Goal: Task Accomplishment & Management: Complete application form

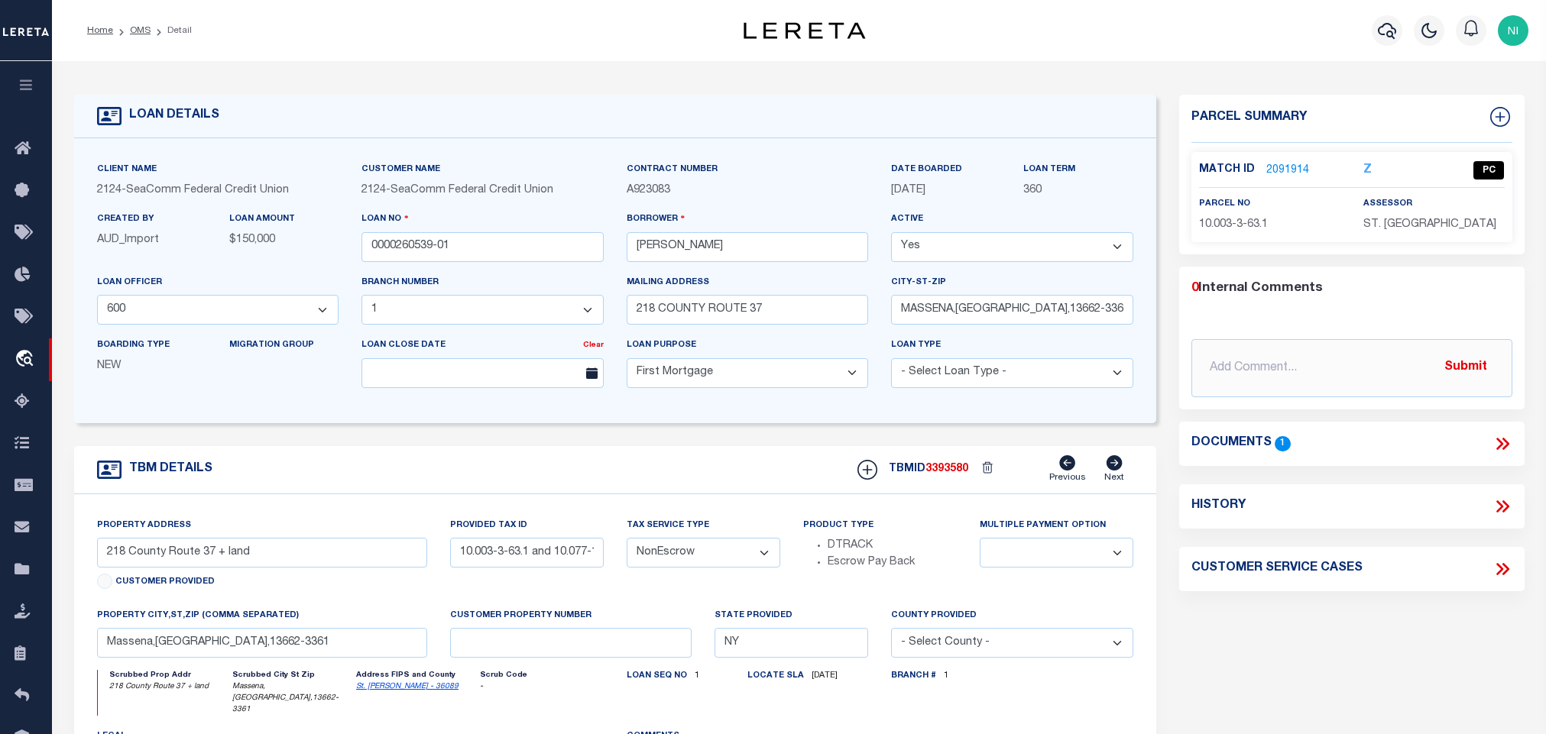
select select "4706"
select select "2358"
select select "10"
select select "NonEscrow"
select select
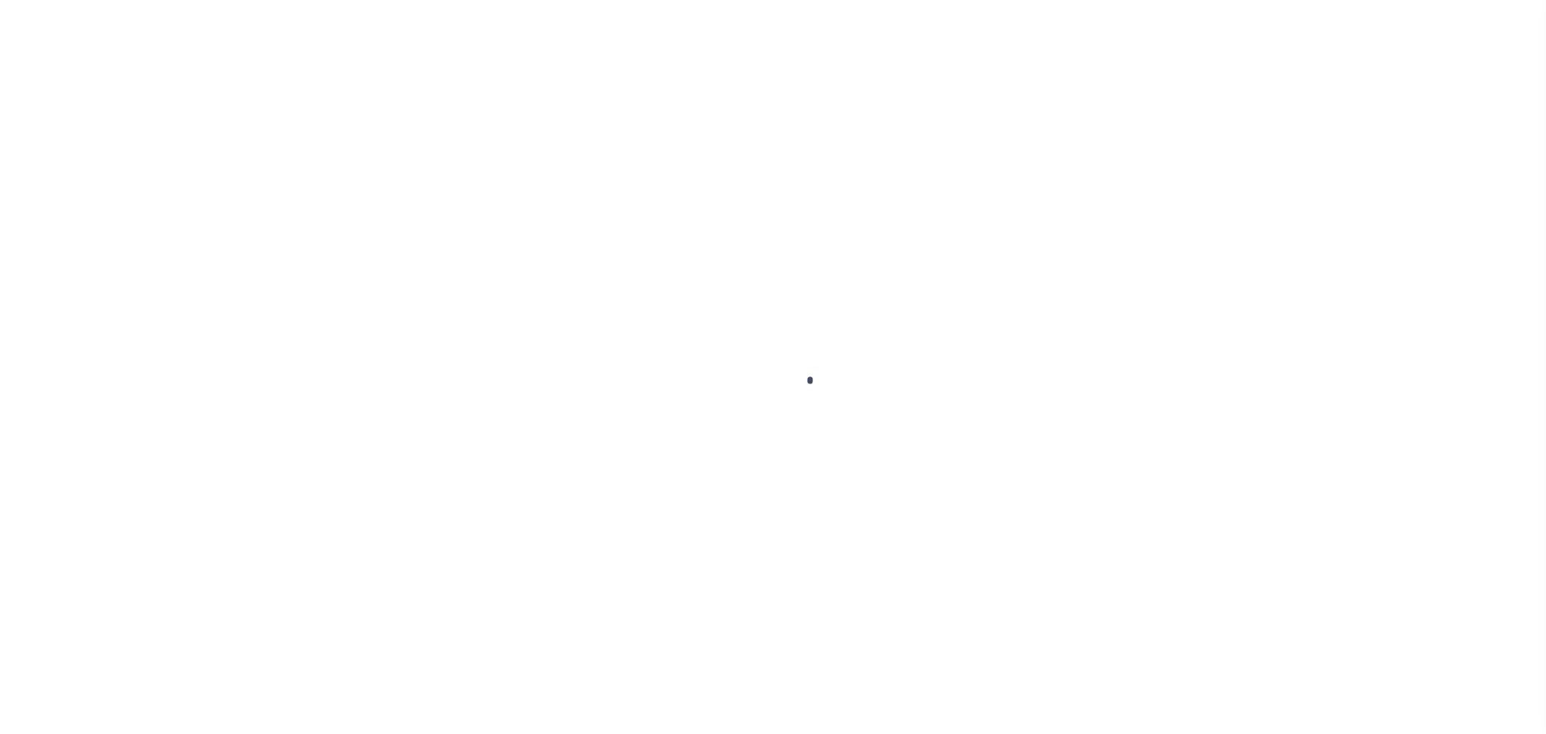
scroll to position [39, 0]
type input "0000260539-01"
type input "[PERSON_NAME]"
select select
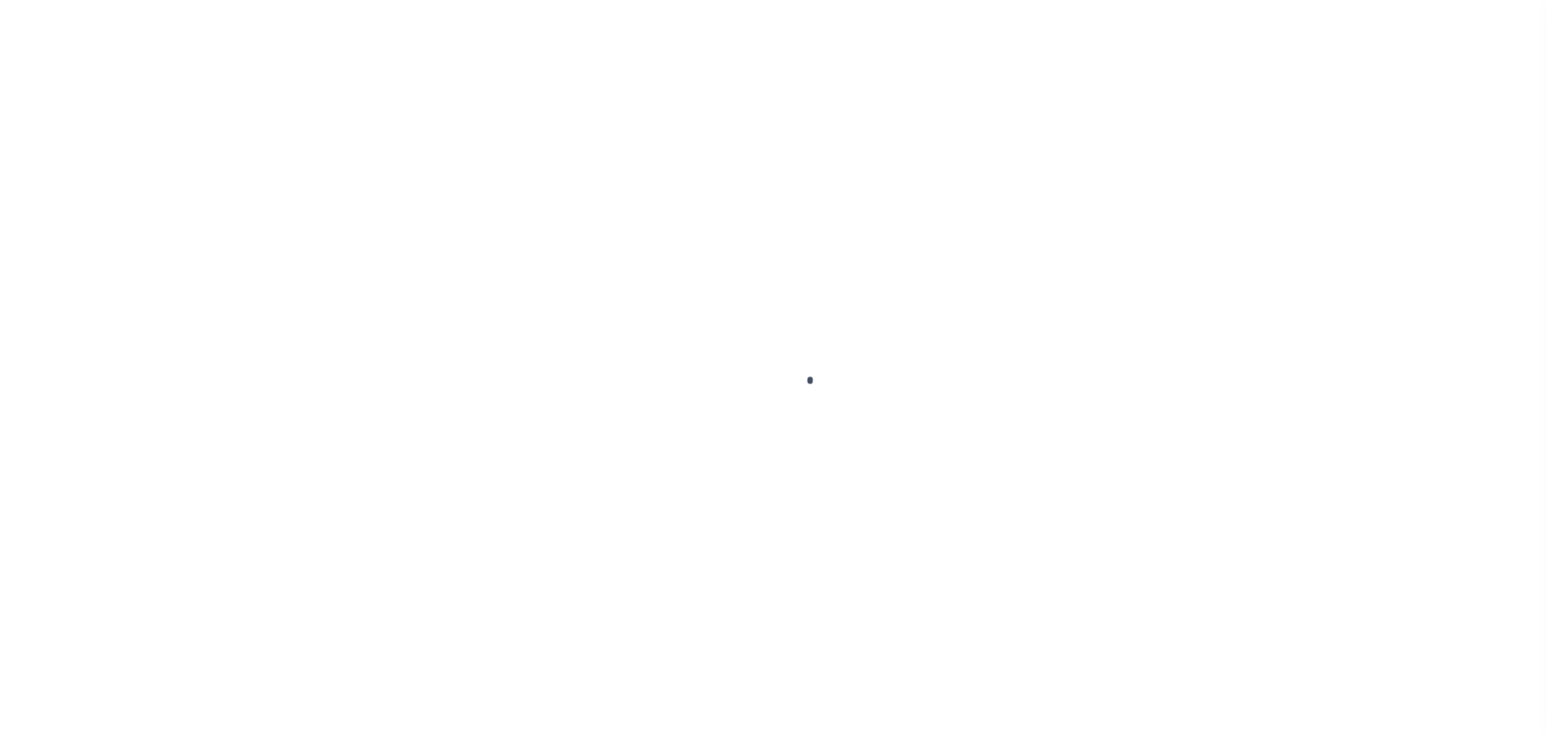
type input "218 COUNTY ROUTE 37"
type input "MASSENA,[GEOGRAPHIC_DATA],13662-3361"
select select "10"
select select "NonEscrow"
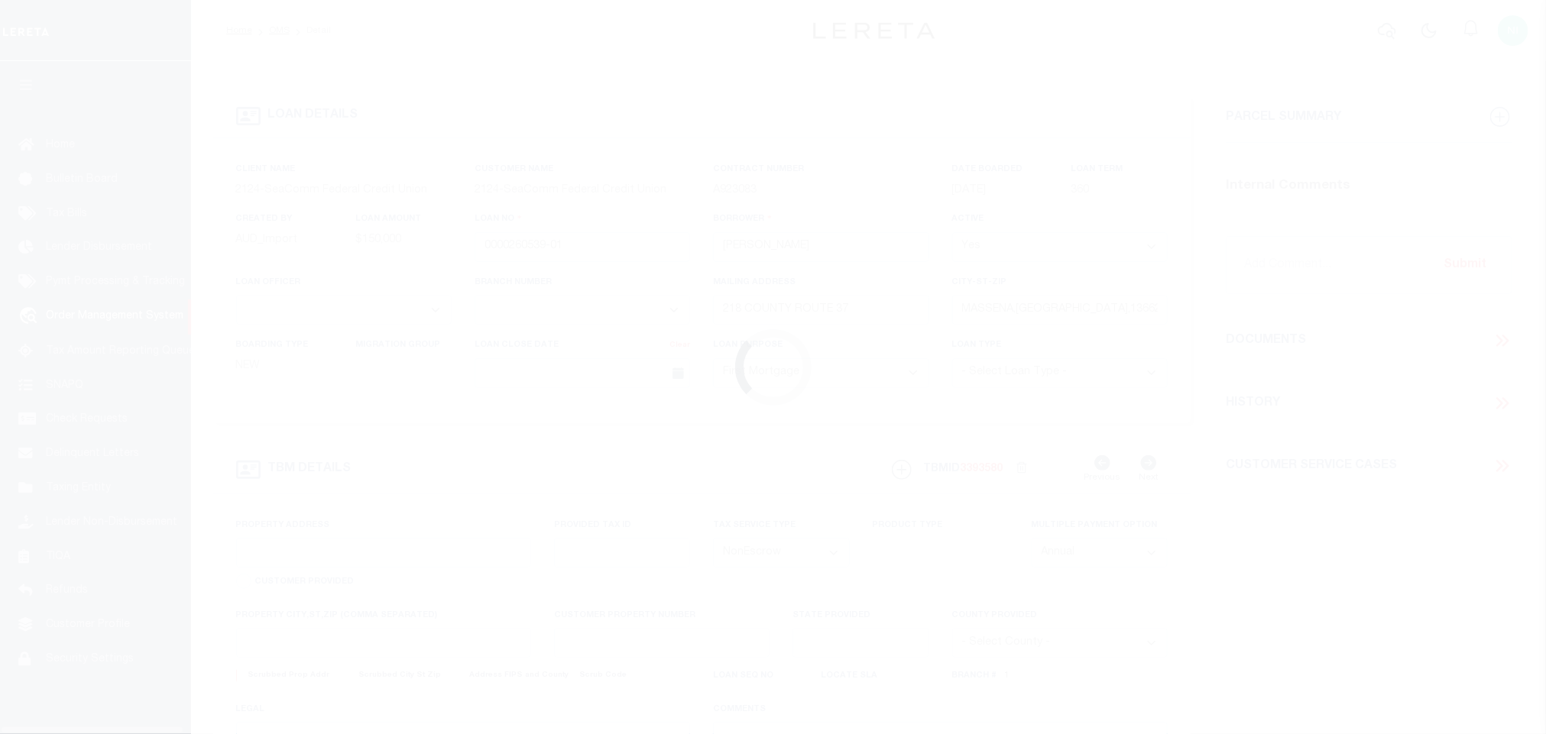
select select "4706"
select select "2358"
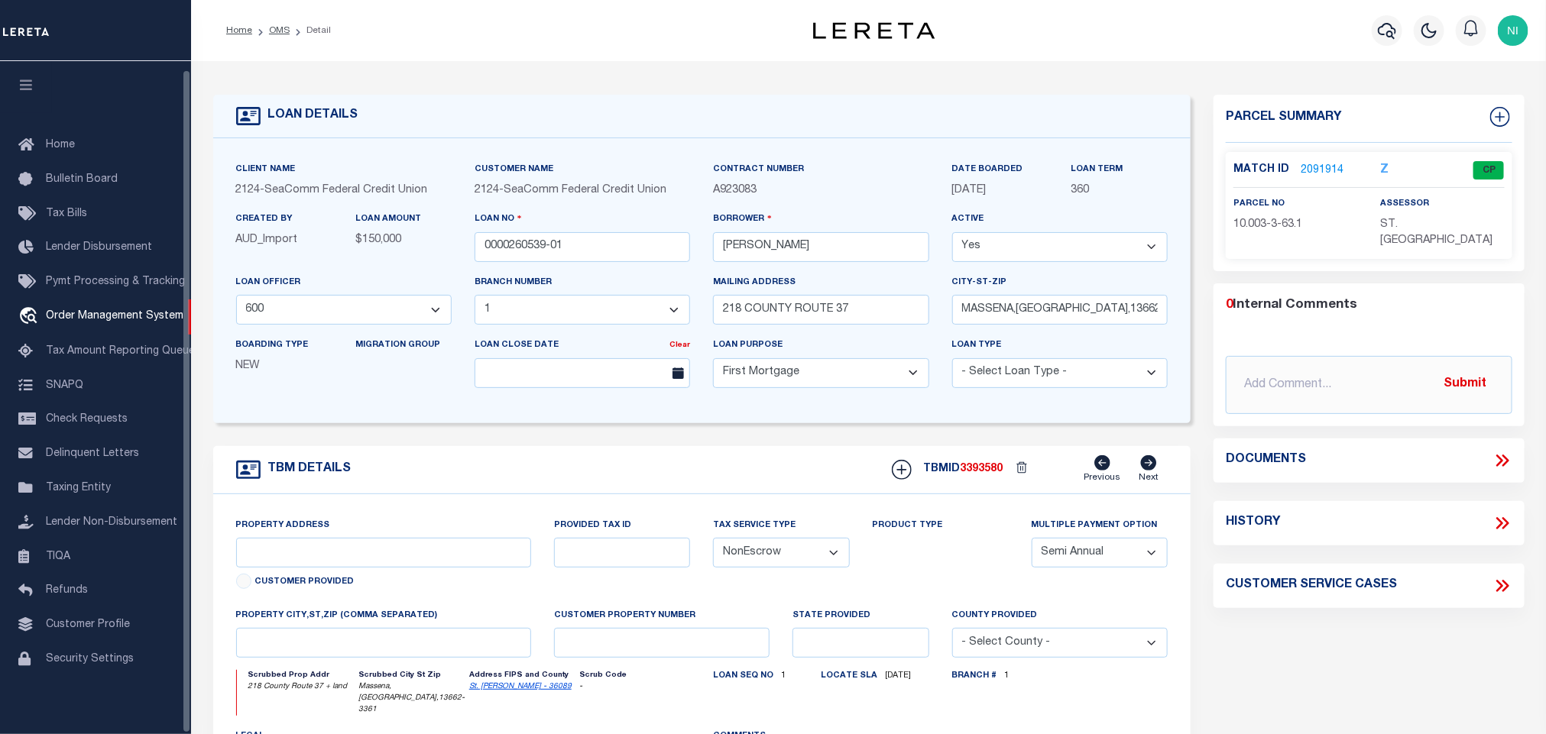
type input "218 County Route 37 + land"
type input "10.003-3-63.1 and 10.077-1-12"
select select
type input "Massena,[GEOGRAPHIC_DATA],13662-3361"
type input "NY"
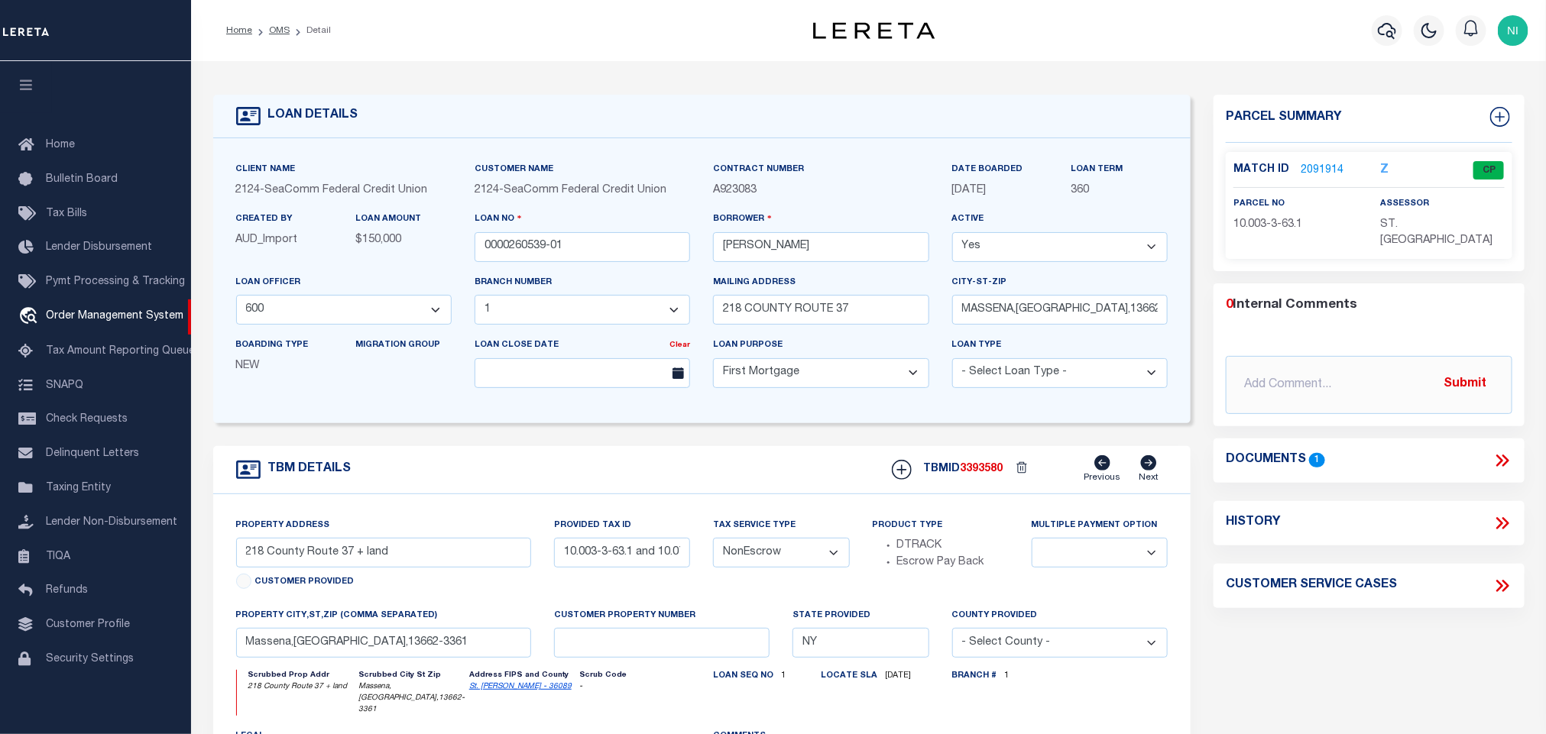
click at [1334, 166] on link "2091914" at bounding box center [1321, 171] width 43 height 16
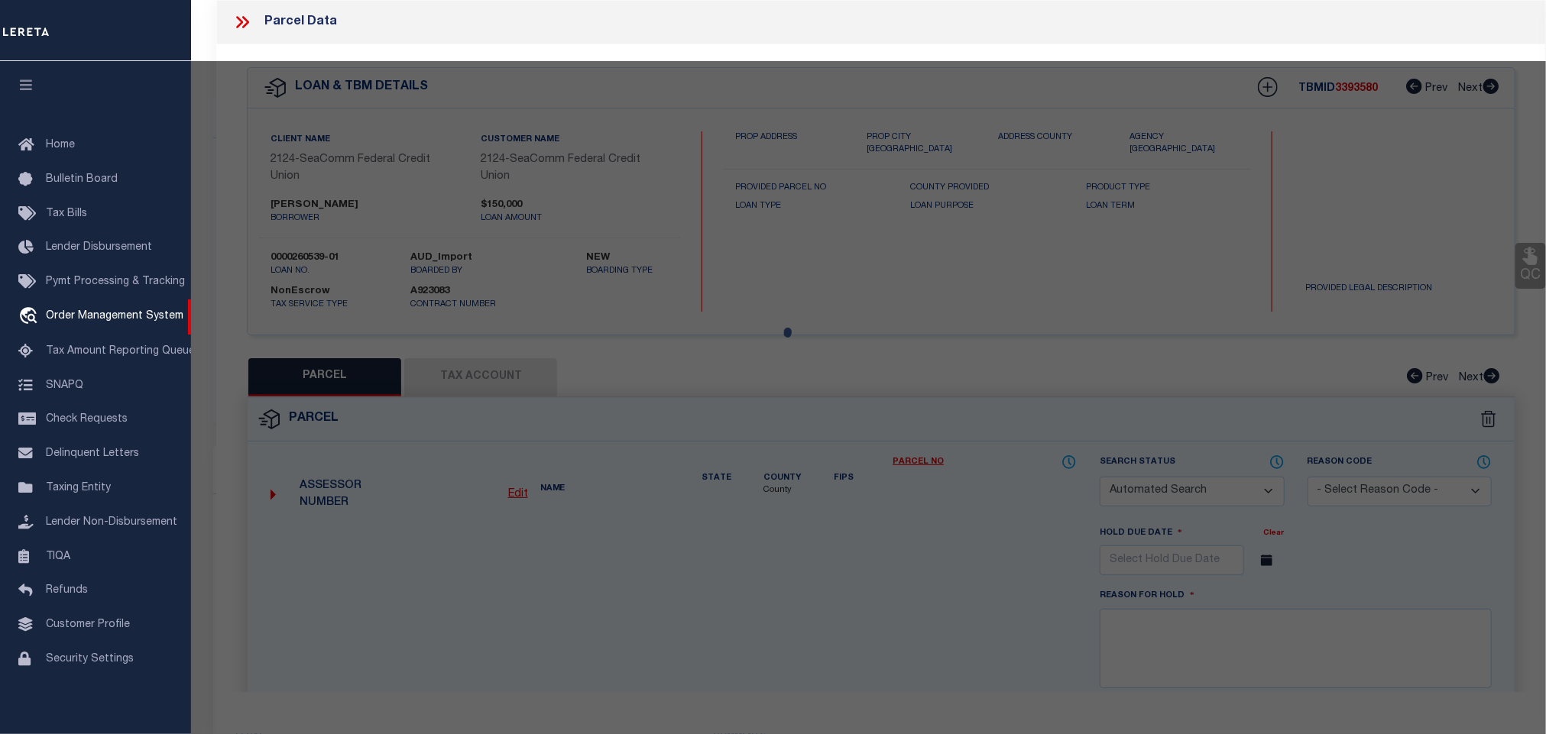
checkbox input "false"
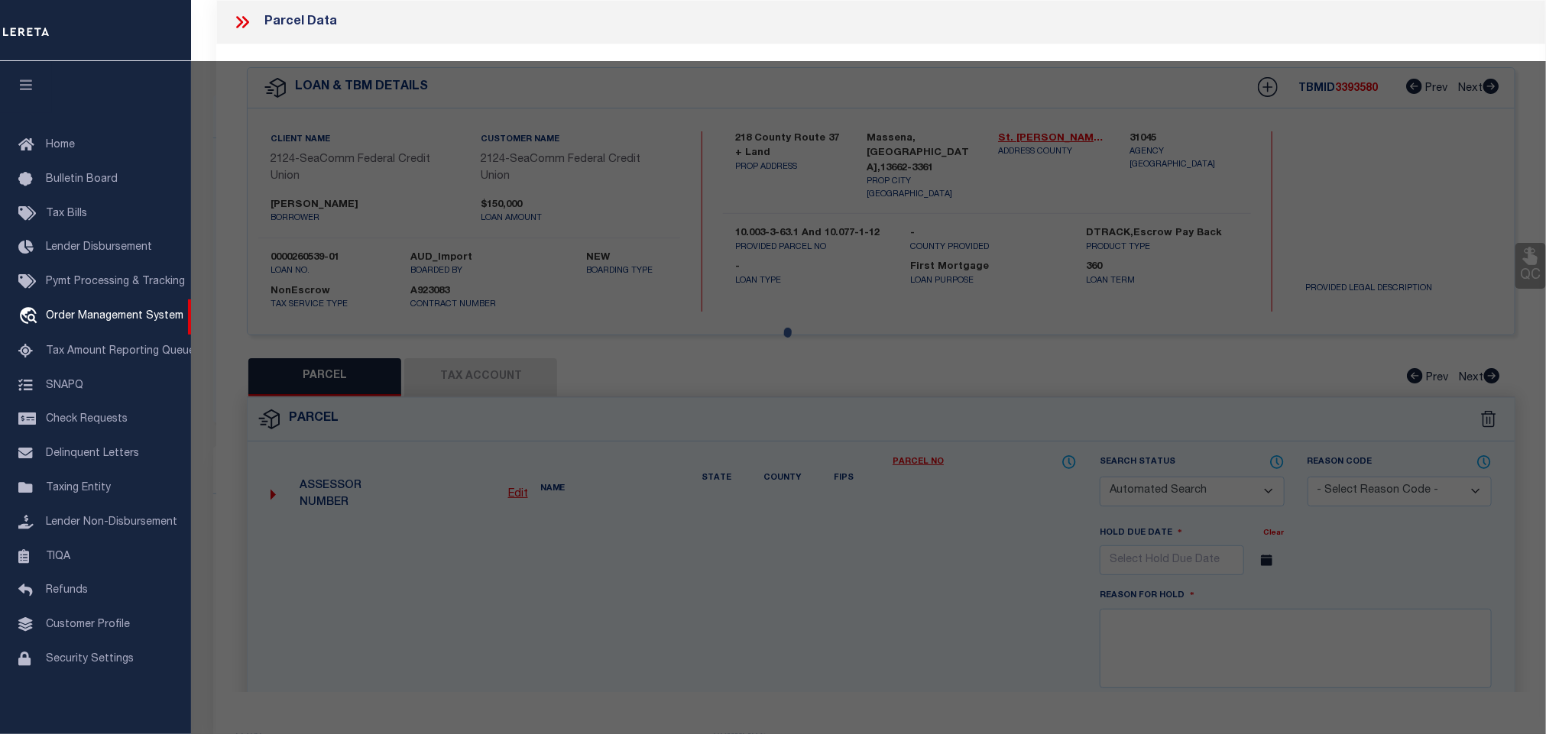
select select "CP"
type input "[PERSON_NAME], [PERSON_NAME]"
select select "AGW"
select select "LEG"
type input "218 Cr 37"
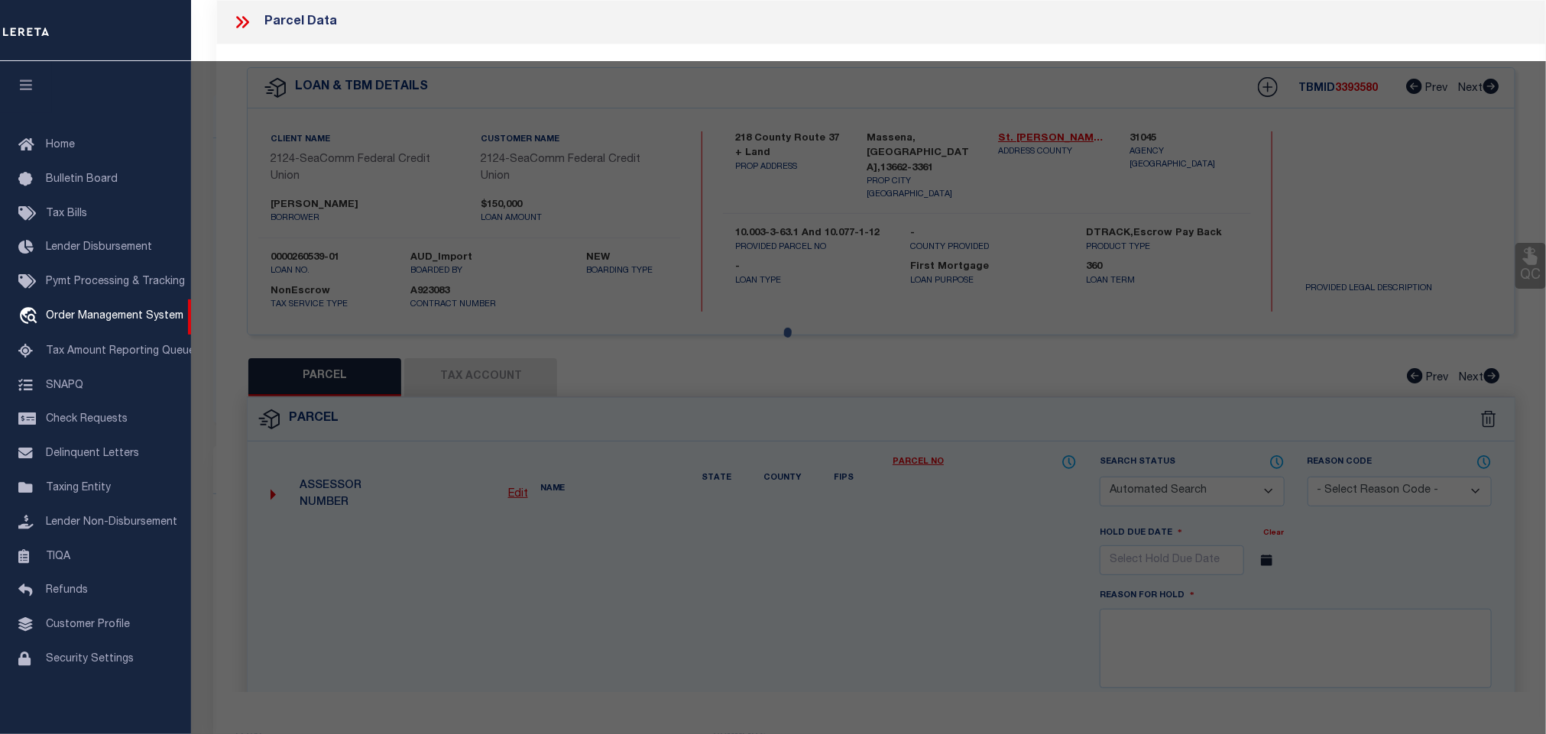
type input "MASSENA NY 13662"
type textarea "154.94A & 17.60A(D) ACRES 151.80"
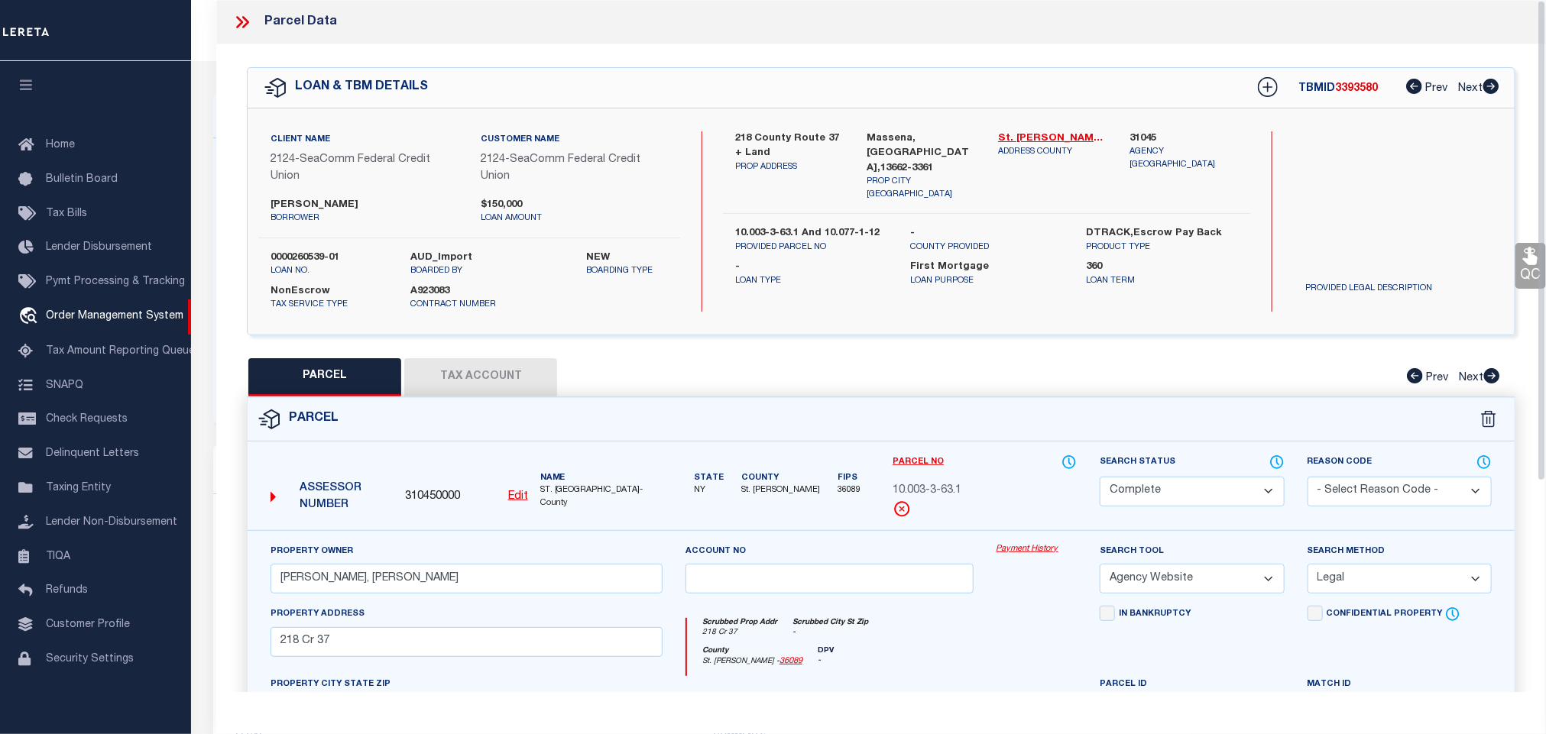
click at [241, 21] on icon at bounding box center [239, 22] width 7 height 12
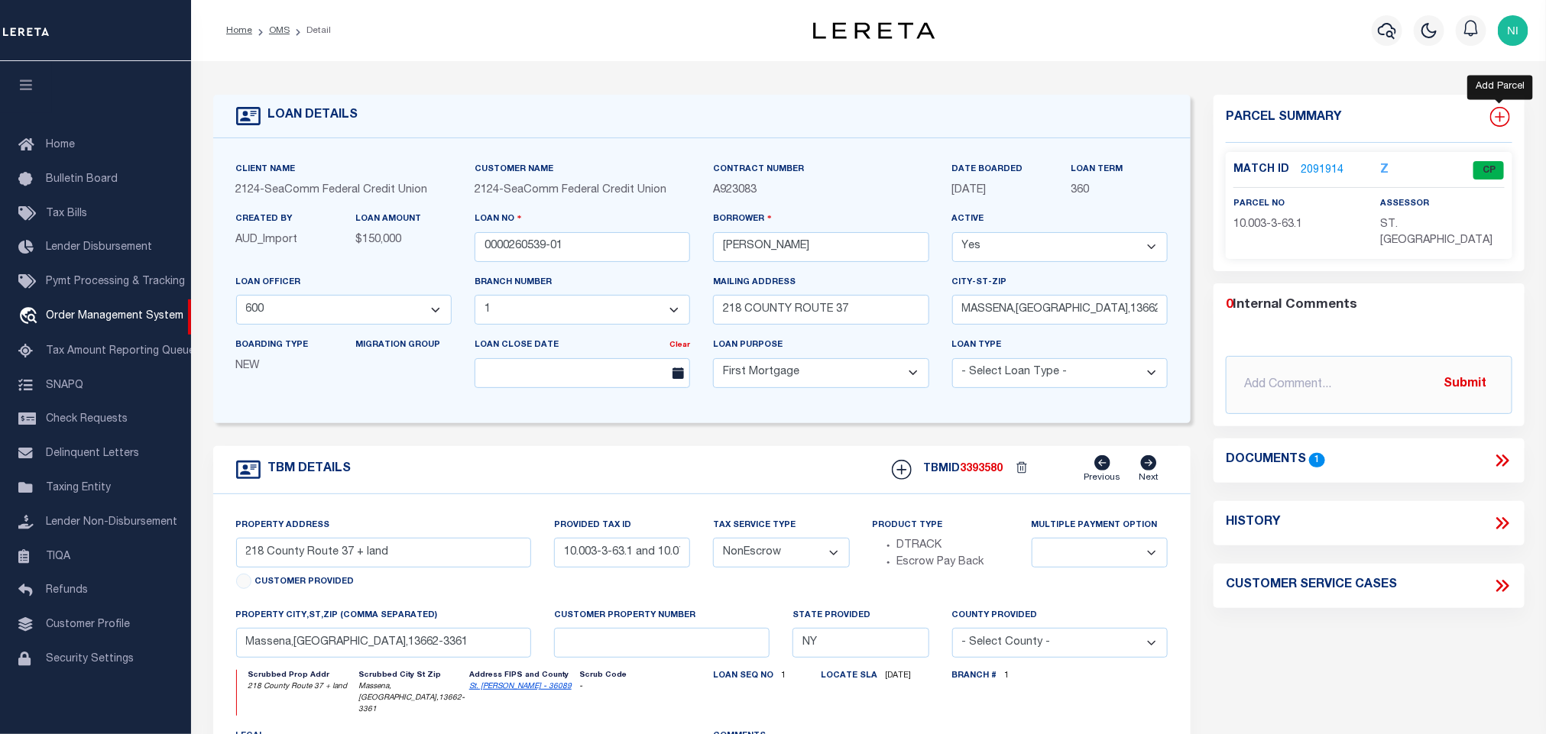
click at [1495, 117] on icon at bounding box center [1500, 117] width 10 height 10
select select "IP"
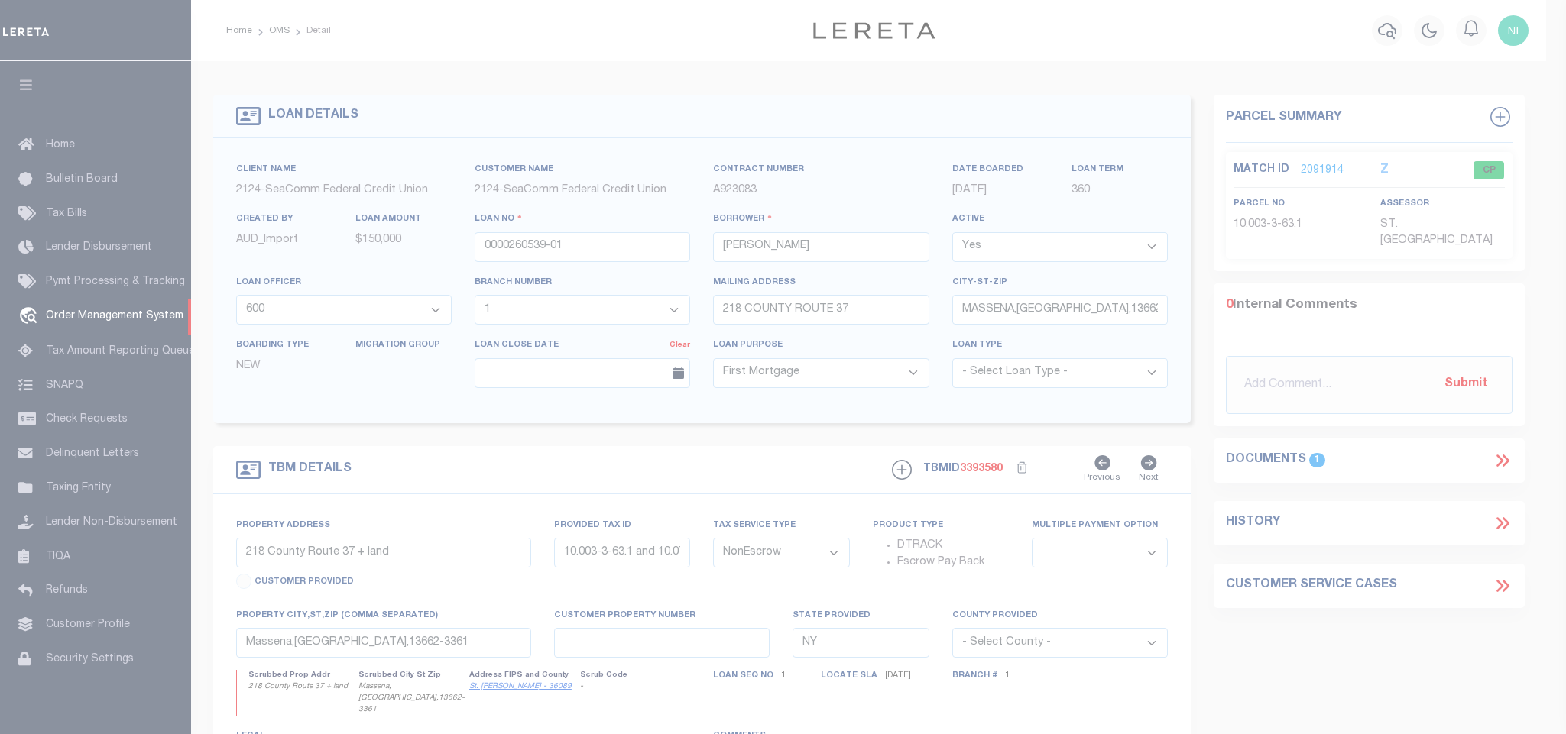
type textarea "-"
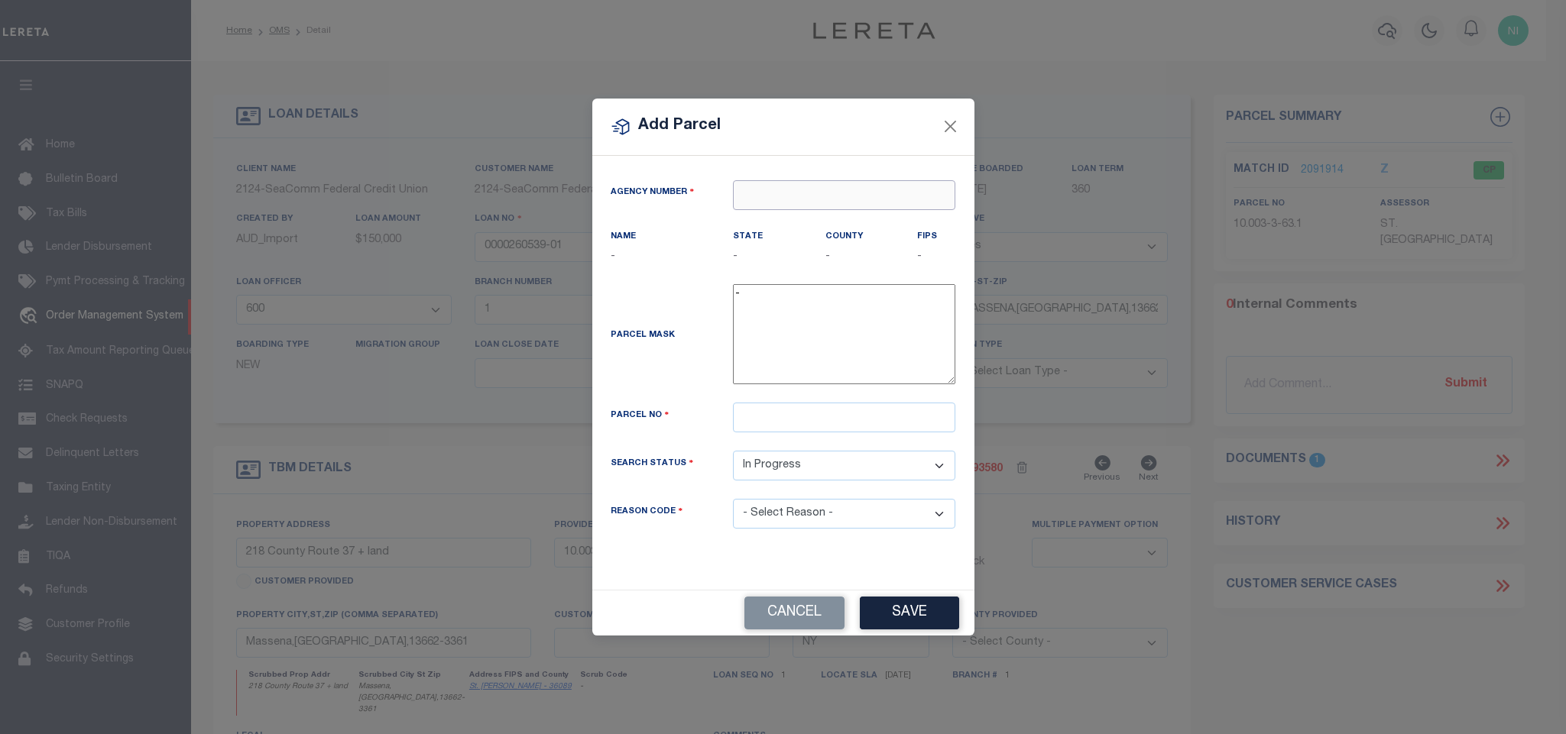
click at [841, 190] on input "text" at bounding box center [844, 195] width 222 height 30
type input "31045"
click at [841, 190] on input "text" at bounding box center [844, 195] width 222 height 30
click at [853, 211] on div "310450000 : ST. [GEOGRAPHIC_DATA]" at bounding box center [858, 228] width 251 height 44
type input "310450000"
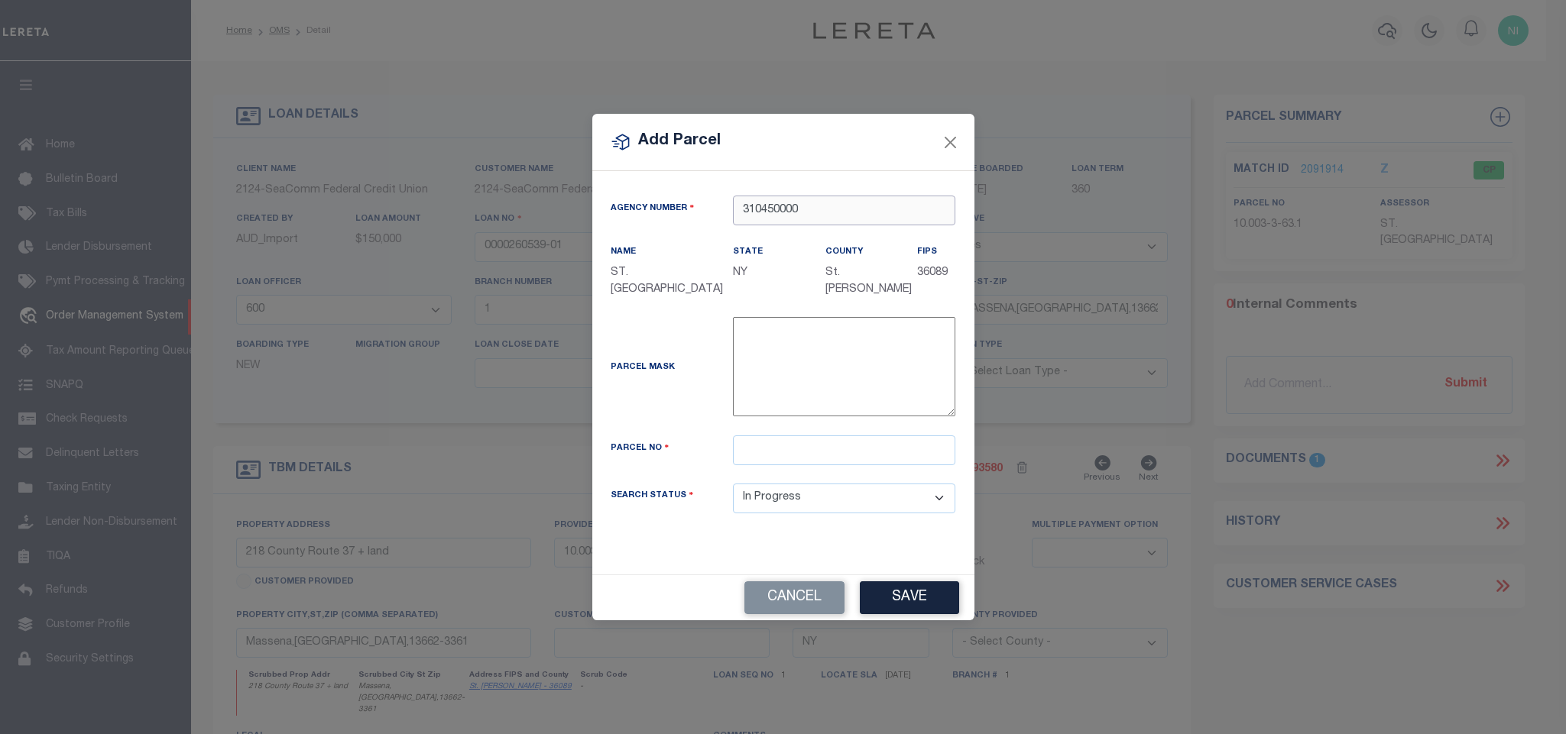
type input "310450000"
click at [817, 436] on div "Parcel Mask -" at bounding box center [783, 376] width 368 height 118
click at [817, 454] on input "text" at bounding box center [844, 451] width 222 height 30
paste input "10.077-1-12"
type input "10.077-1-12"
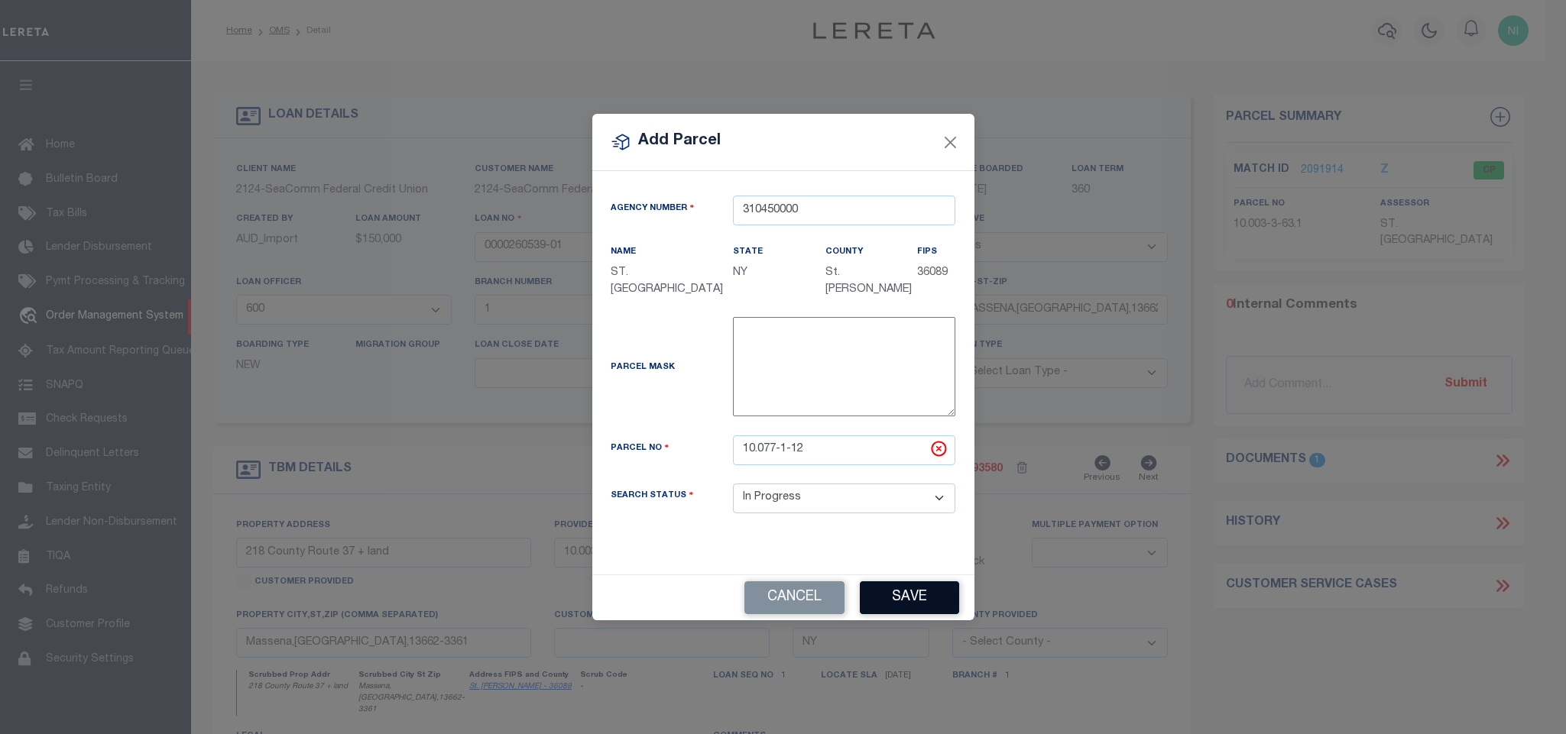
click at [915, 598] on button "Save" at bounding box center [909, 597] width 99 height 33
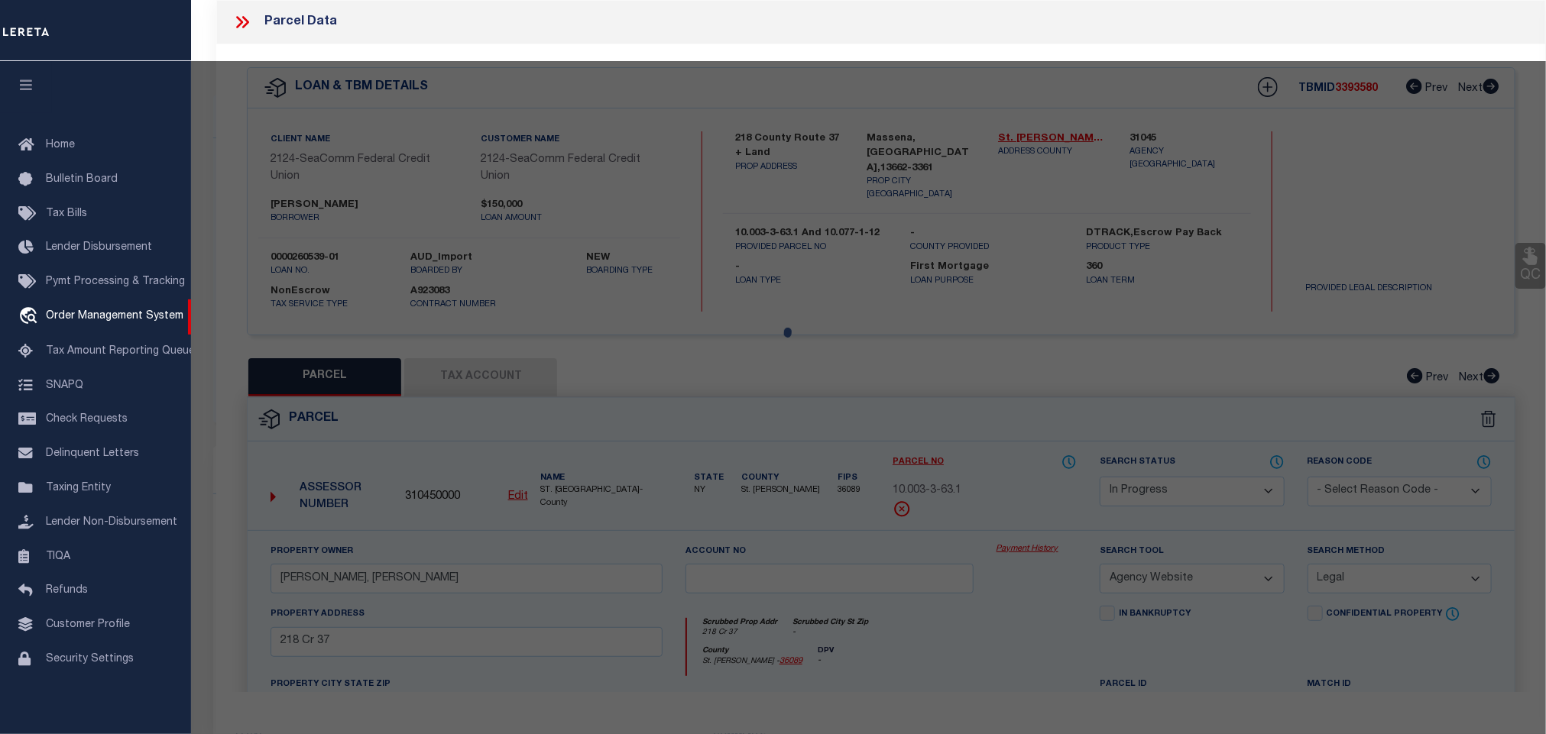
select select "AS"
select select
checkbox input "false"
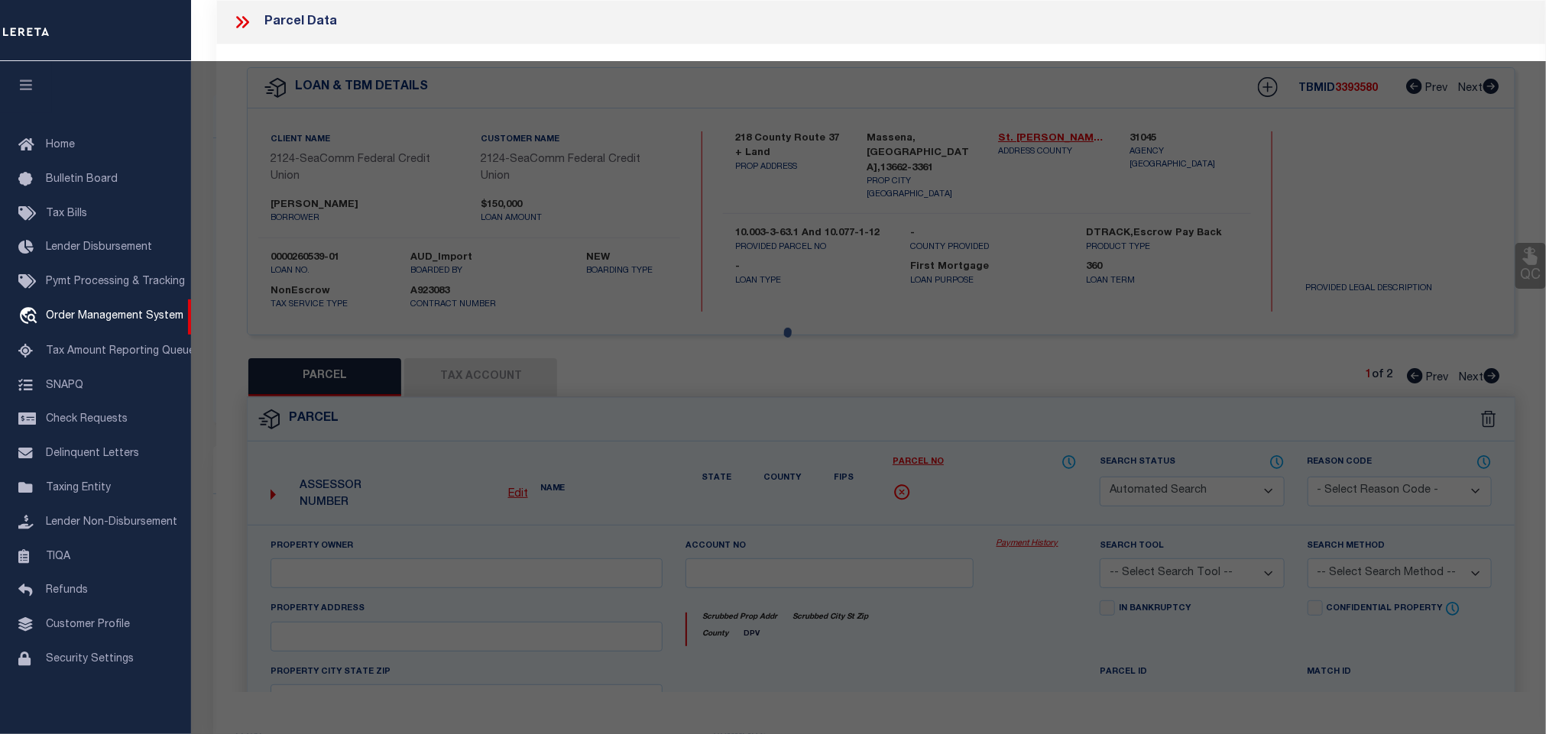
select select "IP"
checkbox input "false"
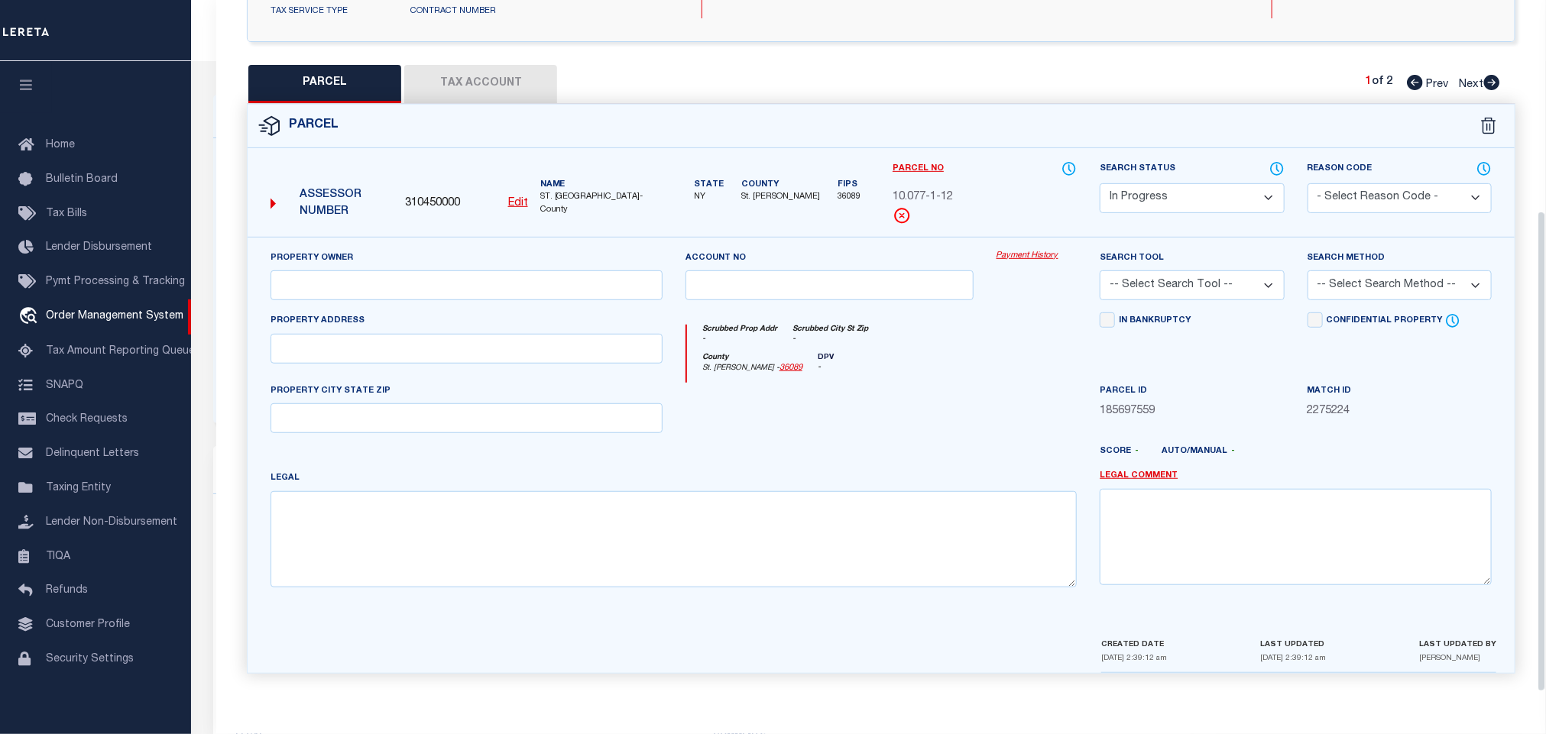
scroll to position [0, 0]
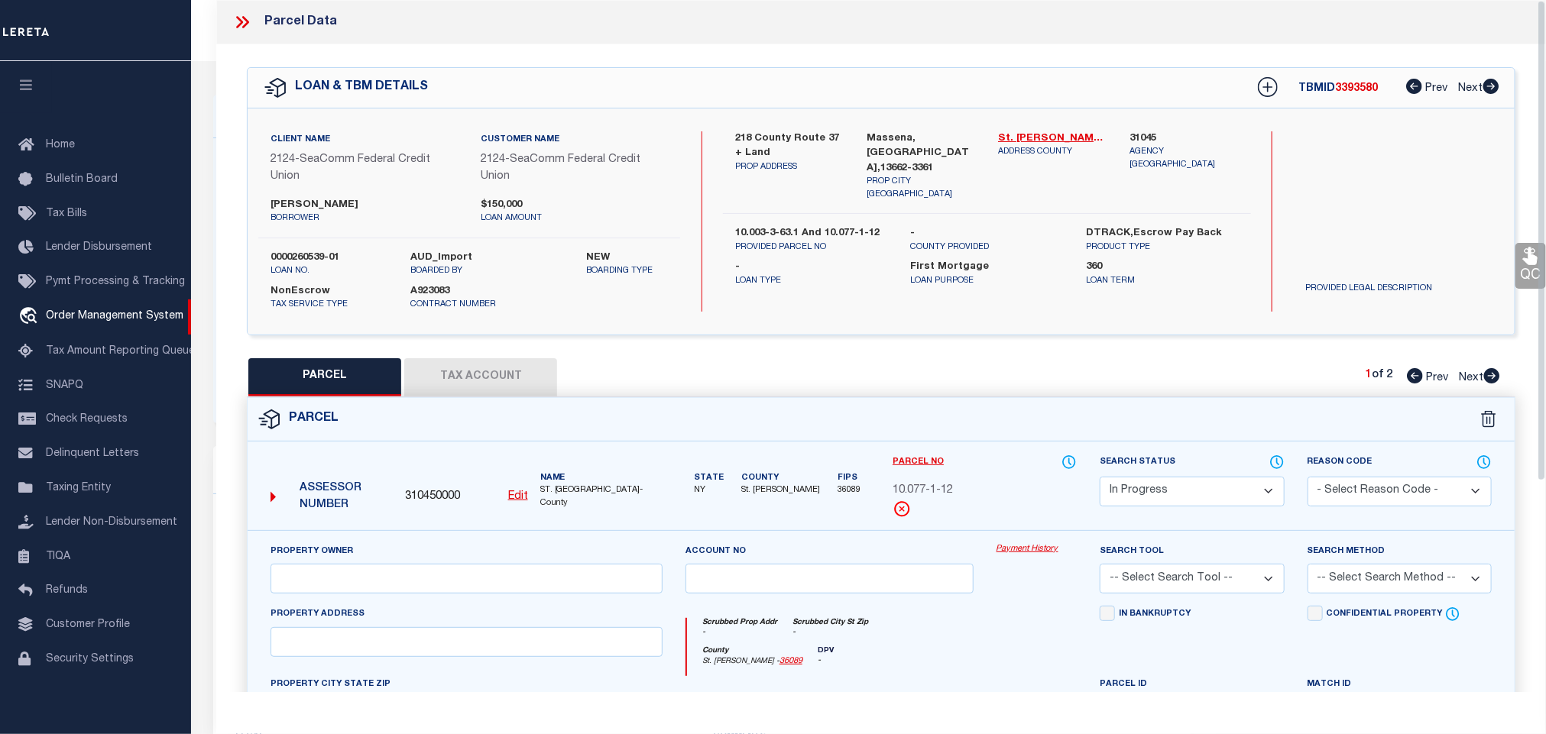
click at [346, 202] on label "[PERSON_NAME]" at bounding box center [363, 205] width 187 height 15
copy div "[PERSON_NAME]"
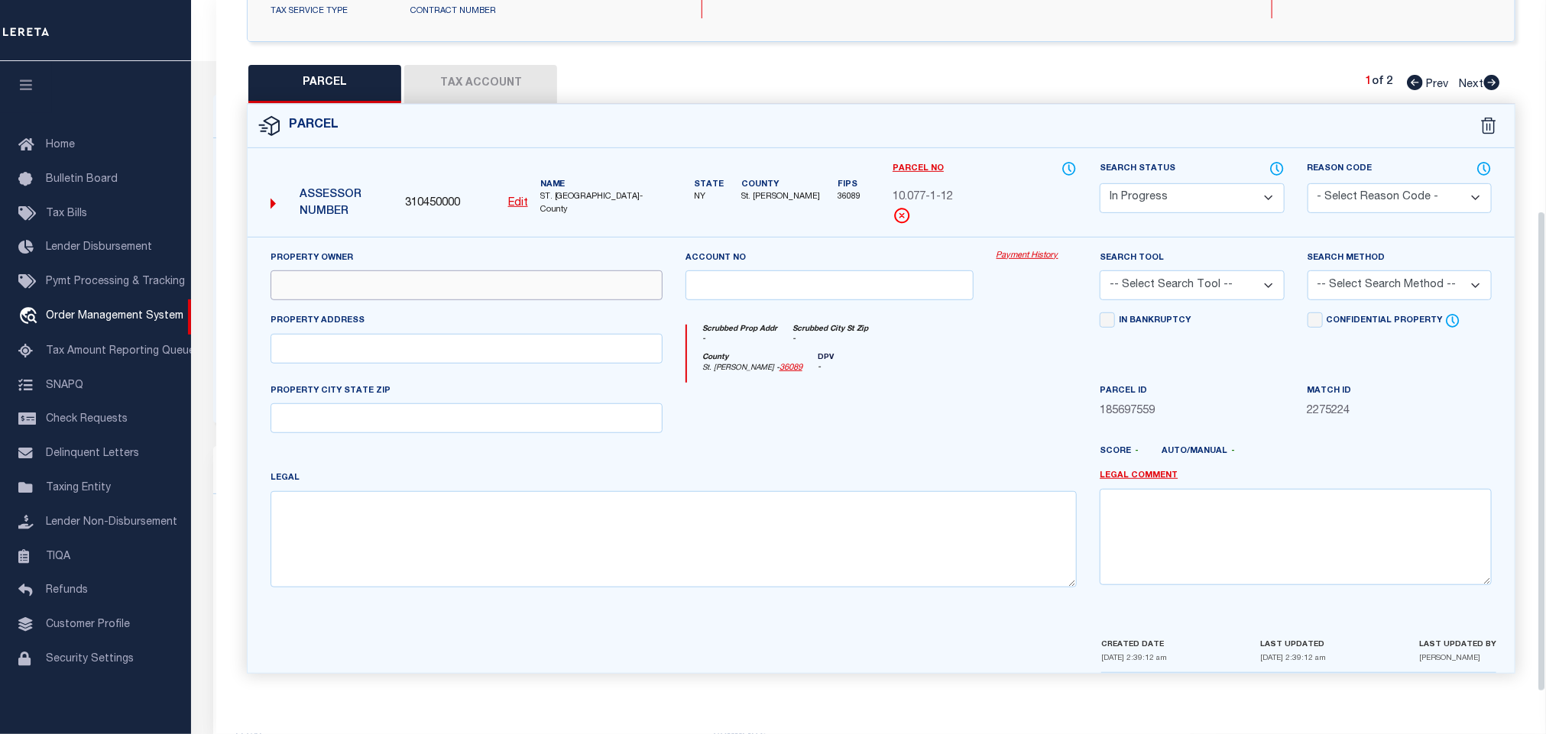
click at [468, 280] on input "text" at bounding box center [466, 285] width 392 height 30
paste input "[PERSON_NAME]"
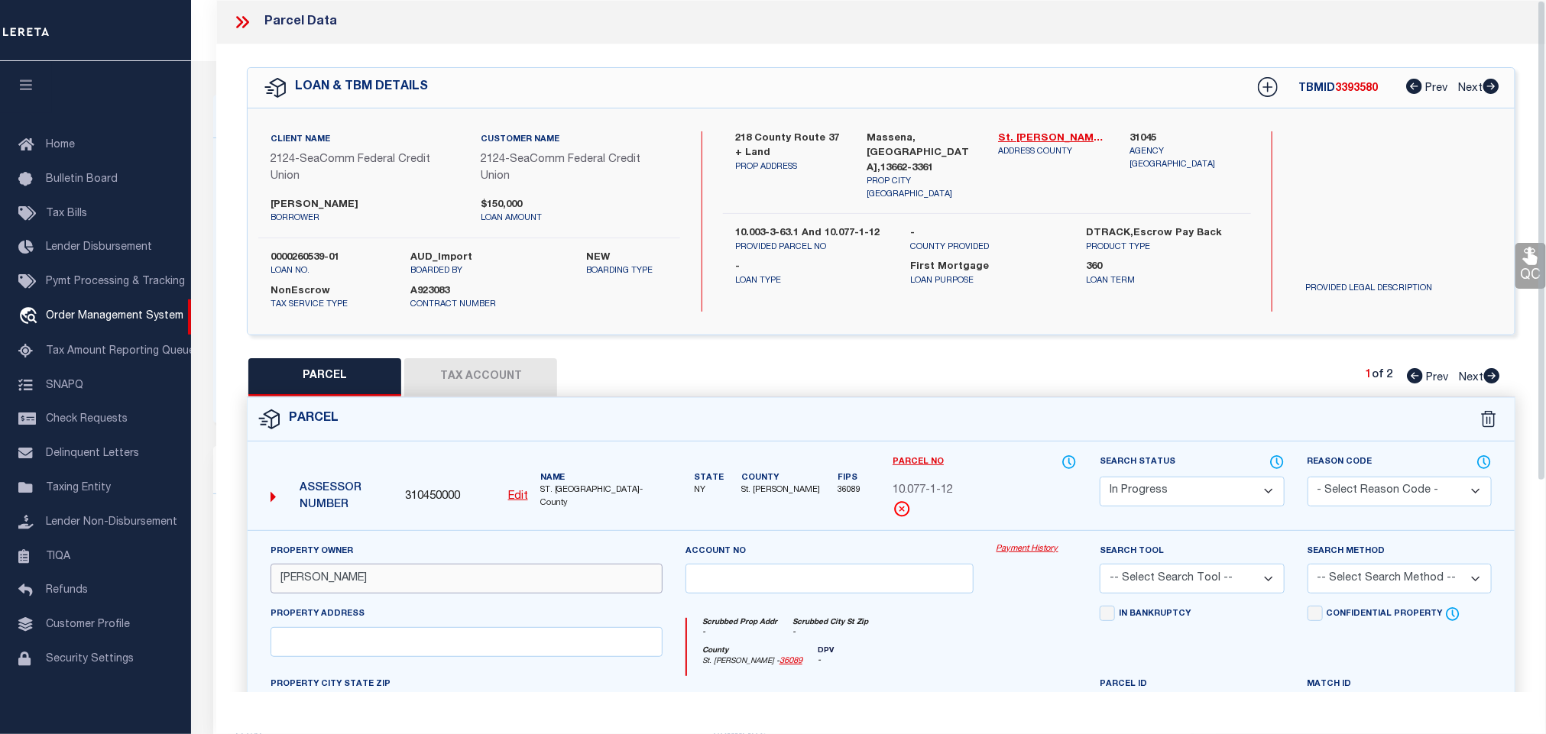
type input "[PERSON_NAME]"
drag, startPoint x: 757, startPoint y: 135, endPoint x: 831, endPoint y: 136, distance: 73.4
click at [831, 136] on label "218 County Route 37 + land" at bounding box center [789, 146] width 108 height 30
copy label "County Route 37"
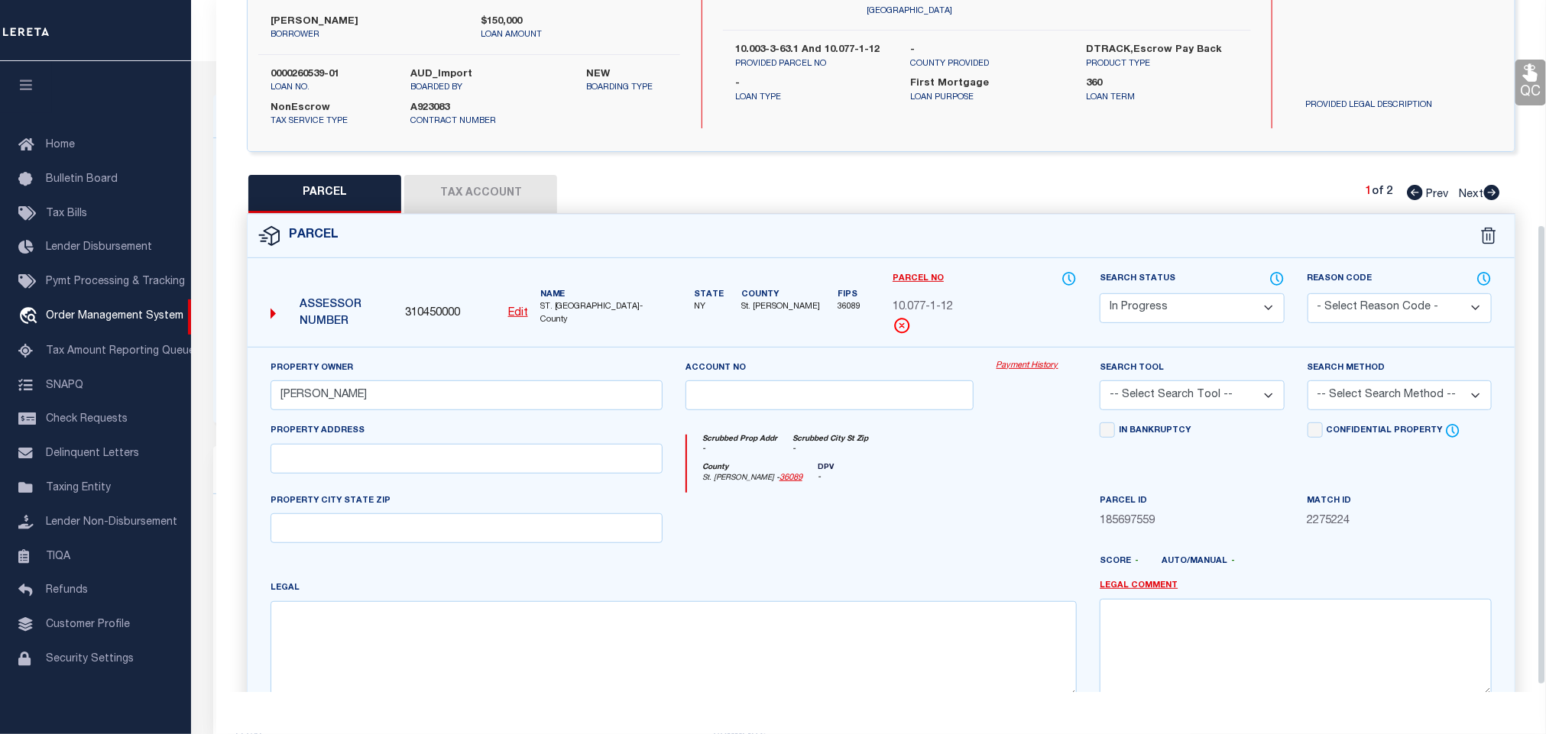
scroll to position [344, 0]
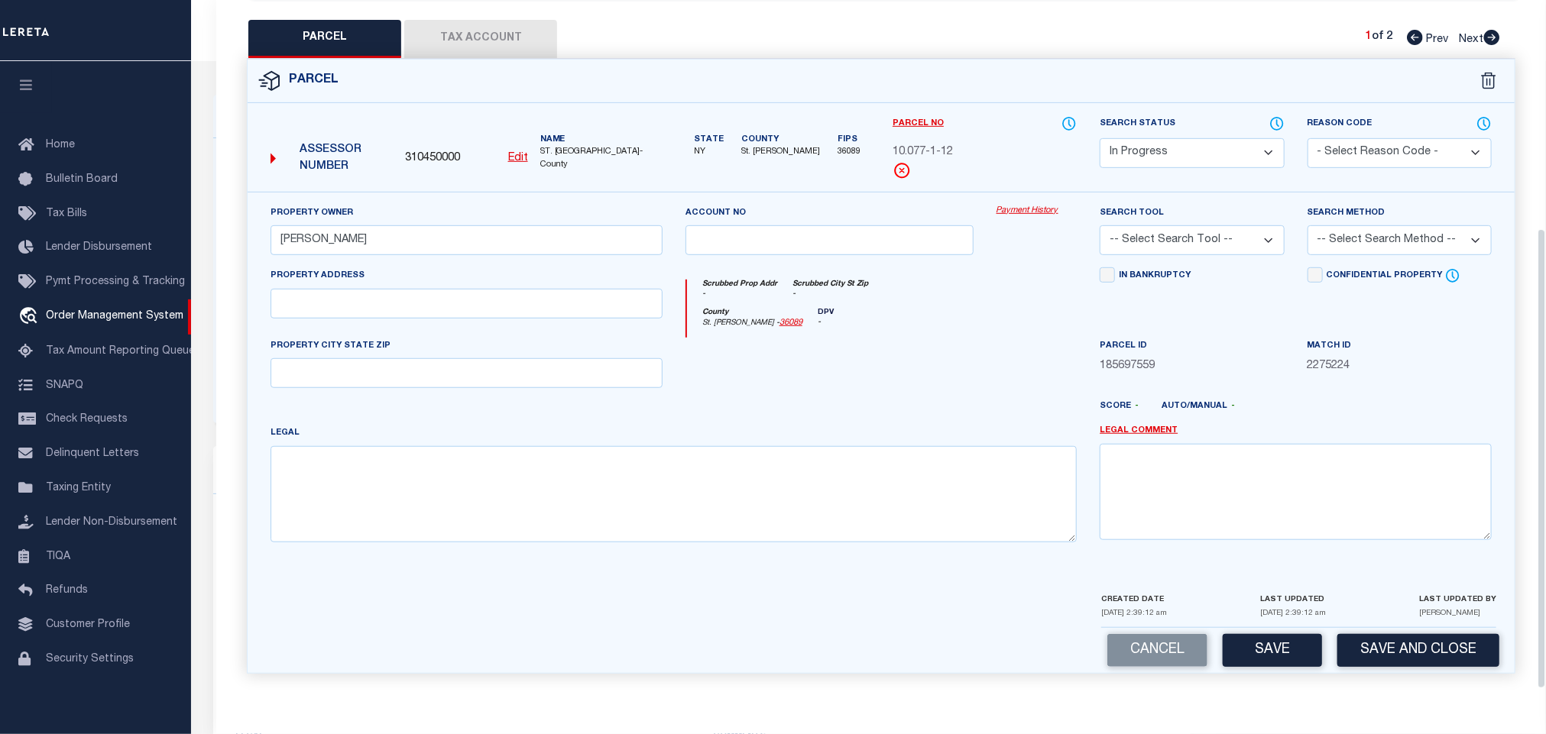
click at [555, 326] on div "Property Address" at bounding box center [466, 302] width 415 height 70
click at [566, 309] on input "text" at bounding box center [466, 304] width 392 height 30
paste input "County Route 37"
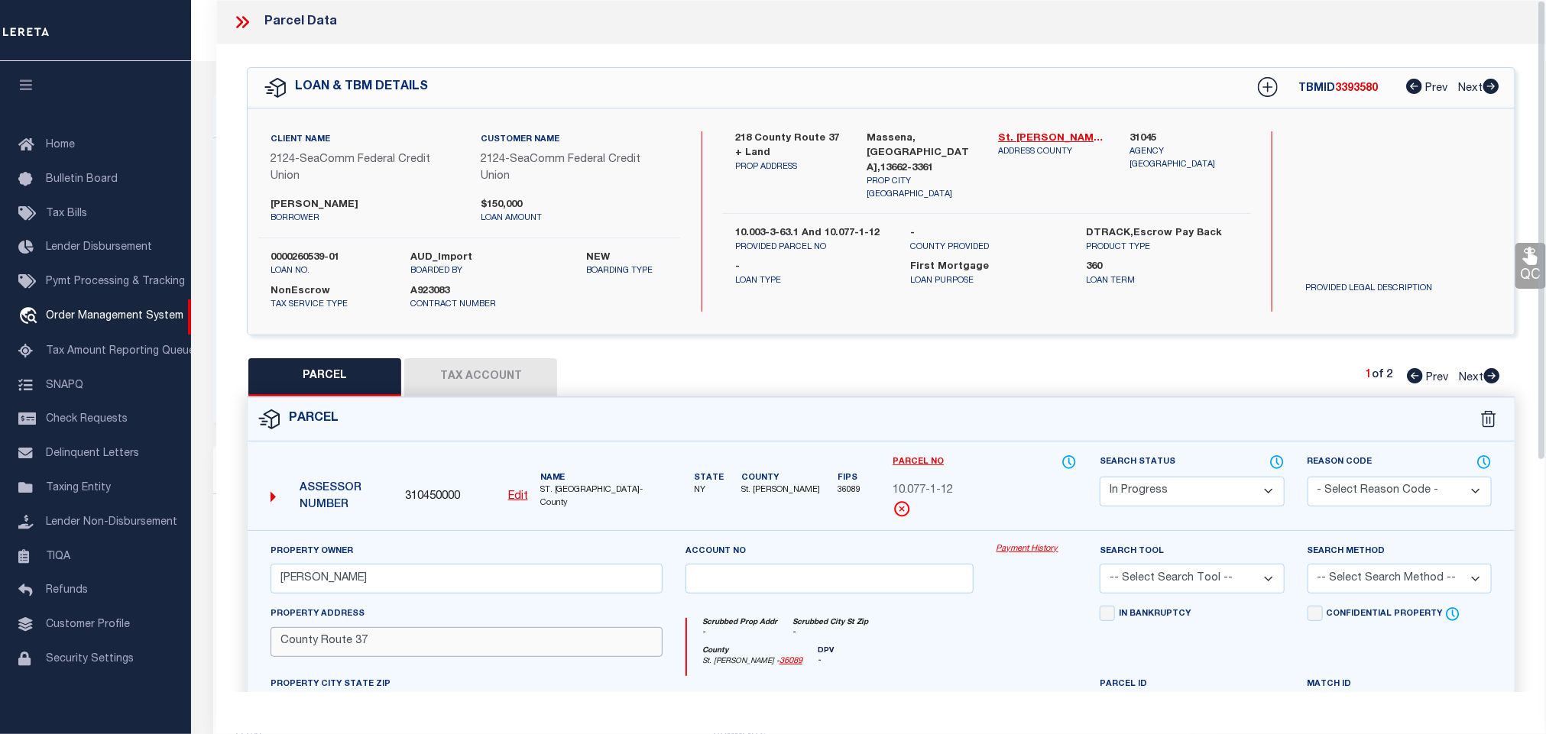
type input "County Route 37"
drag, startPoint x: 863, startPoint y: 135, endPoint x: 957, endPoint y: 140, distance: 94.1
click at [957, 140] on div "[GEOGRAPHIC_DATA],[GEOGRAPHIC_DATA],13662-[STREET_ADDRESS]" at bounding box center [920, 166] width 131 height 70
copy label "Massena,[GEOGRAPHIC_DATA],13662"
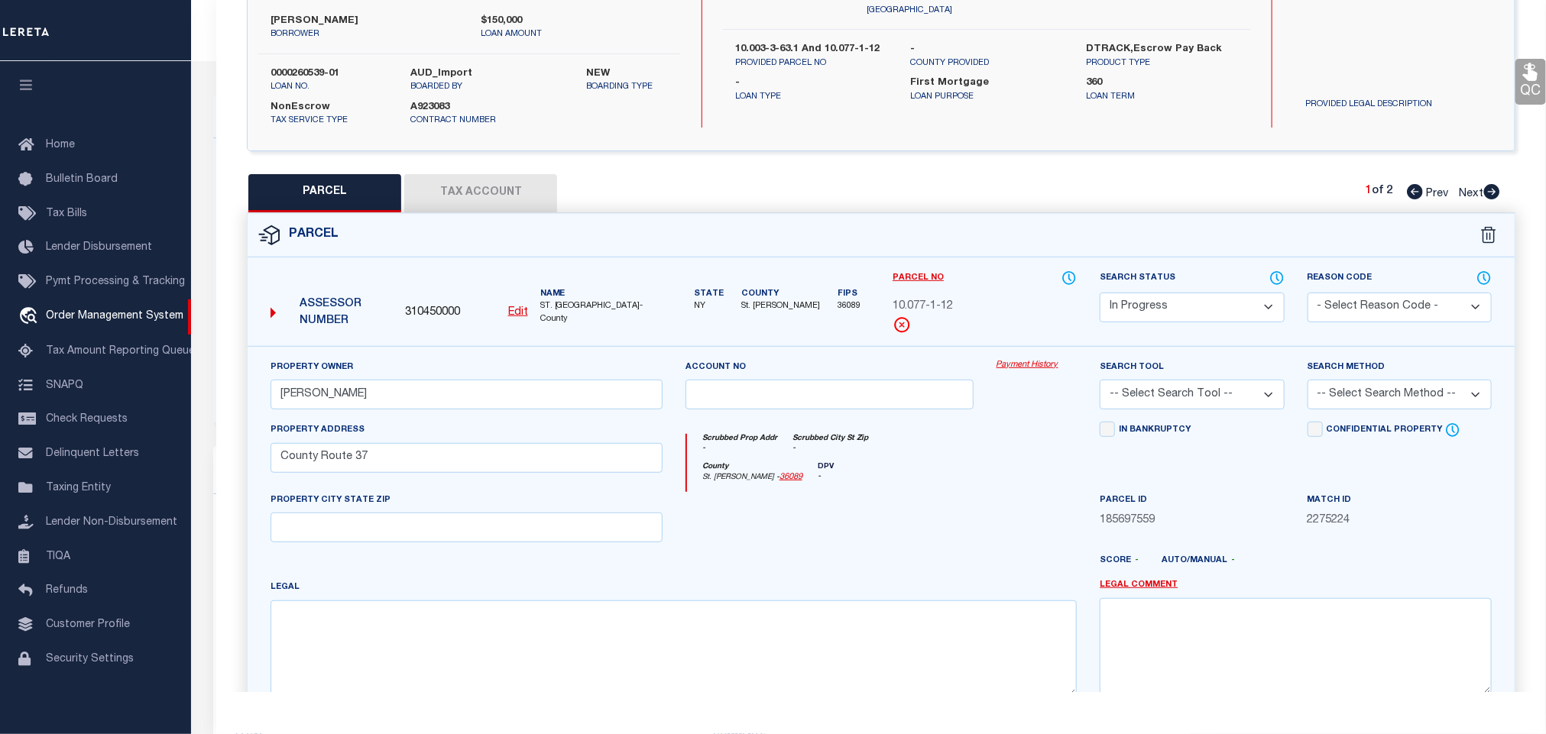
scroll to position [348, 0]
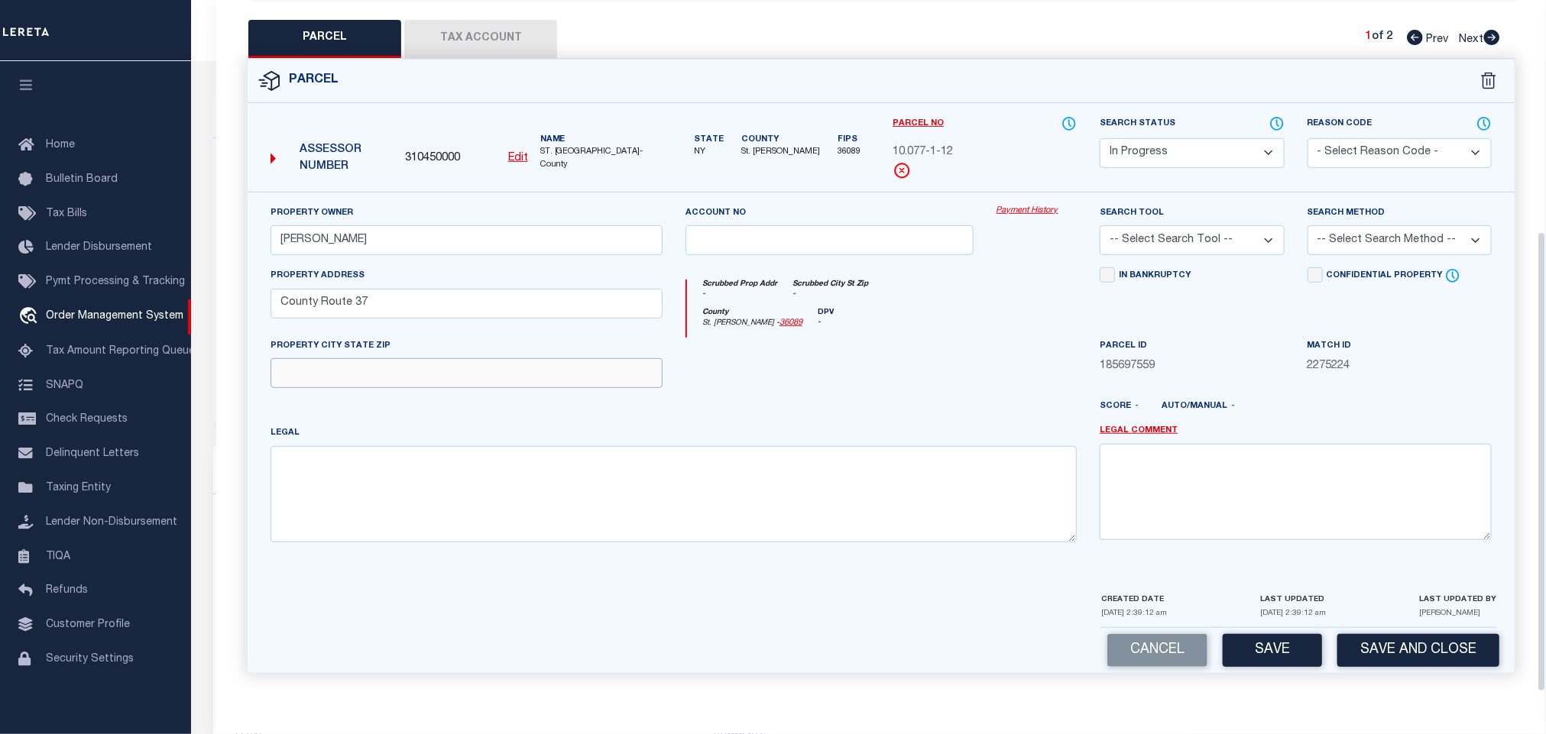
click at [537, 358] on input "text" at bounding box center [466, 373] width 392 height 30
paste input "Massena,[GEOGRAPHIC_DATA],13662"
type input "Massena,[GEOGRAPHIC_DATA],13662"
click at [1268, 464] on textarea at bounding box center [1296, 492] width 392 height 96
click at [947, 393] on div at bounding box center [829, 369] width 311 height 63
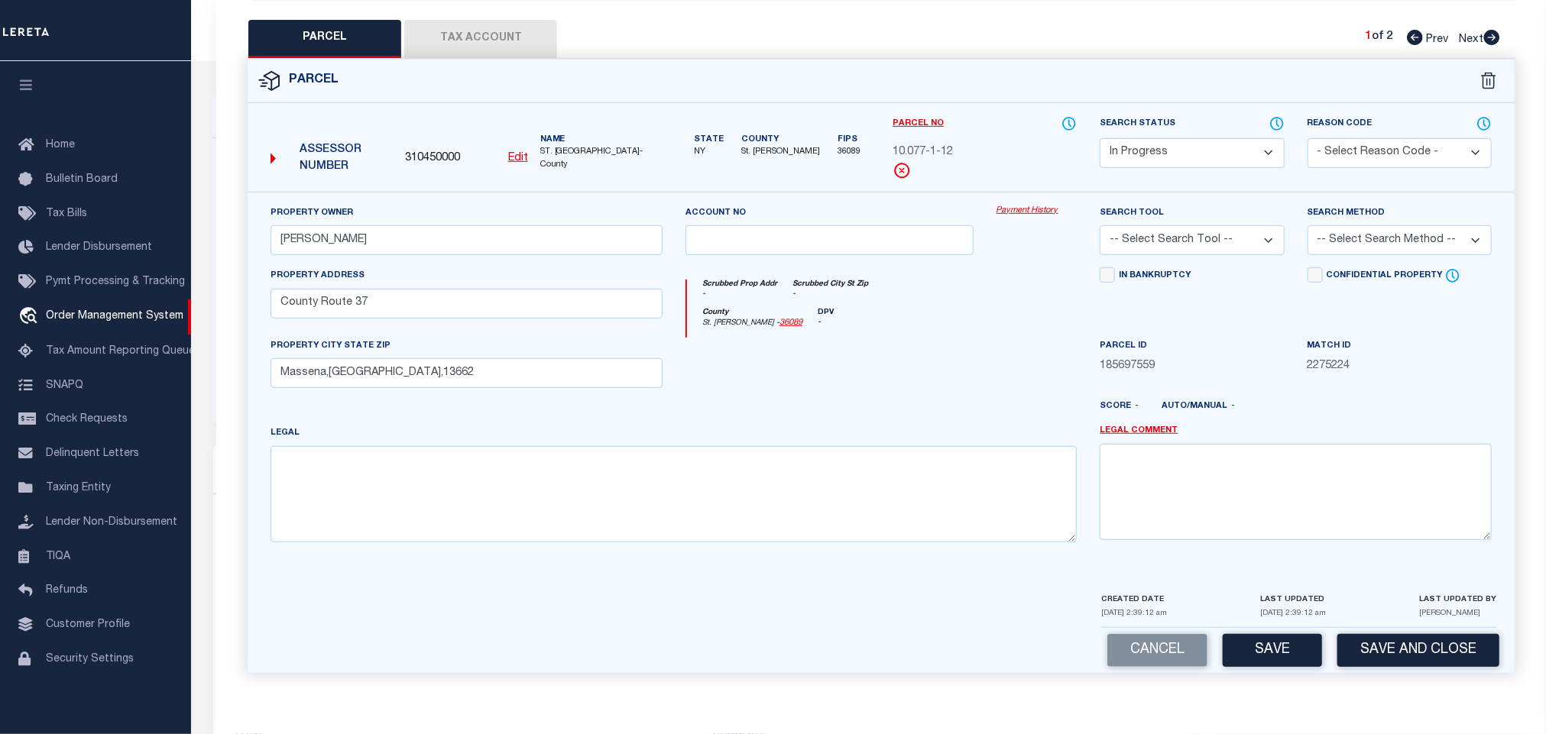
click at [988, 351] on div at bounding box center [1037, 369] width 104 height 63
click at [1223, 225] on select "-- Select Search Tool -- 3rd Party Website Agency File Agency Website ATLS CNV-…" at bounding box center [1192, 240] width 184 height 30
select select "AGW"
click at [1100, 225] on select "-- Select Search Tool -- 3rd Party Website Agency File Agency Website ATLS CNV-…" at bounding box center [1192, 240] width 184 height 30
click at [1365, 235] on select "-- Select Search Method -- Property Address Legal Liability Info Provided" at bounding box center [1399, 240] width 184 height 30
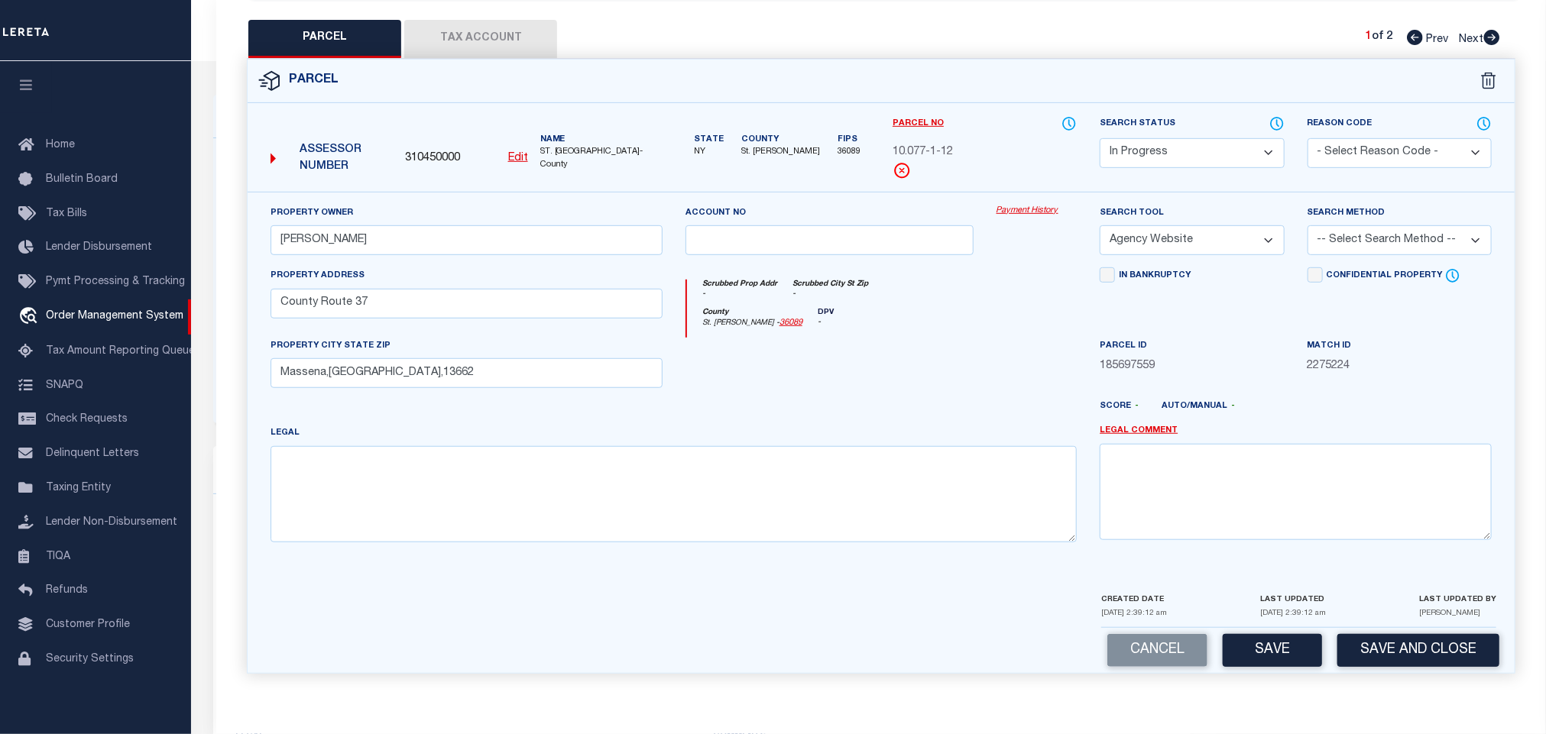
select select "LEG"
click at [1307, 225] on select "-- Select Search Method -- Property Address Legal Liability Info Provided" at bounding box center [1399, 240] width 184 height 30
click at [1174, 140] on select "Automated Search Bad Parcel Complete Duplicate Parcel High Dollar Reporting In …" at bounding box center [1192, 153] width 184 height 30
select select "PC"
click at [1100, 138] on select "Automated Search Bad Parcel Complete Duplicate Parcel High Dollar Reporting In …" at bounding box center [1192, 153] width 184 height 30
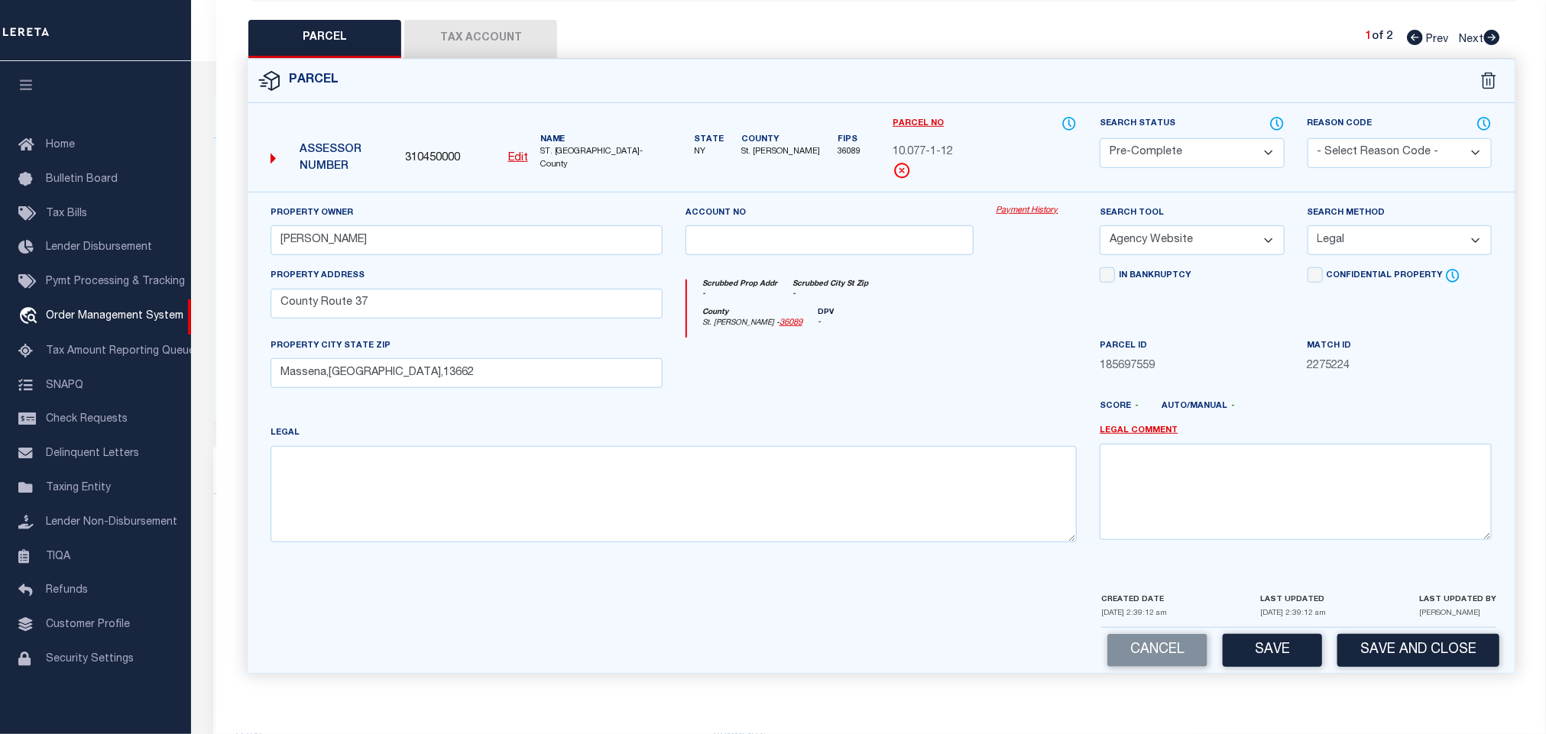
click at [1371, 141] on select "- Select Reason Code - 099 - Other (Provide additional detail) ACT - Agency Cha…" at bounding box center [1399, 153] width 184 height 30
click at [494, 23] on button "Tax Account" at bounding box center [480, 39] width 153 height 38
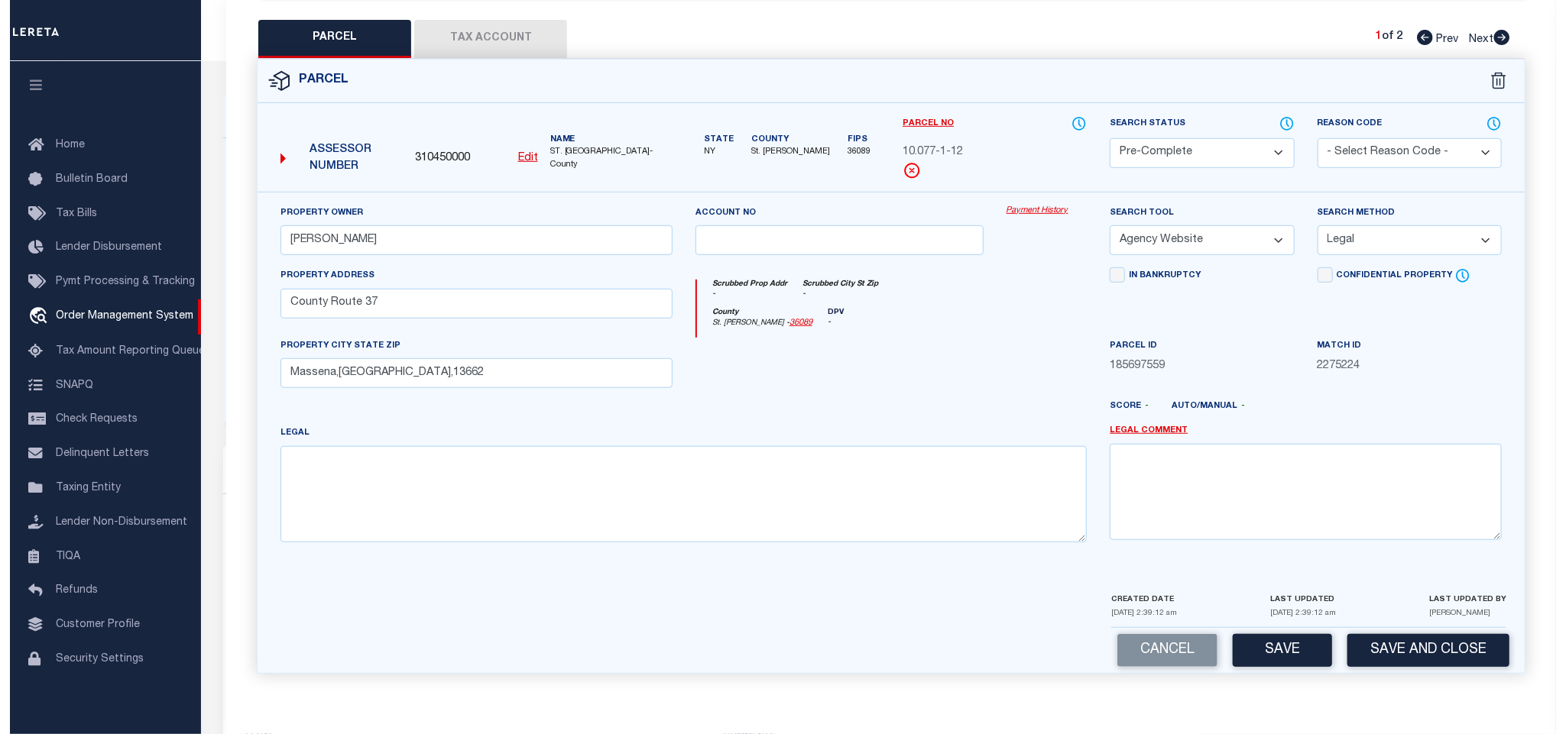
scroll to position [0, 0]
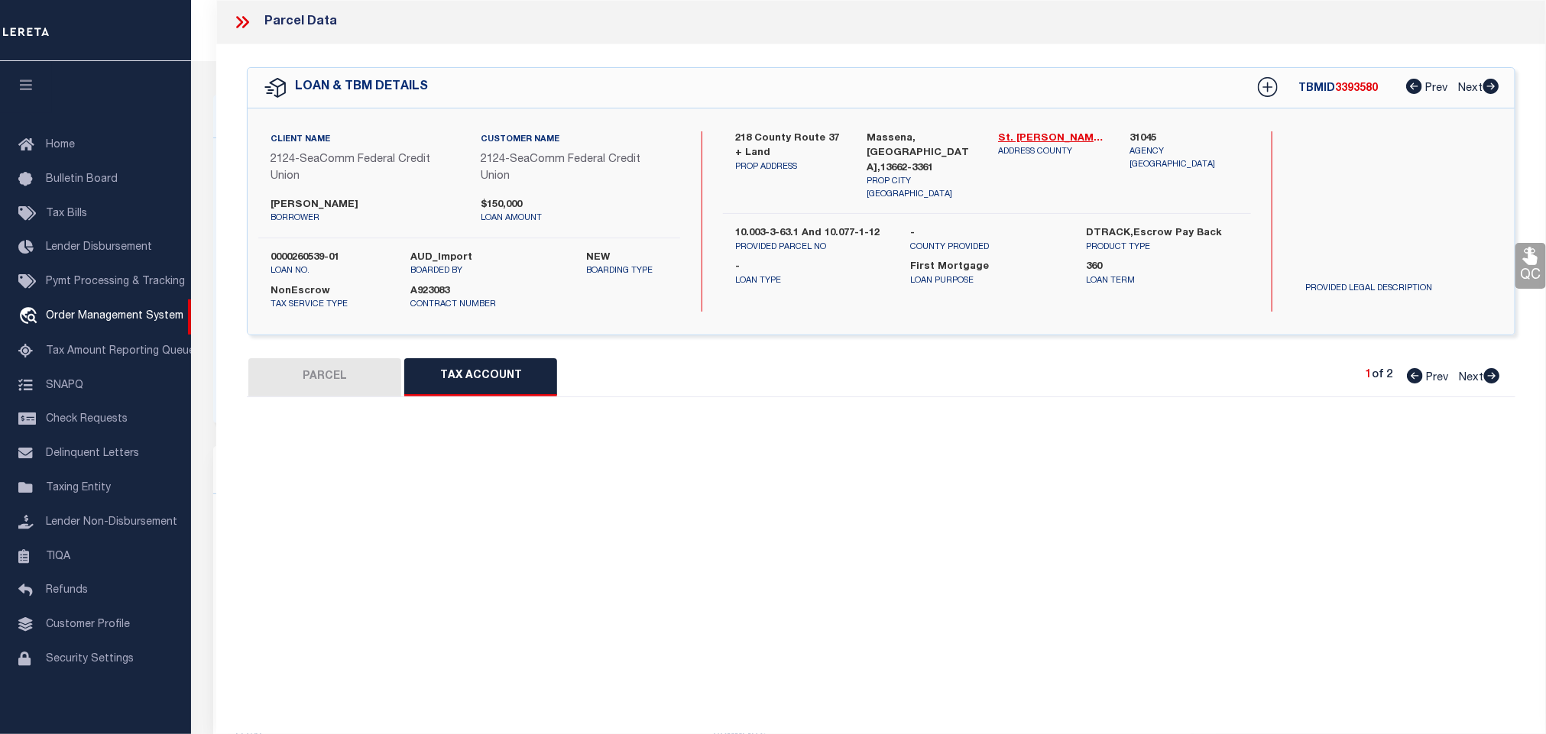
select select "100"
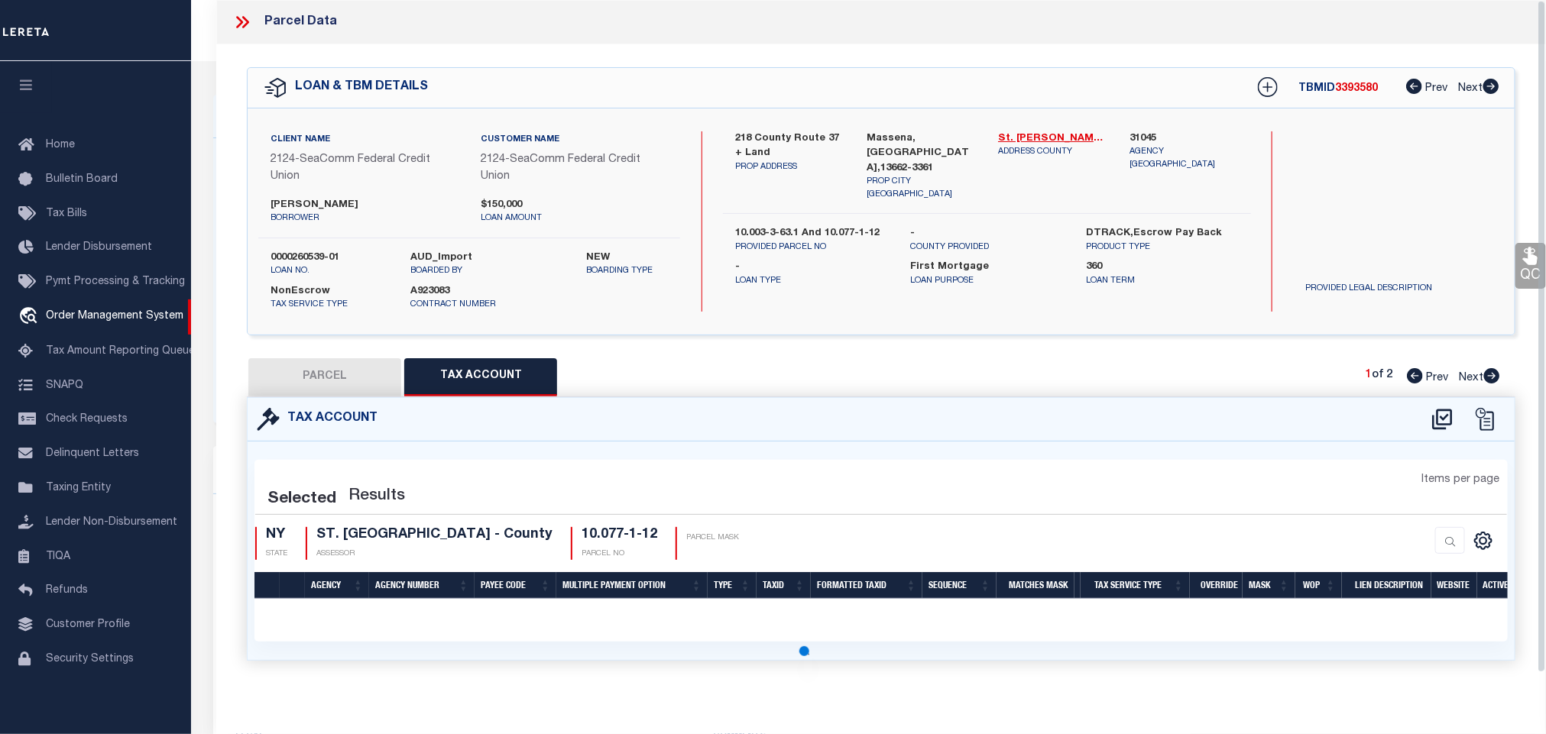
select select "100"
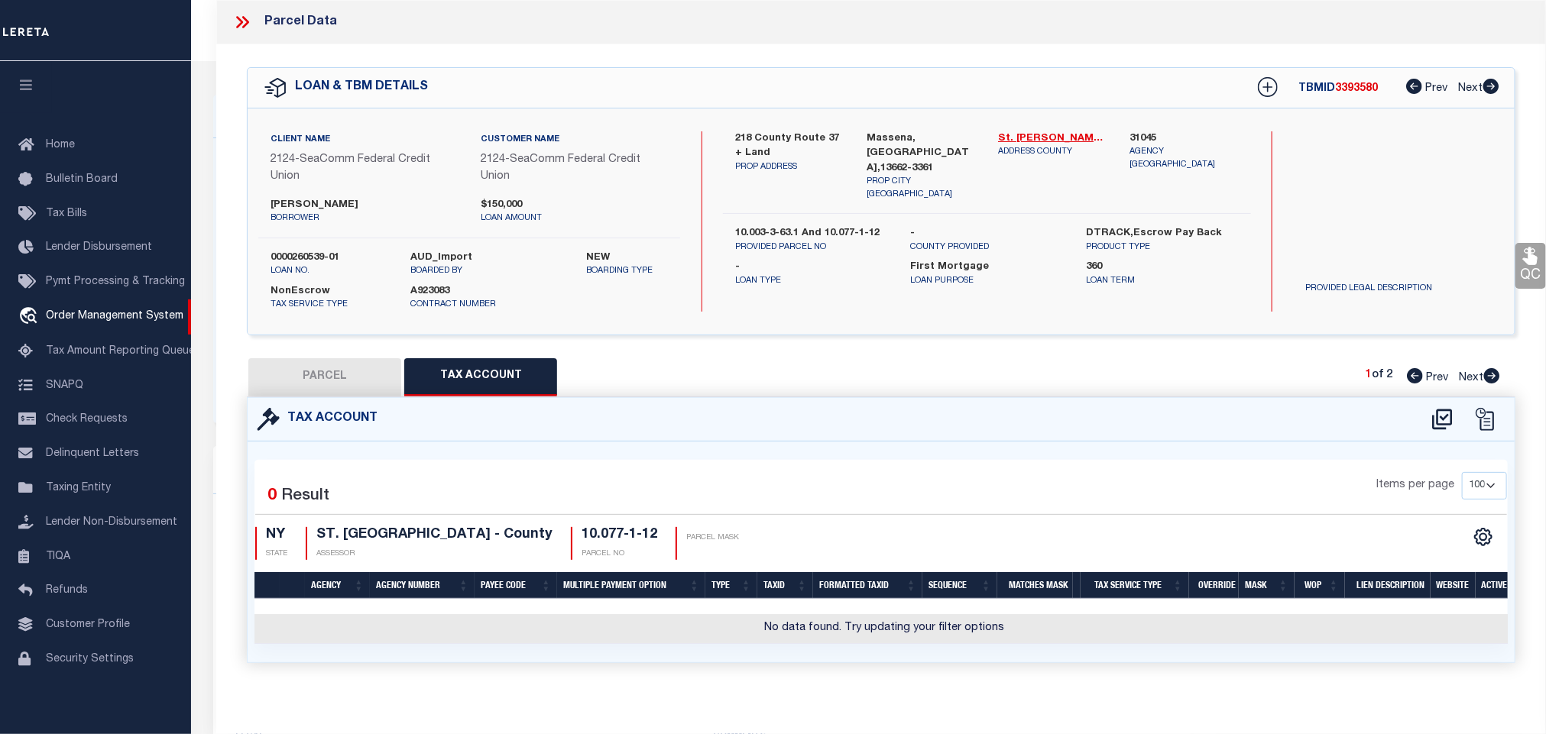
click at [1428, 426] on div at bounding box center [1462, 419] width 85 height 24
click at [1437, 420] on icon at bounding box center [1442, 420] width 20 height 21
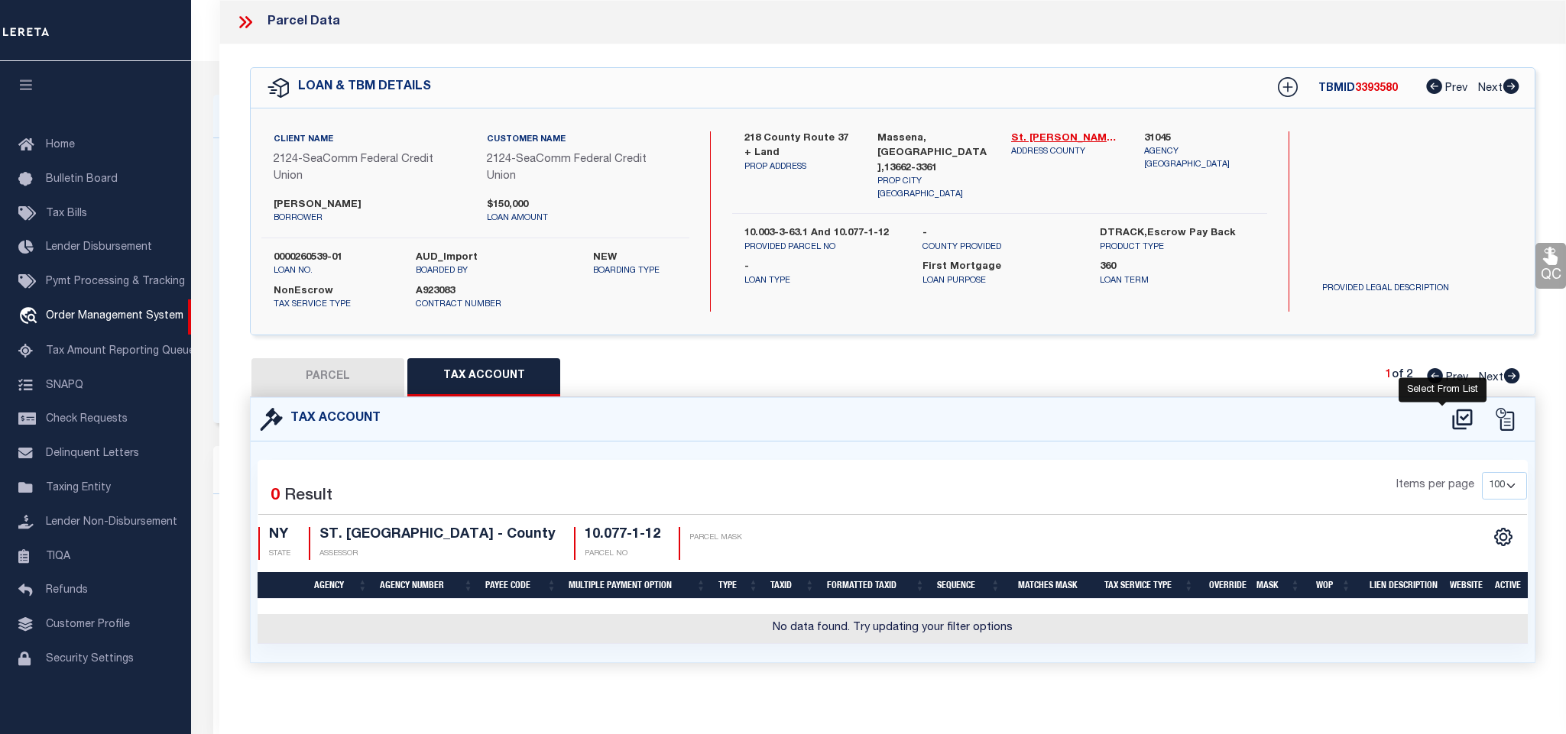
select select "100"
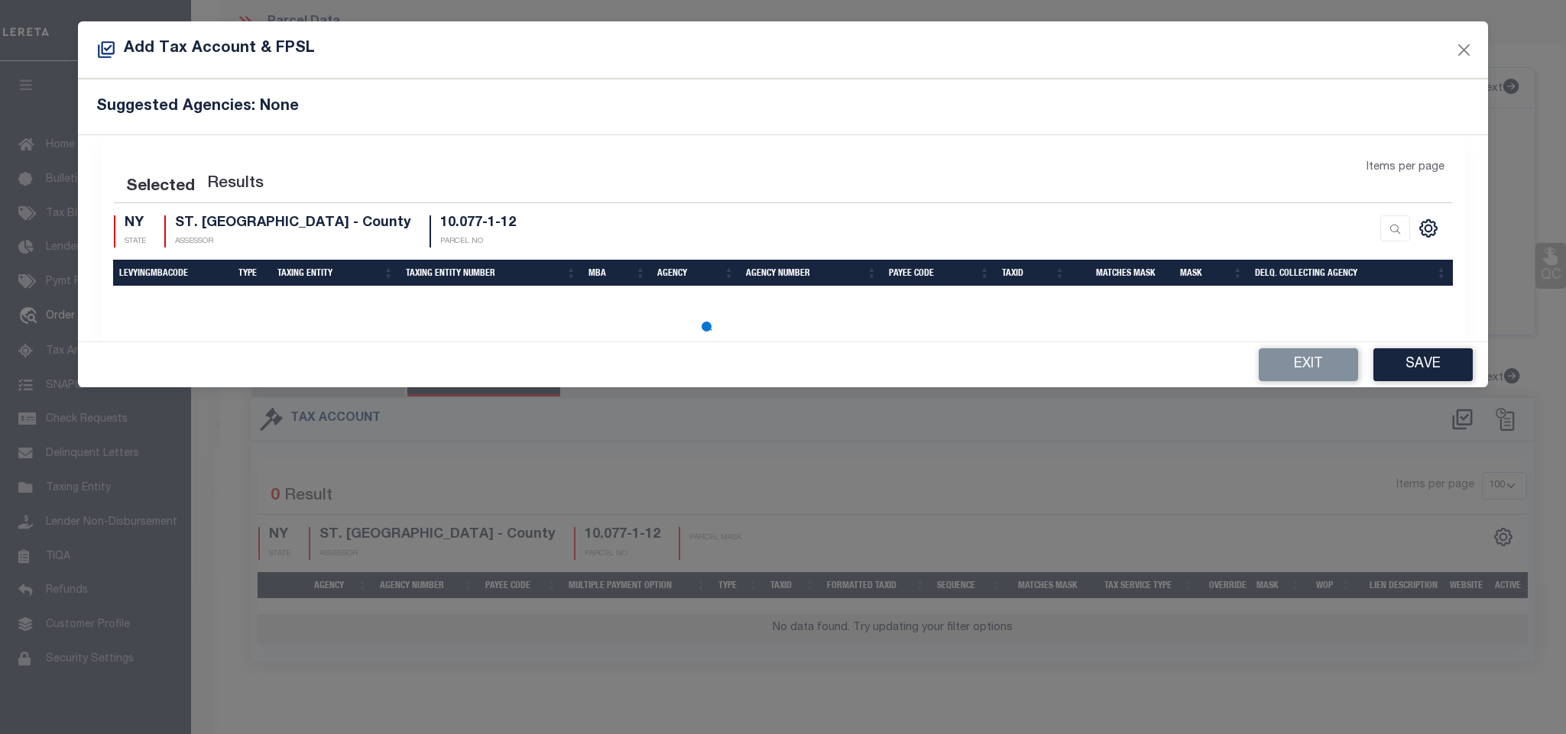
select select "100"
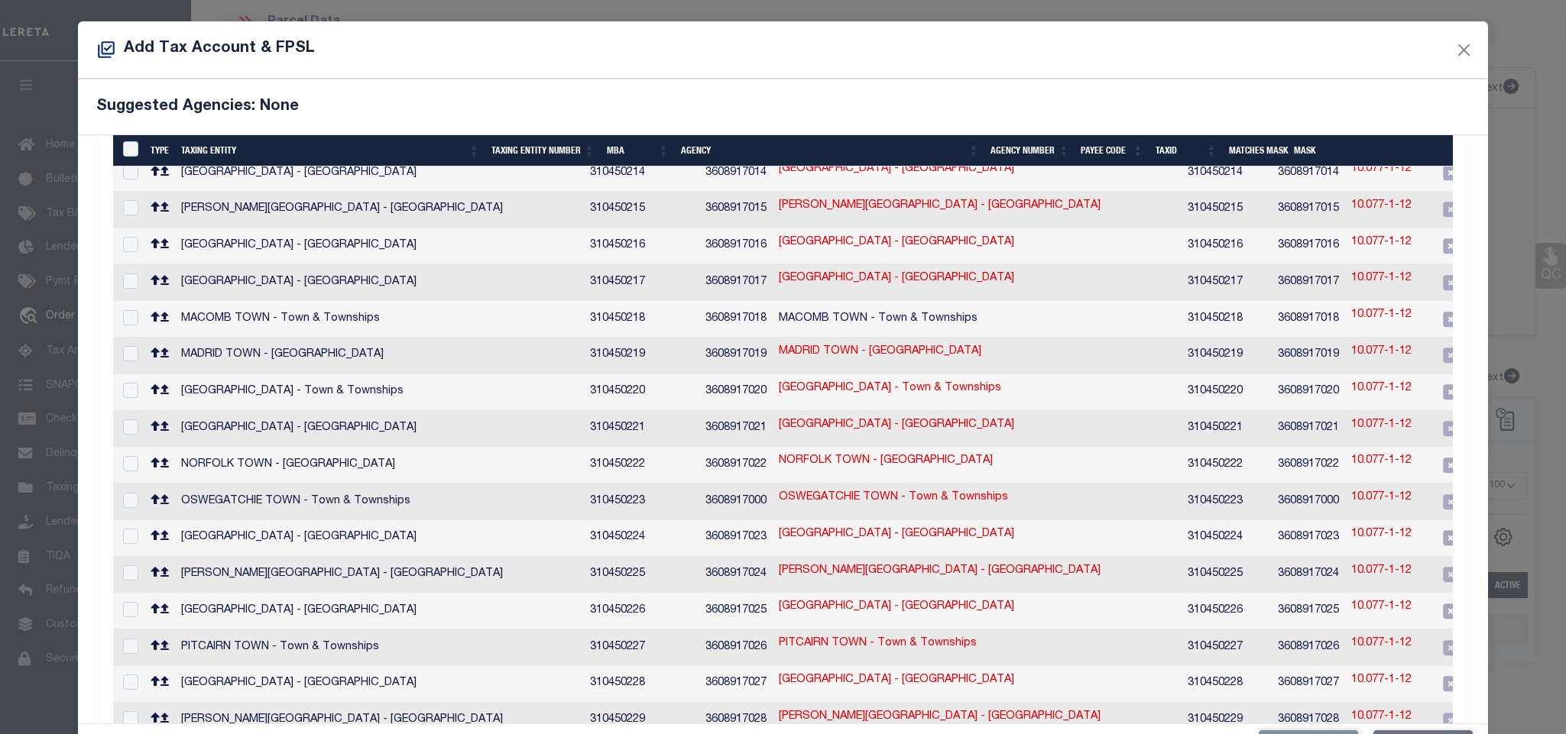
scroll to position [573, 0]
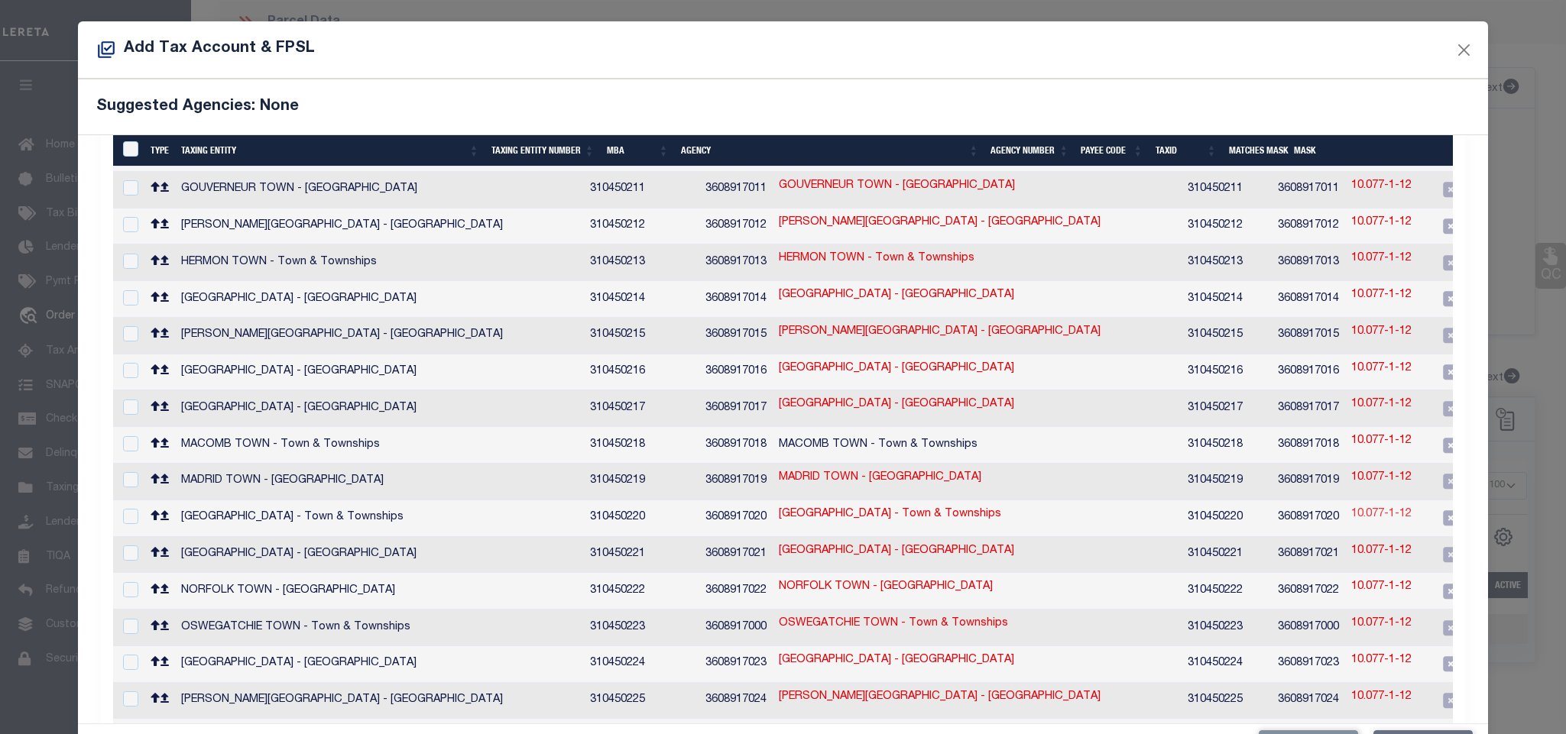
click at [1351, 507] on link "10.077-1-12" at bounding box center [1381, 515] width 60 height 17
checkbox input "true"
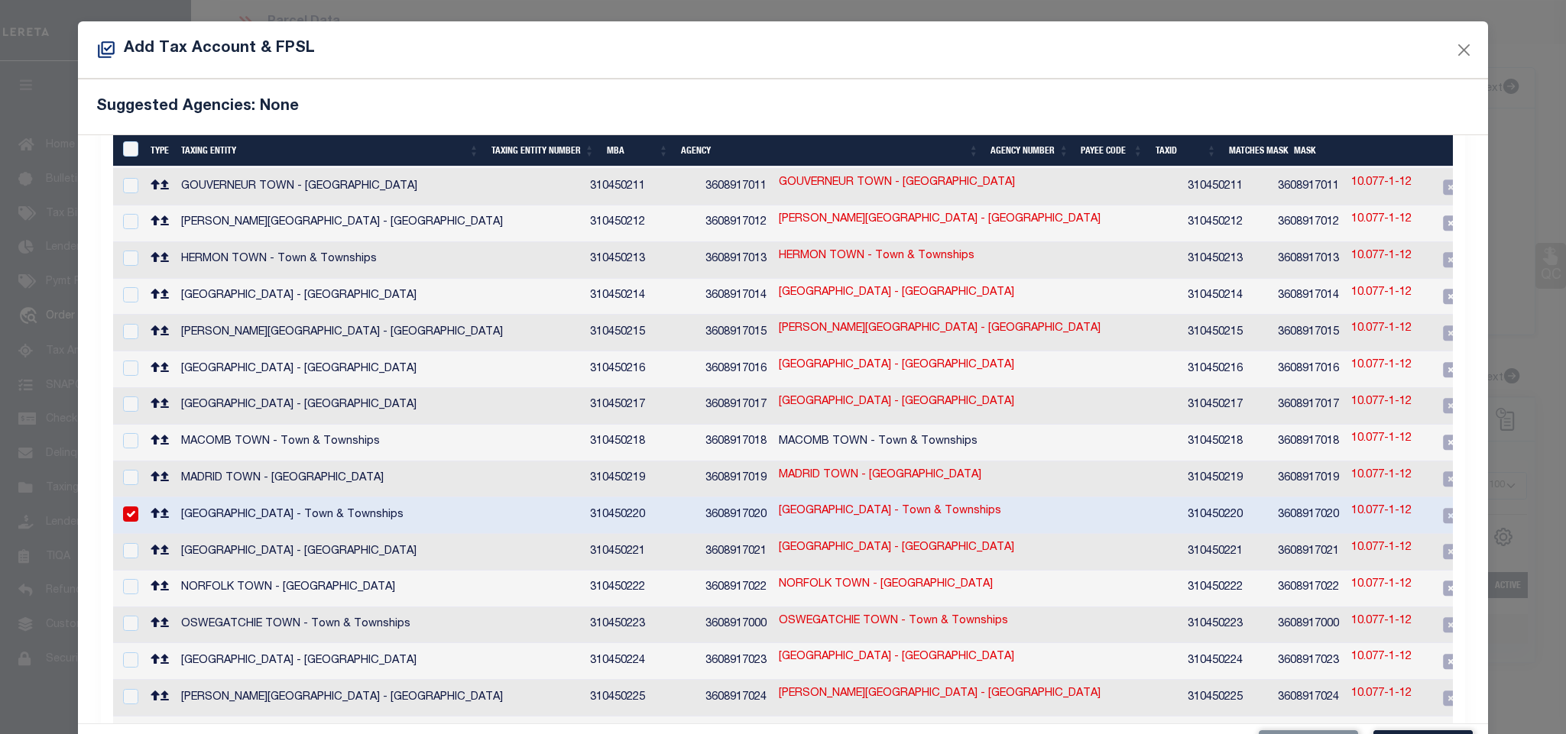
scroll to position [569, 0]
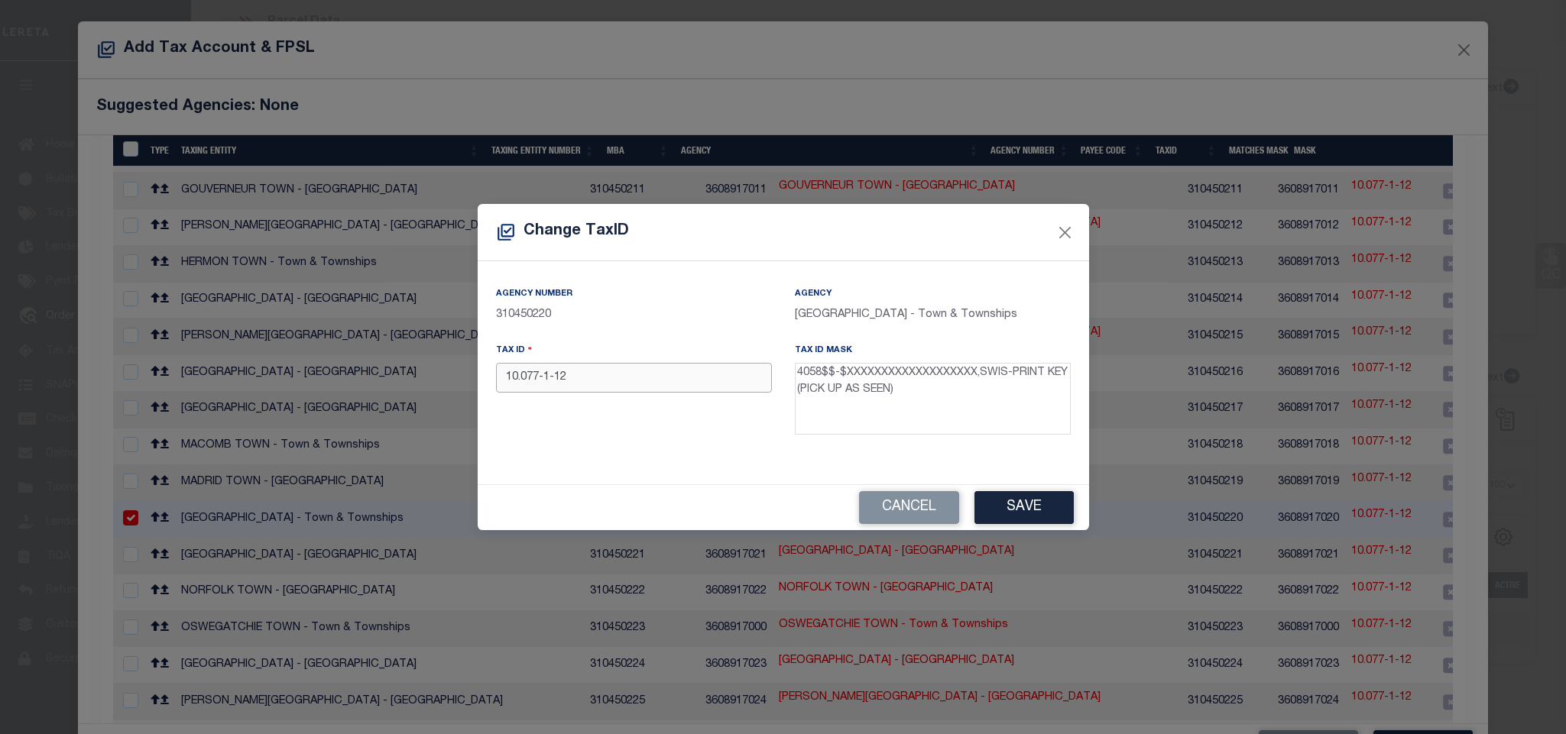
click at [500, 383] on input "10.077-1-12" at bounding box center [634, 378] width 276 height 30
type input "405801-10.077-1-12"
click at [1050, 500] on button "Save" at bounding box center [1023, 507] width 99 height 33
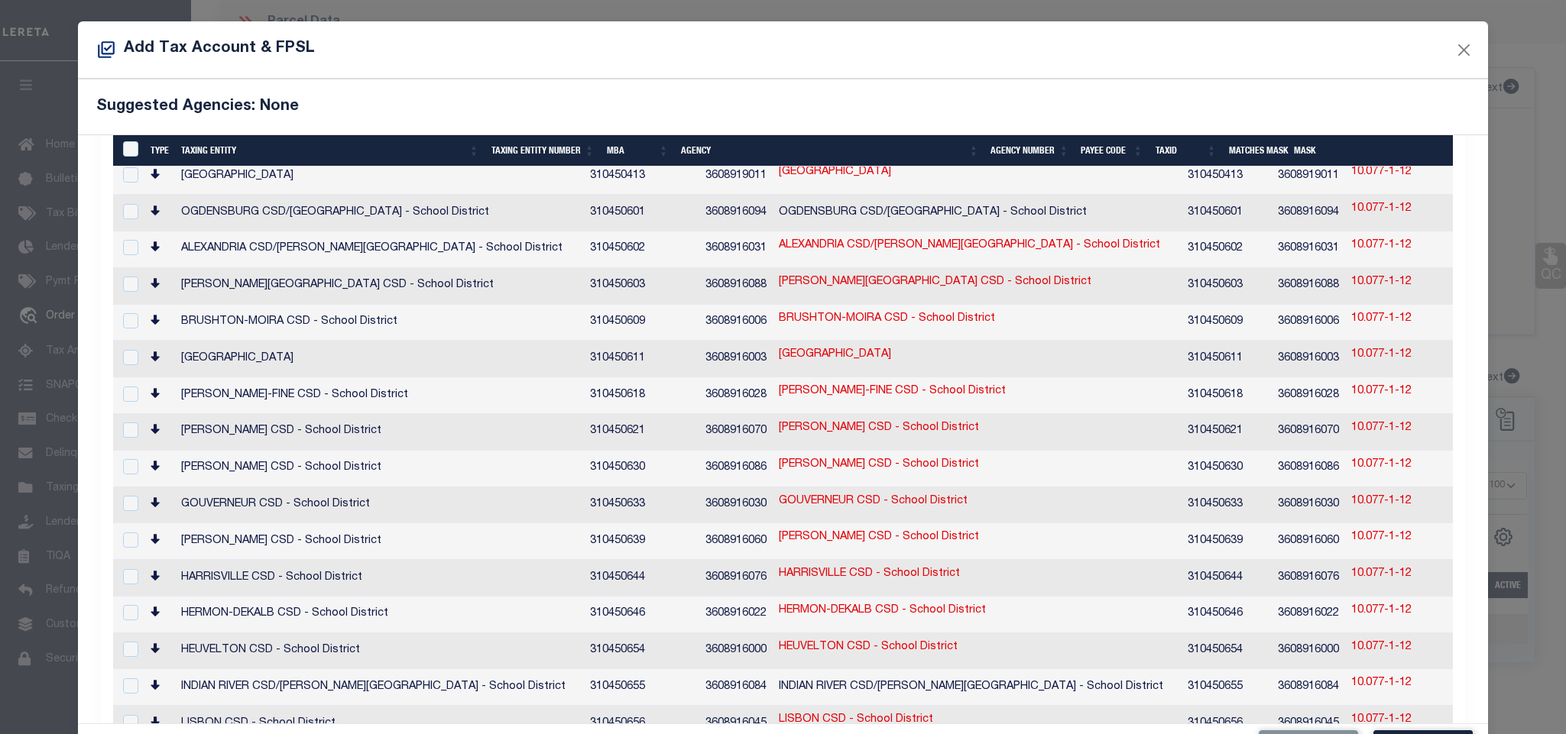
scroll to position [1830, 0]
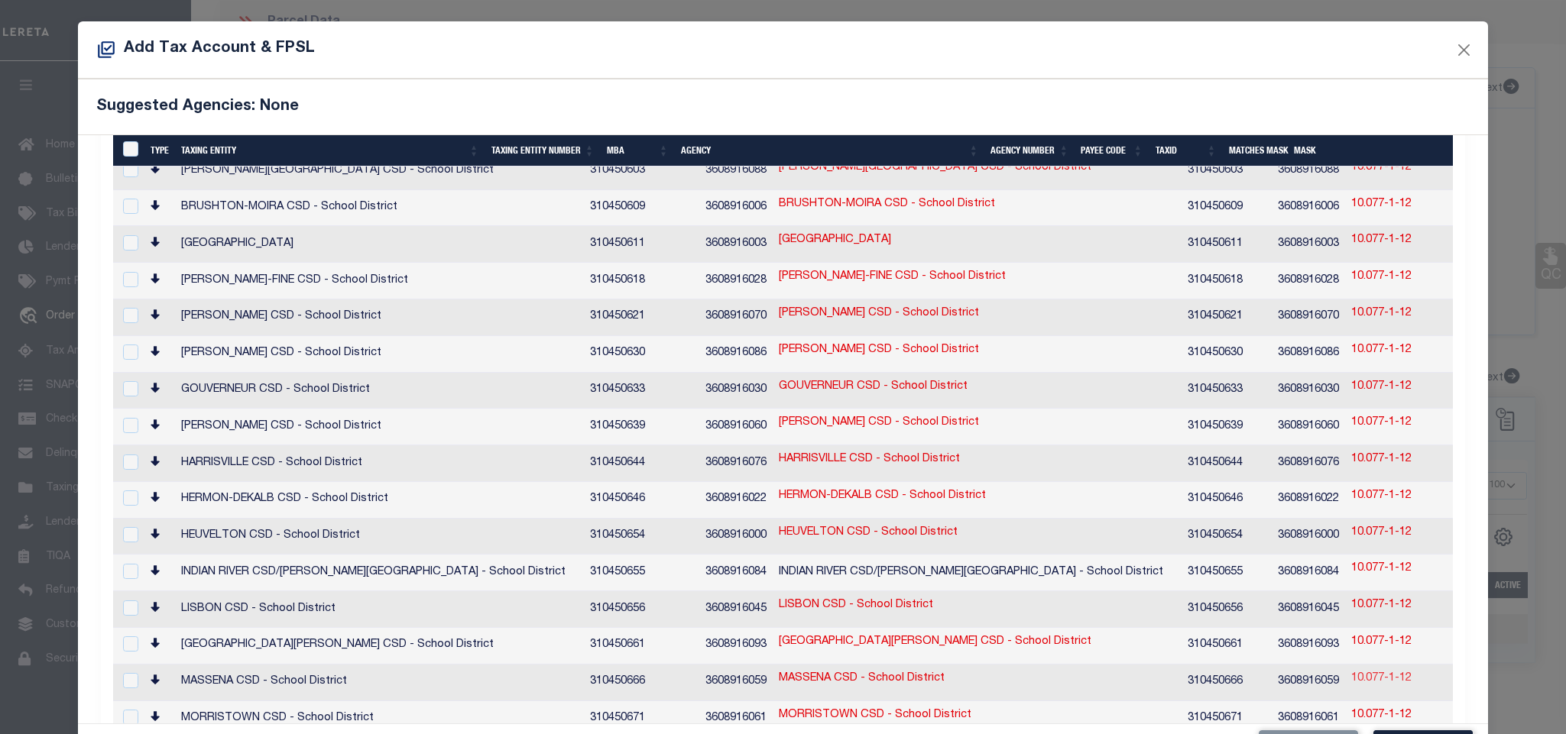
click at [1351, 671] on link "10.077-1-12" at bounding box center [1381, 679] width 60 height 17
checkbox input "true"
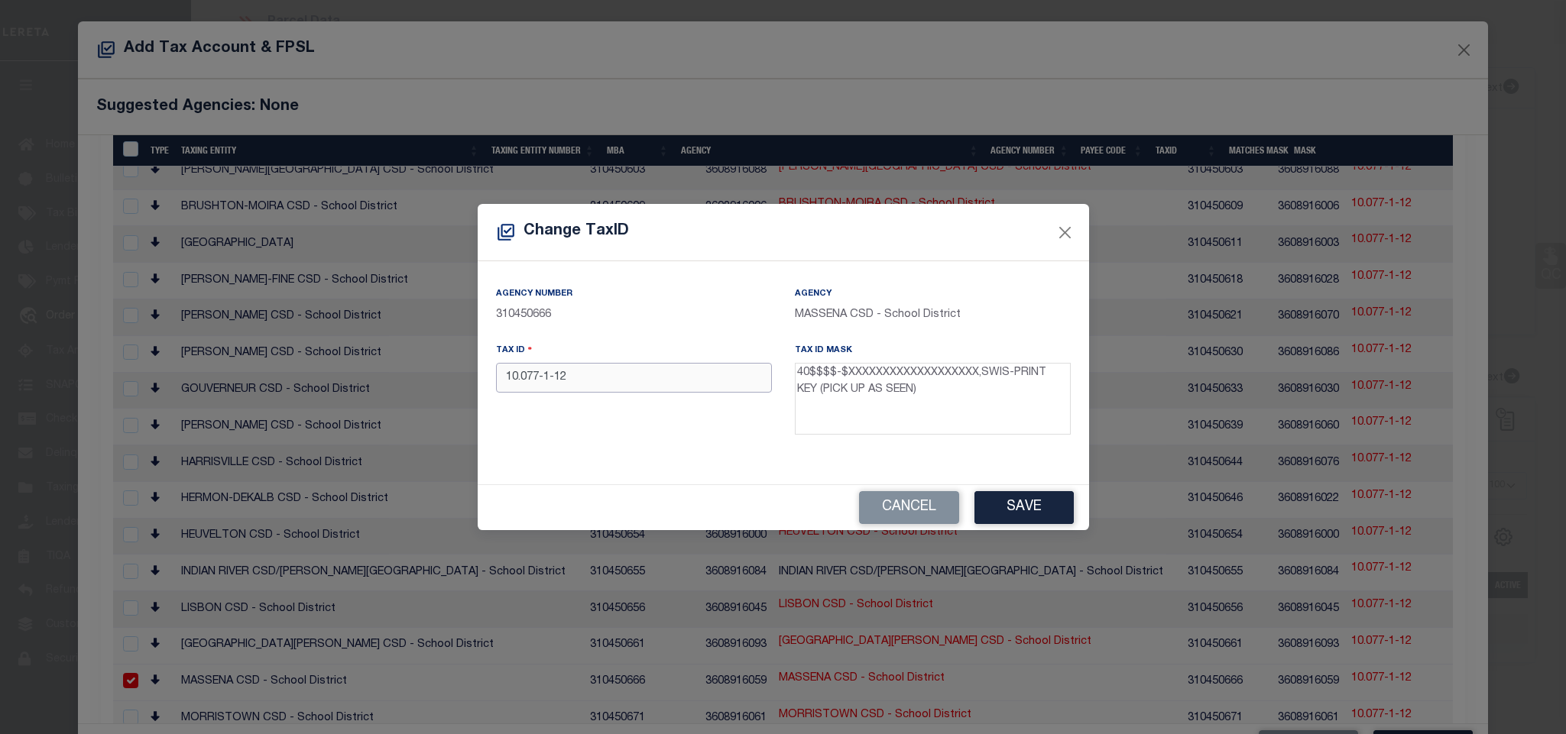
click at [503, 376] on input "10.077-1-12" at bounding box center [634, 378] width 276 height 30
click at [1036, 500] on button "Save" at bounding box center [1023, 507] width 99 height 33
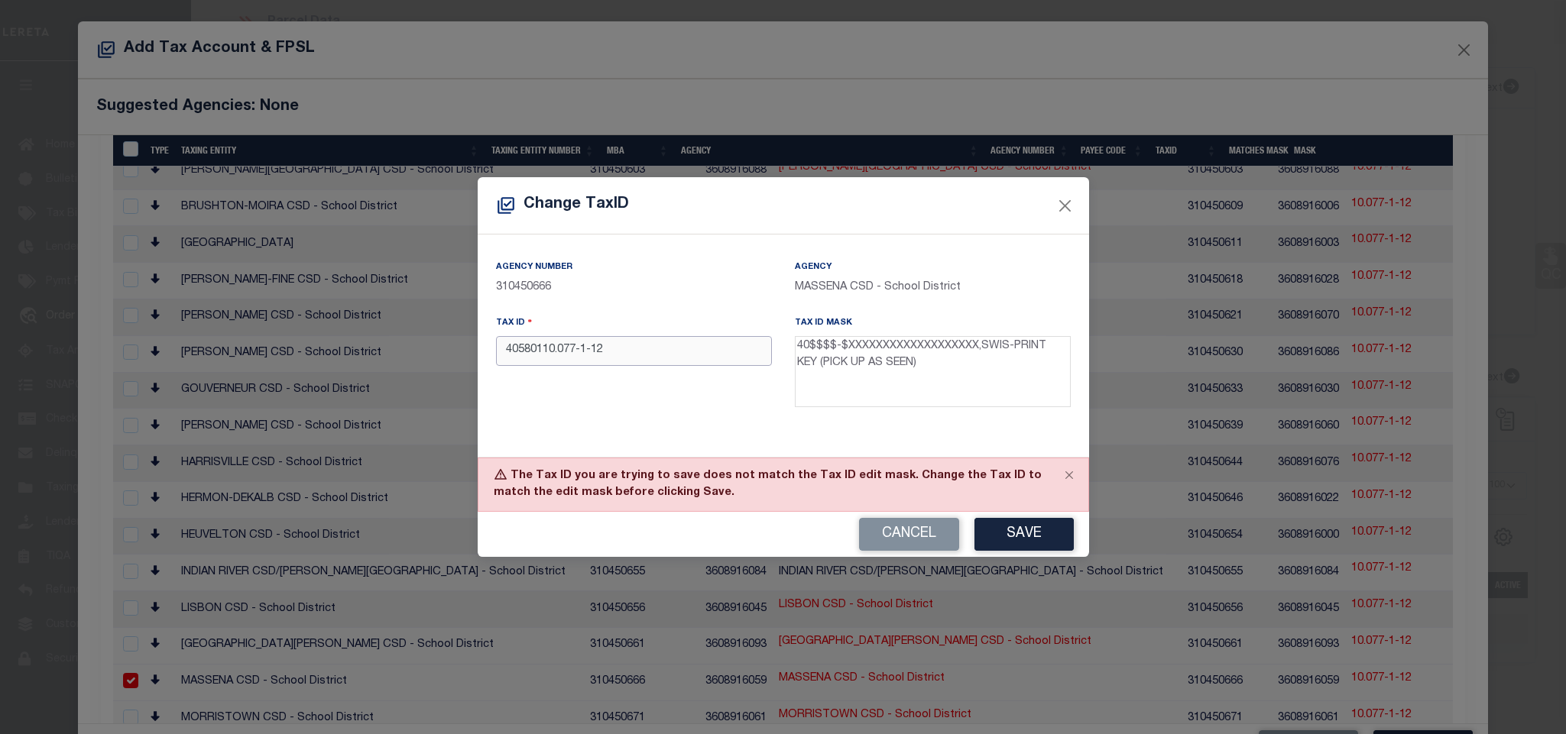
click at [633, 351] on input "40580110.077-1-12" at bounding box center [634, 351] width 276 height 30
click at [544, 355] on input "40580110.077-1-12" at bounding box center [634, 351] width 276 height 30
type input "405801-10.077-1-12"
click at [1041, 537] on button "Save" at bounding box center [1023, 534] width 99 height 33
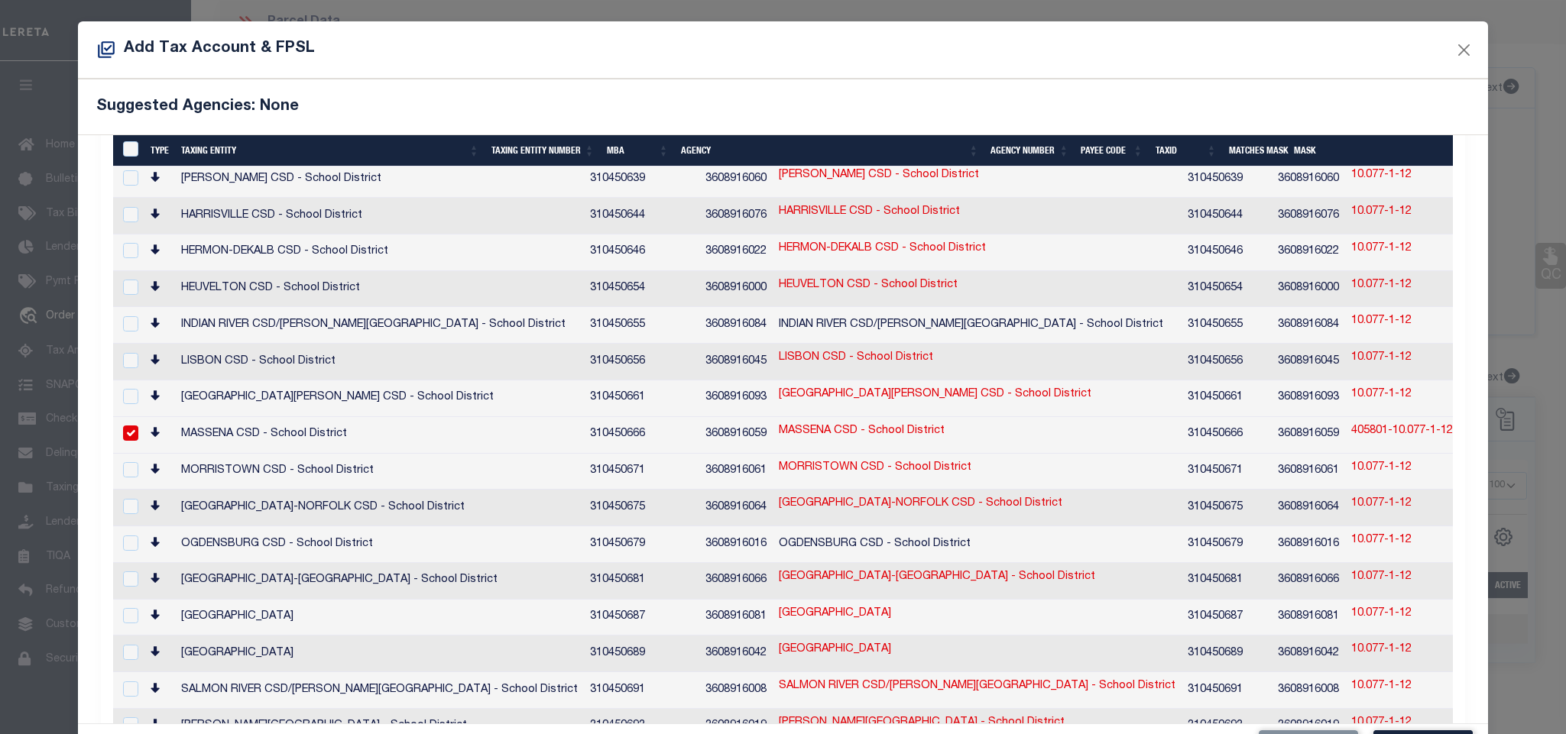
scroll to position [57, 0]
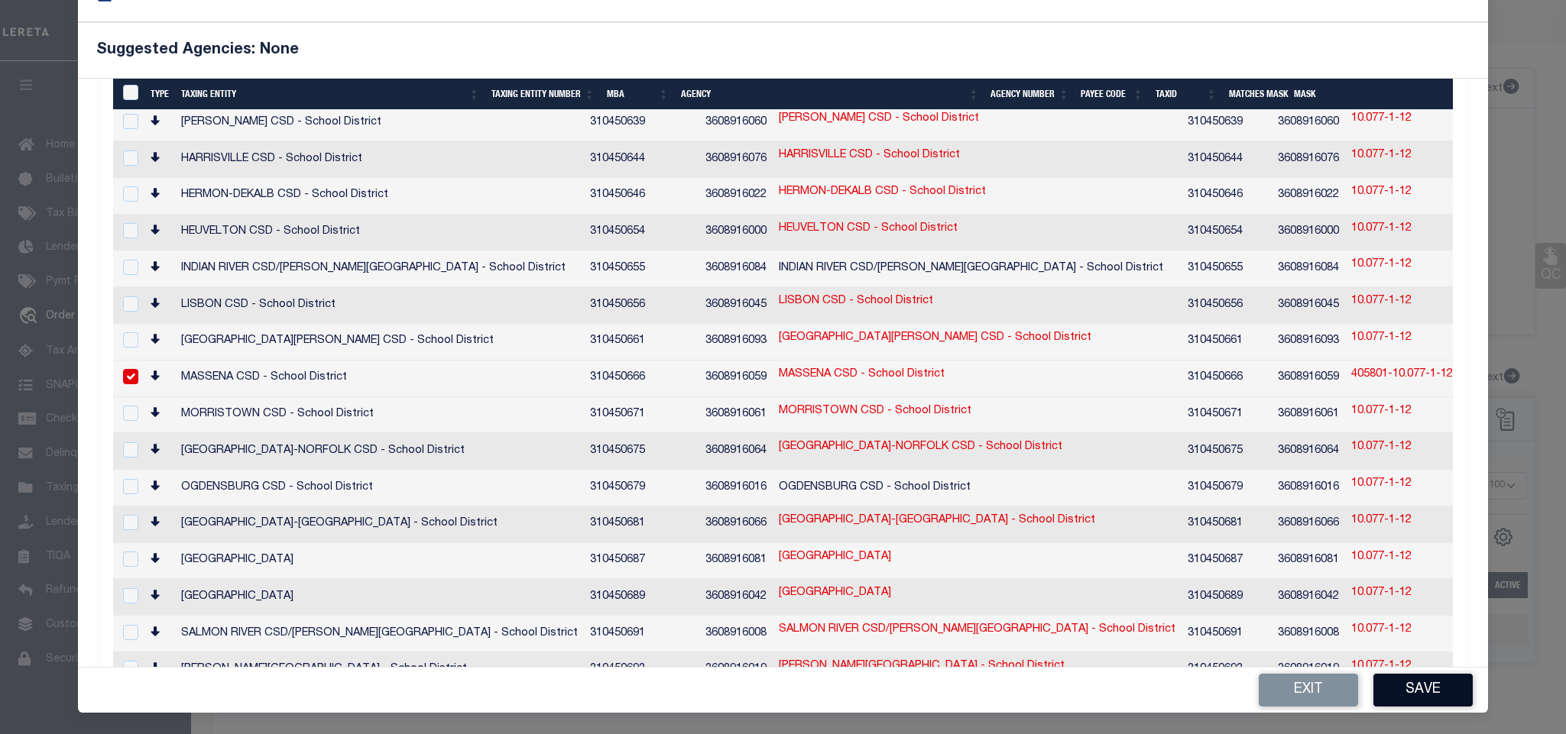
click at [1383, 682] on button "Save" at bounding box center [1422, 690] width 99 height 33
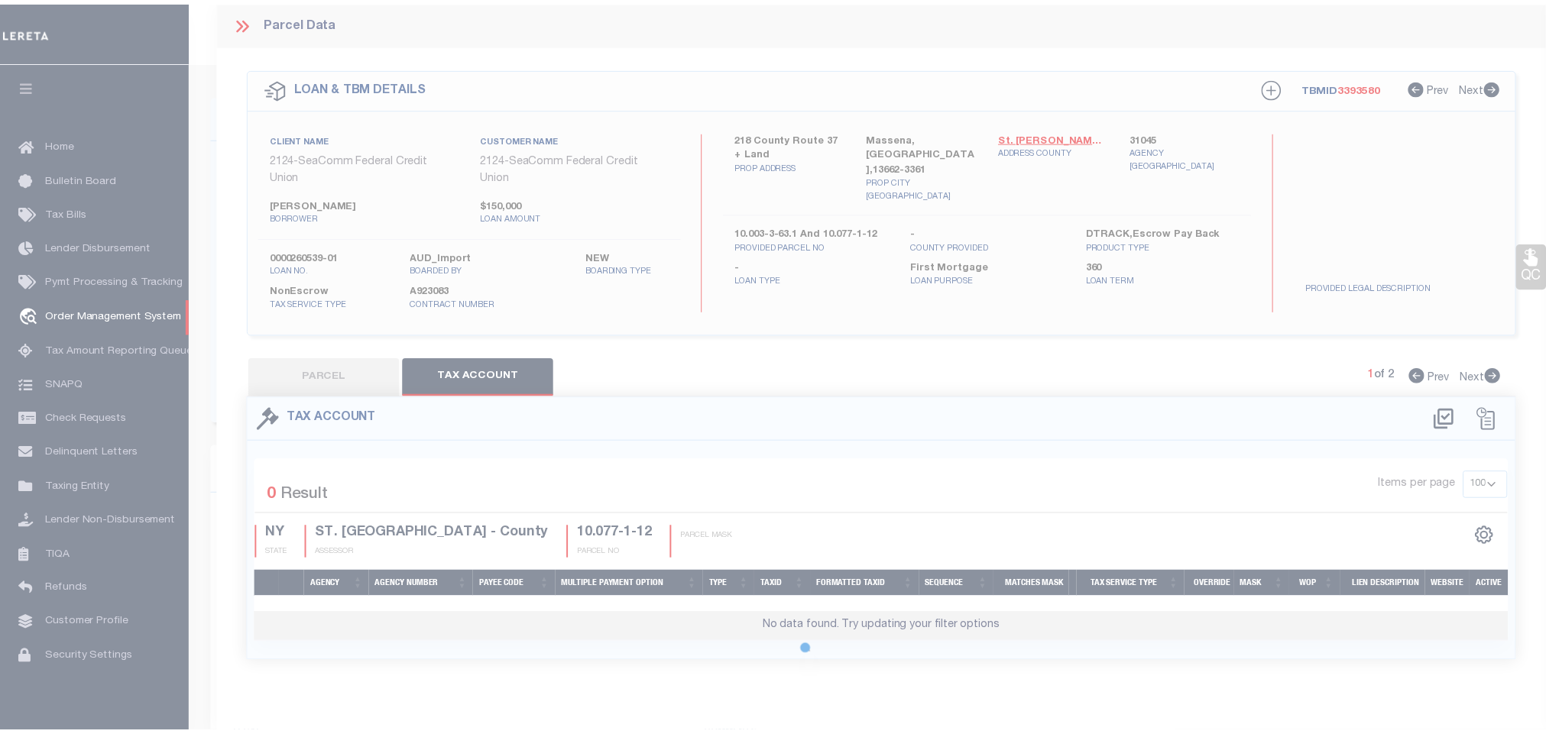
scroll to position [0, 0]
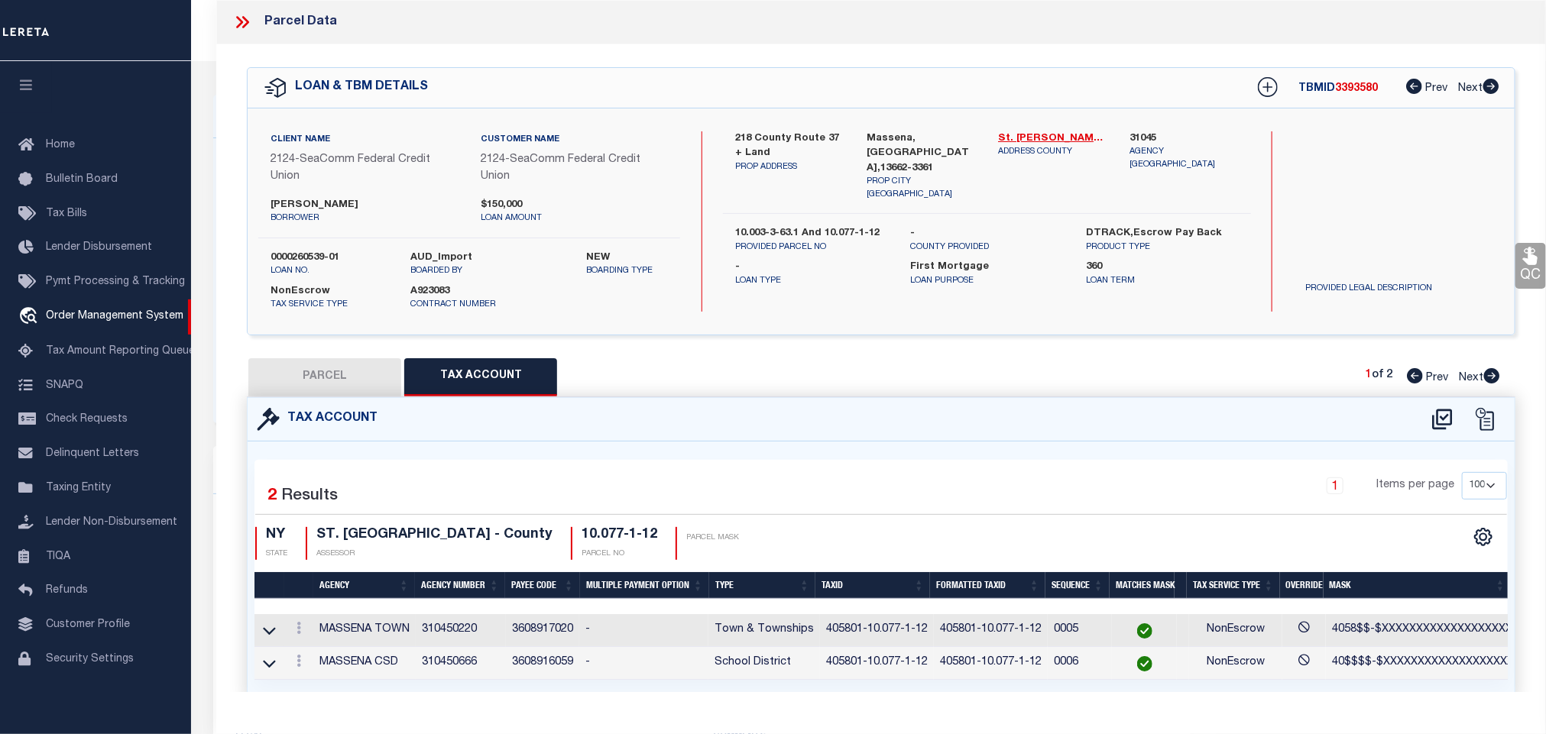
click at [337, 379] on button "PARCEL" at bounding box center [324, 377] width 153 height 38
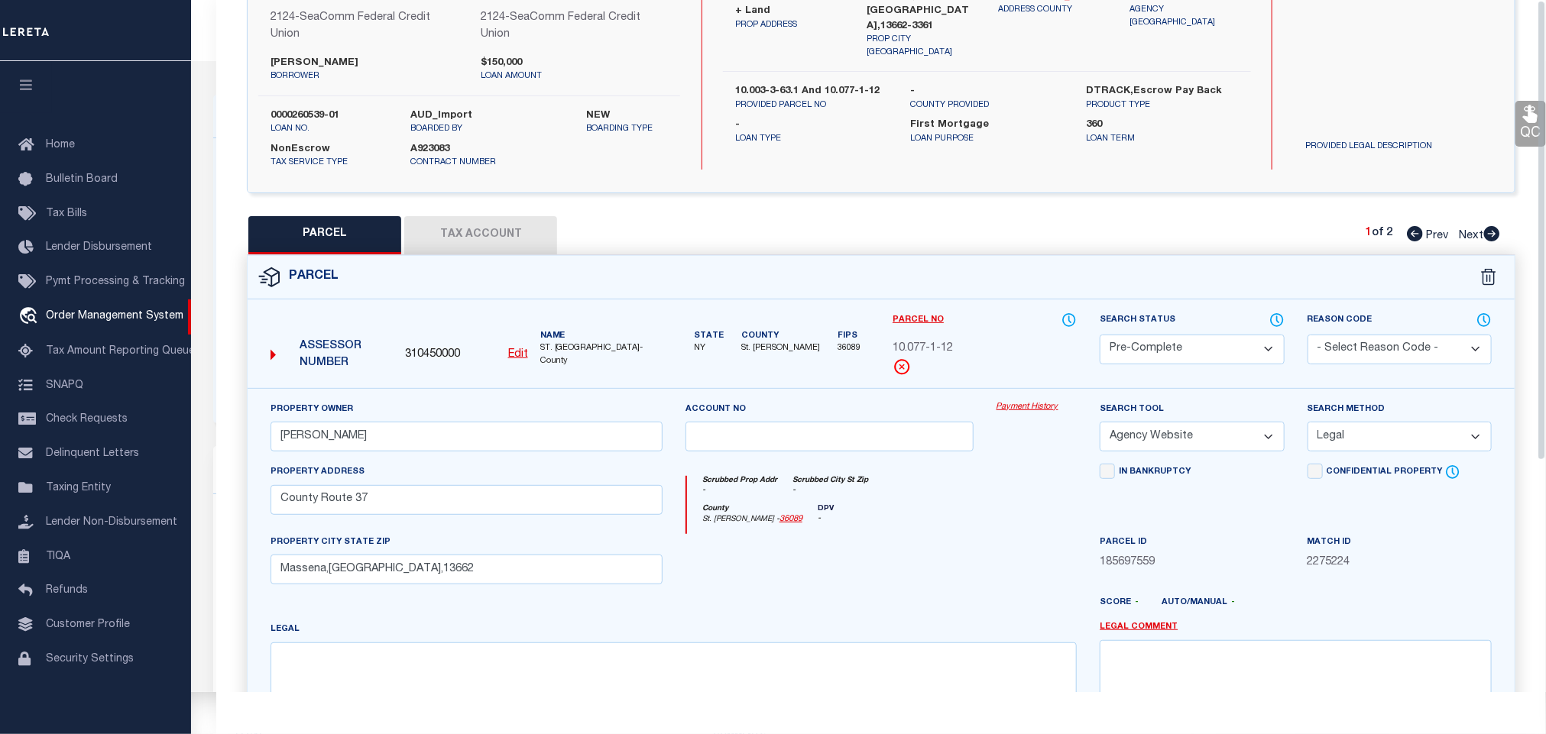
scroll to position [348, 0]
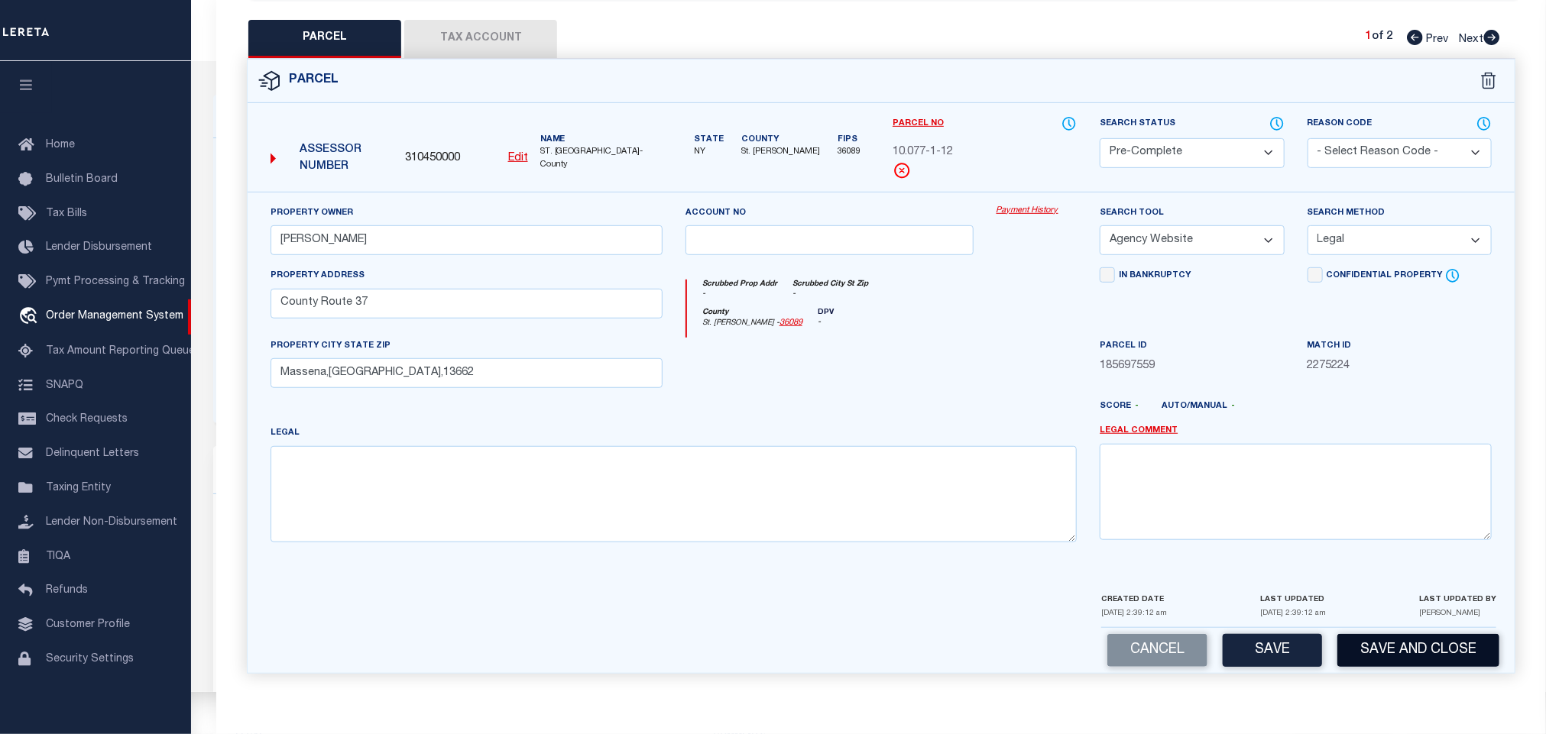
click at [1417, 643] on button "Save and Close" at bounding box center [1418, 650] width 162 height 33
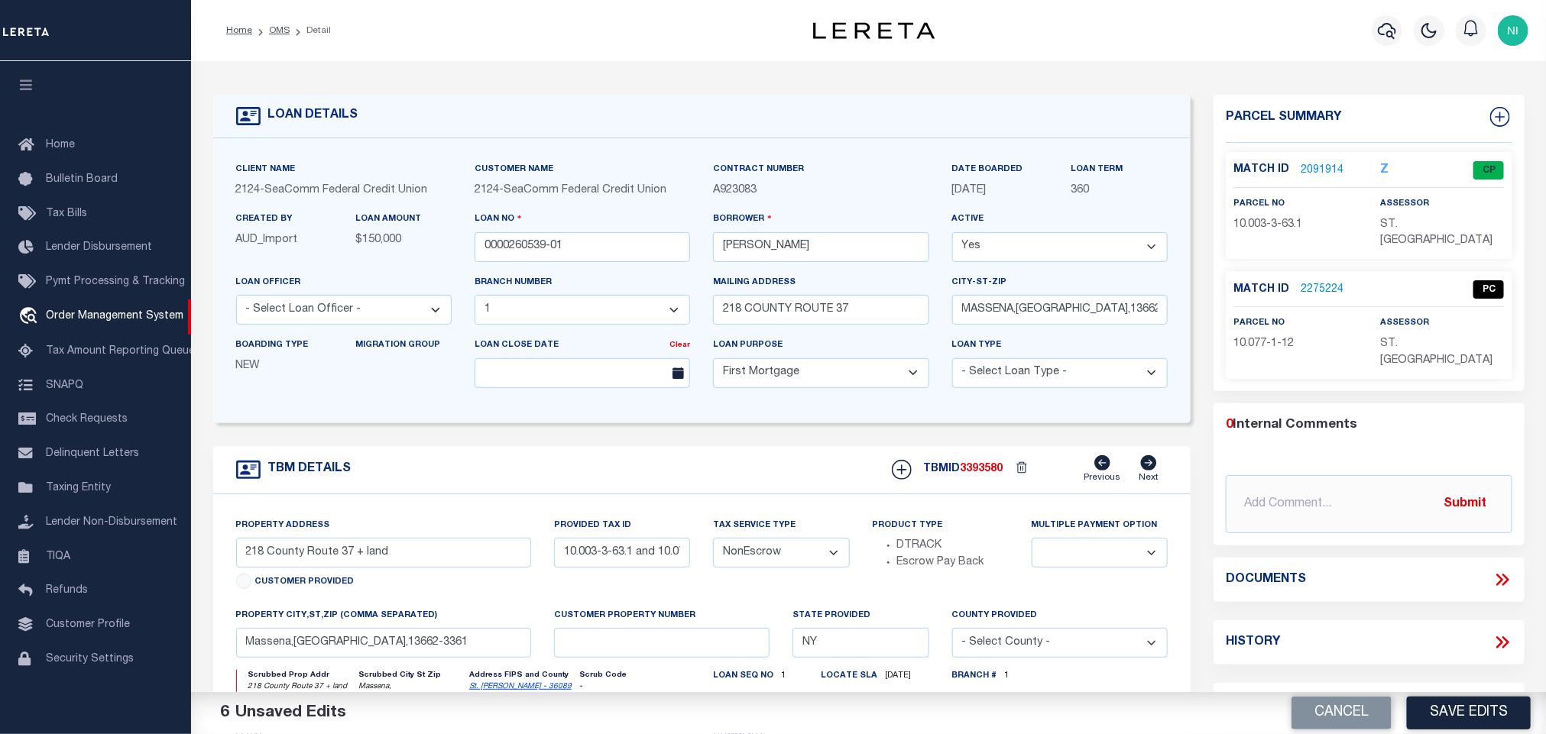
select select "4706"
select select "2358"
select select
click at [580, 250] on input "0000260539-01" at bounding box center [581, 247] width 215 height 30
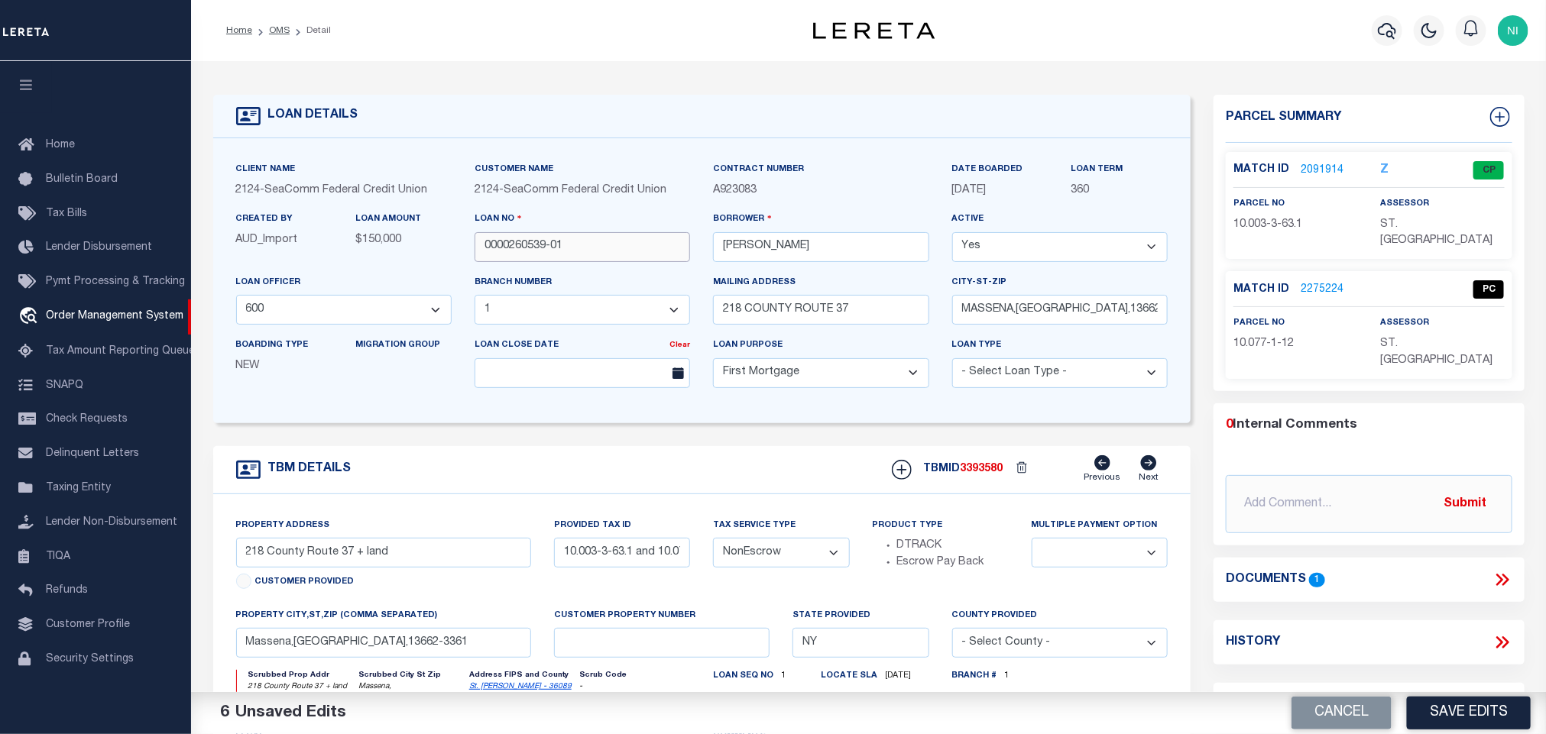
click at [580, 250] on input "0000260539-01" at bounding box center [581, 247] width 215 height 30
click at [972, 484] on div "TBMID 3393580 Previous Next" at bounding box center [1023, 469] width 287 height 29
click at [970, 474] on span "3393580" at bounding box center [981, 469] width 43 height 11
copy span "3393580"
click at [1403, 234] on span "ST. [GEOGRAPHIC_DATA]" at bounding box center [1436, 233] width 112 height 28
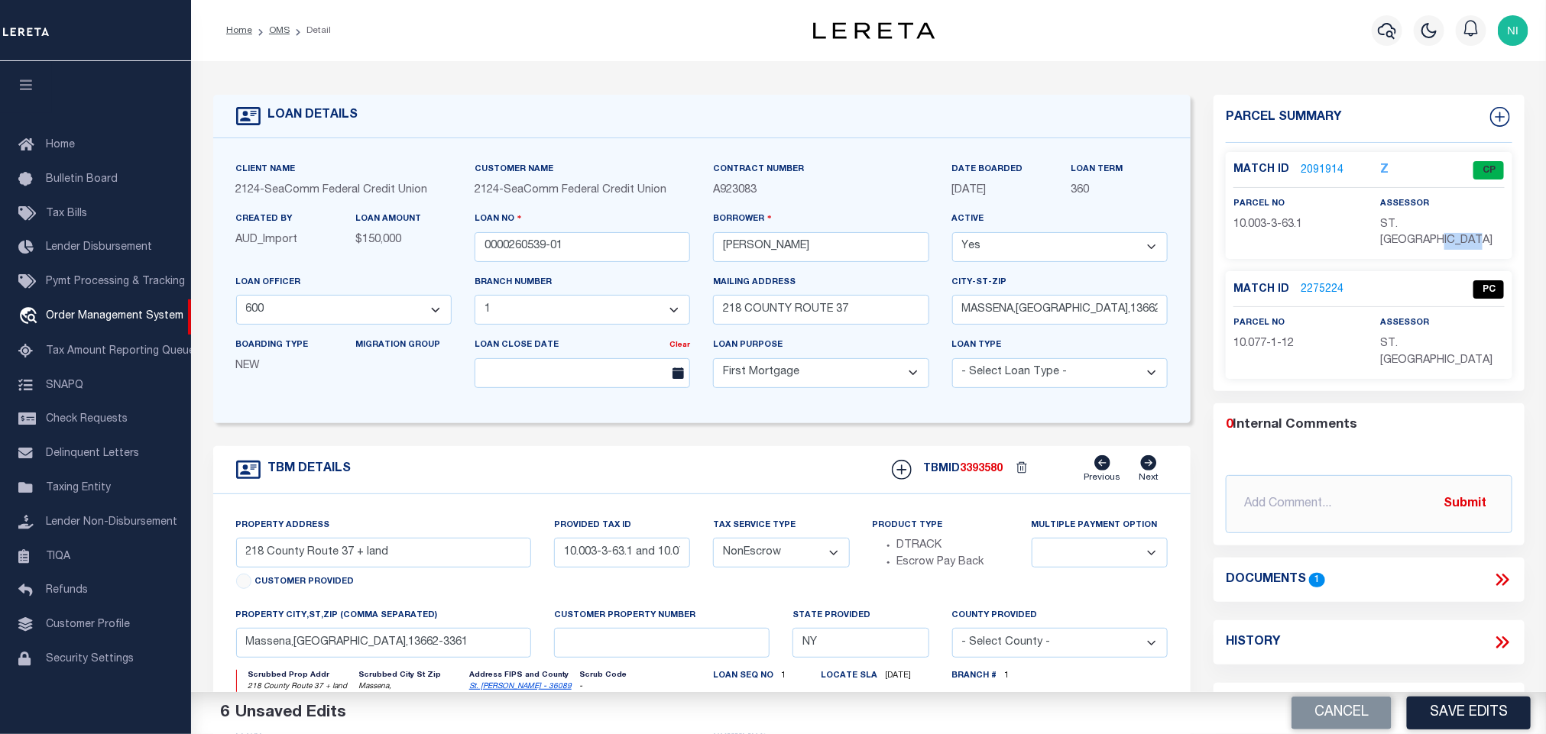
click at [1403, 234] on span "ST. [GEOGRAPHIC_DATA]" at bounding box center [1436, 233] width 112 height 28
copy div "ST. [GEOGRAPHIC_DATA]"
click at [1245, 221] on span "10.003-3-63.1" at bounding box center [1267, 224] width 69 height 11
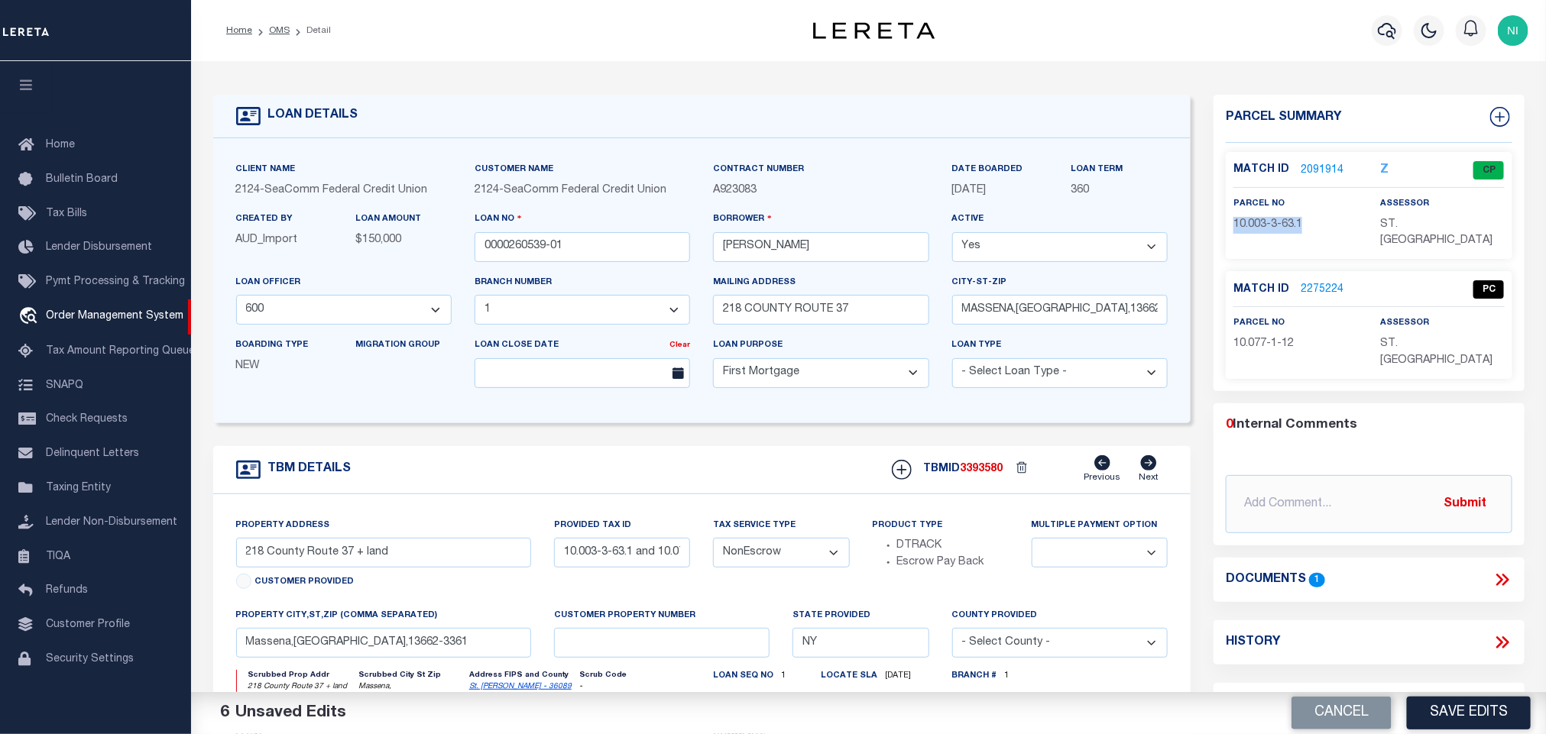
click at [1245, 221] on span "10.003-3-63.1" at bounding box center [1267, 224] width 69 height 11
copy div "10.003-3-63.1"
click at [612, 262] on input "0000260539-01" at bounding box center [581, 247] width 215 height 30
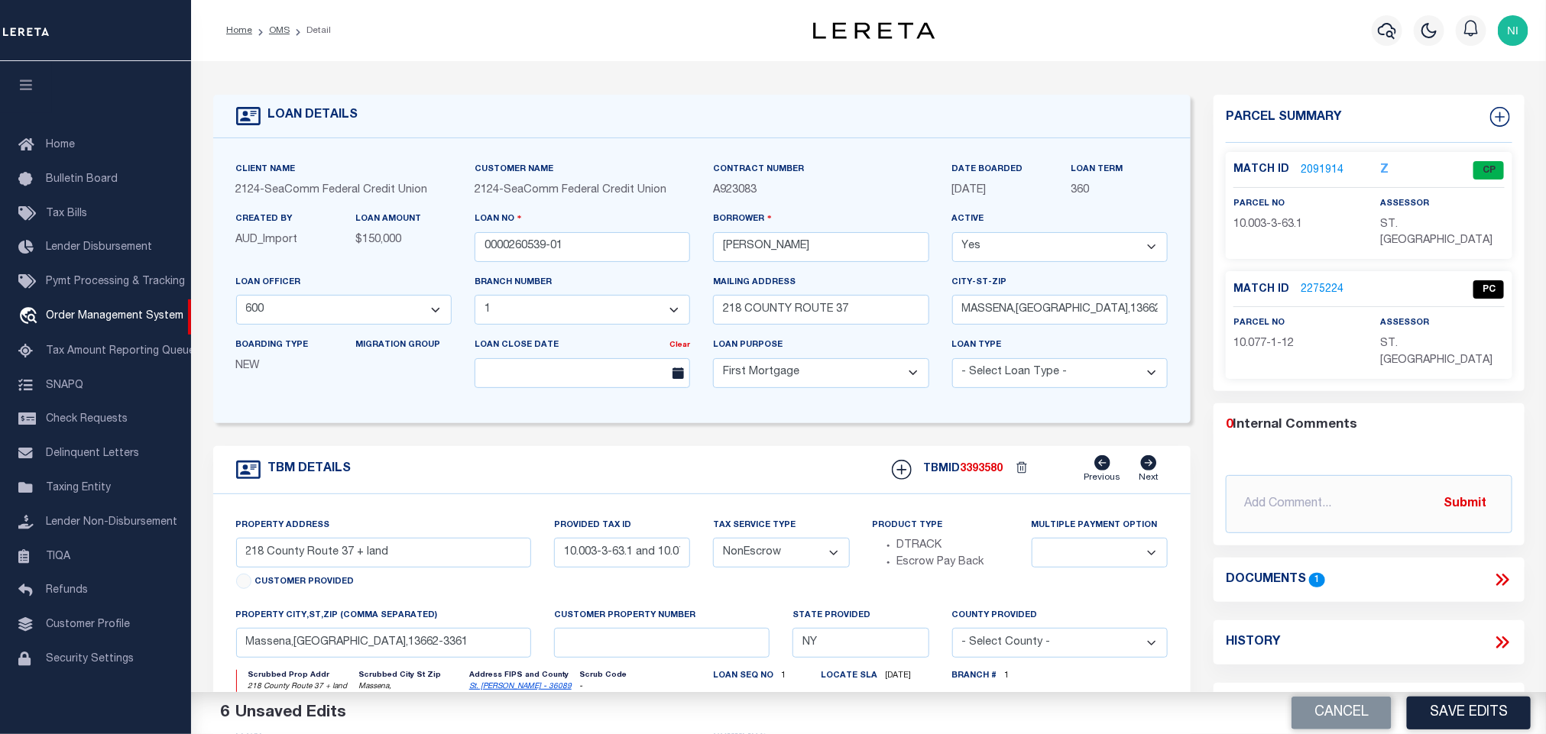
click at [988, 474] on span "3393580" at bounding box center [981, 469] width 43 height 11
copy span "3393580"
click at [1419, 353] on p "ST. [GEOGRAPHIC_DATA]" at bounding box center [1442, 353] width 124 height 34
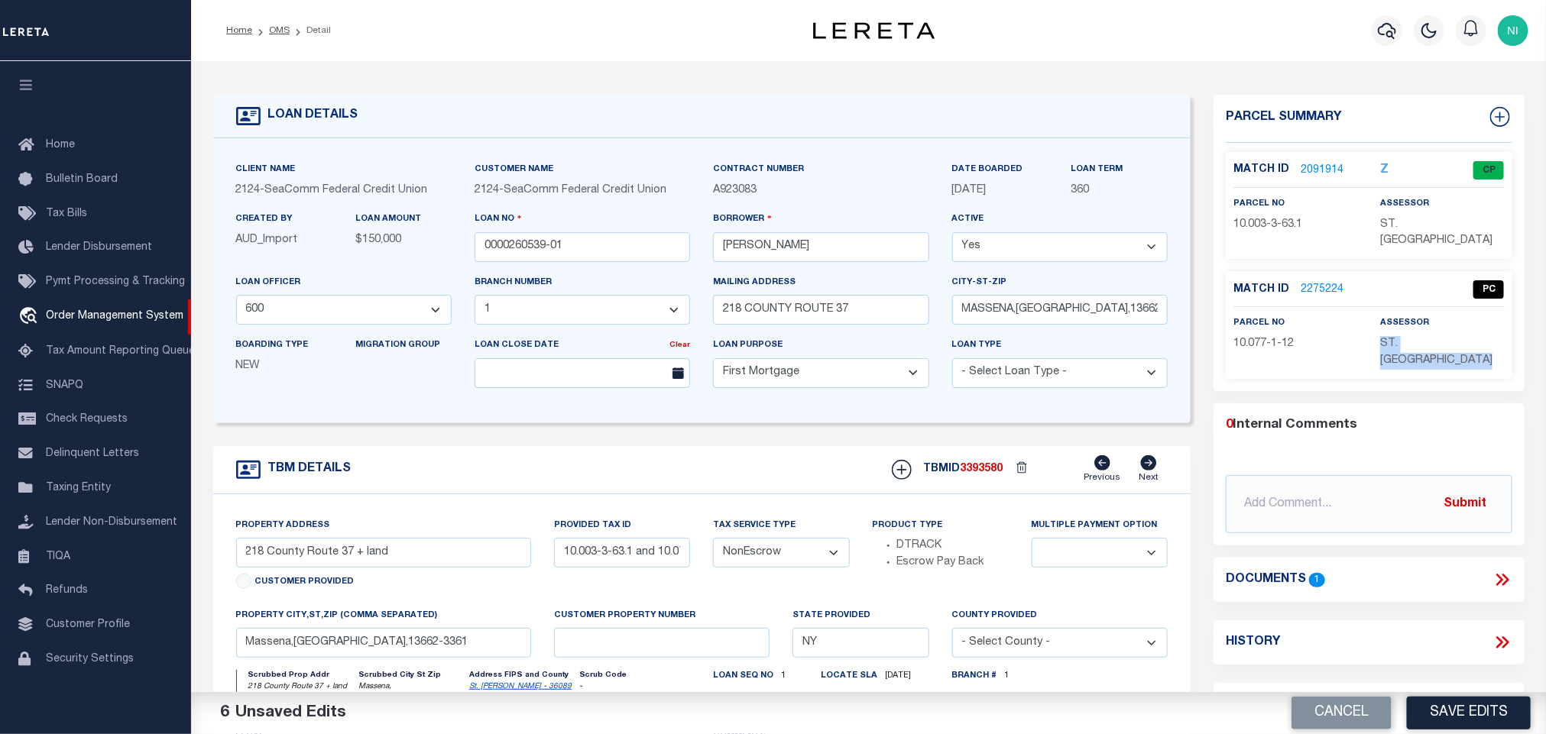
click at [1419, 353] on p "ST. [GEOGRAPHIC_DATA]" at bounding box center [1442, 353] width 124 height 34
copy div "ST. [GEOGRAPHIC_DATA]"
click at [1248, 342] on span "10.077-1-12" at bounding box center [1263, 343] width 60 height 11
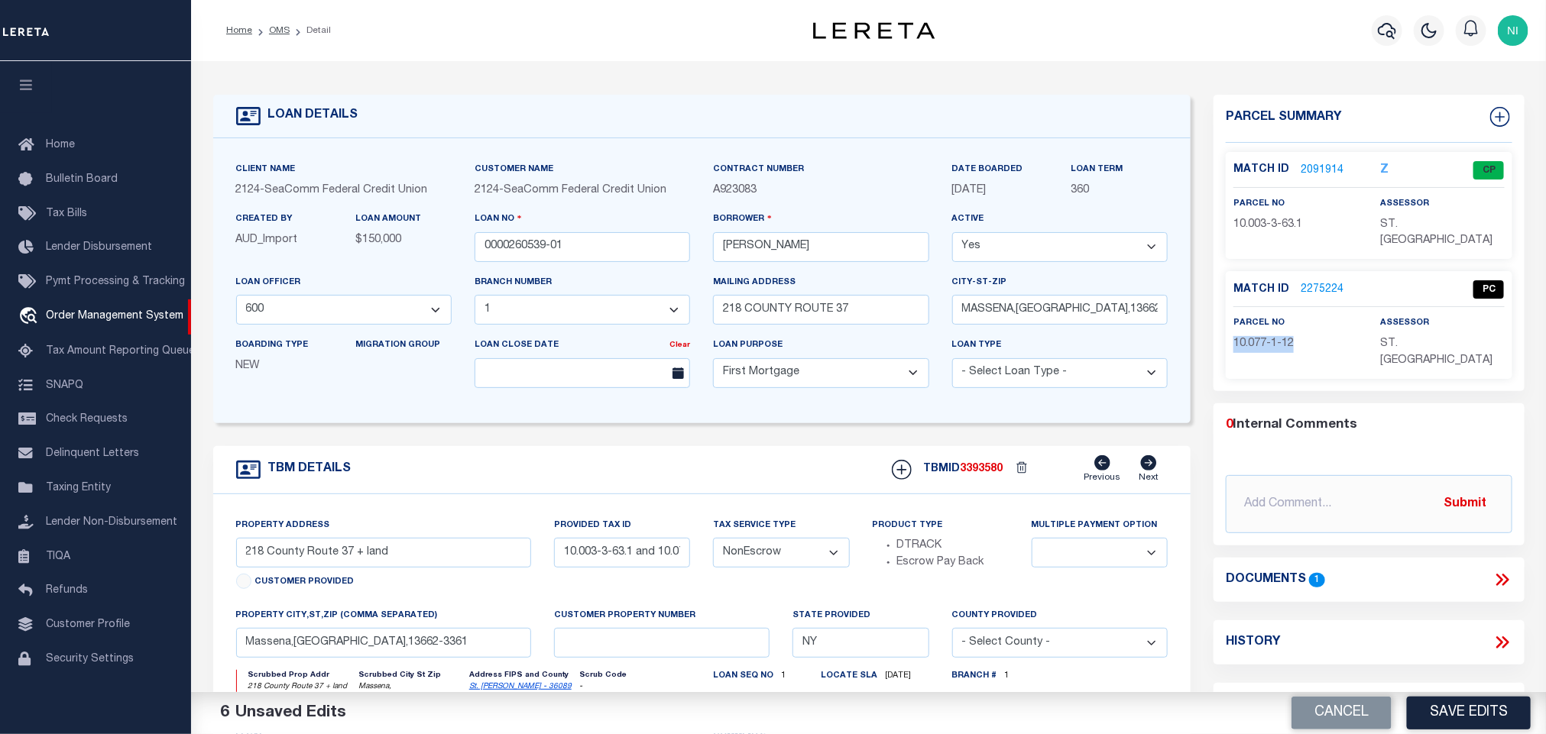
copy div "10.077-1-12"
click at [1268, 214] on div "parcel no 10.003-3-63.1" at bounding box center [1295, 214] width 124 height 37
click at [1268, 219] on span "10.003-3-63.1" at bounding box center [1267, 224] width 69 height 11
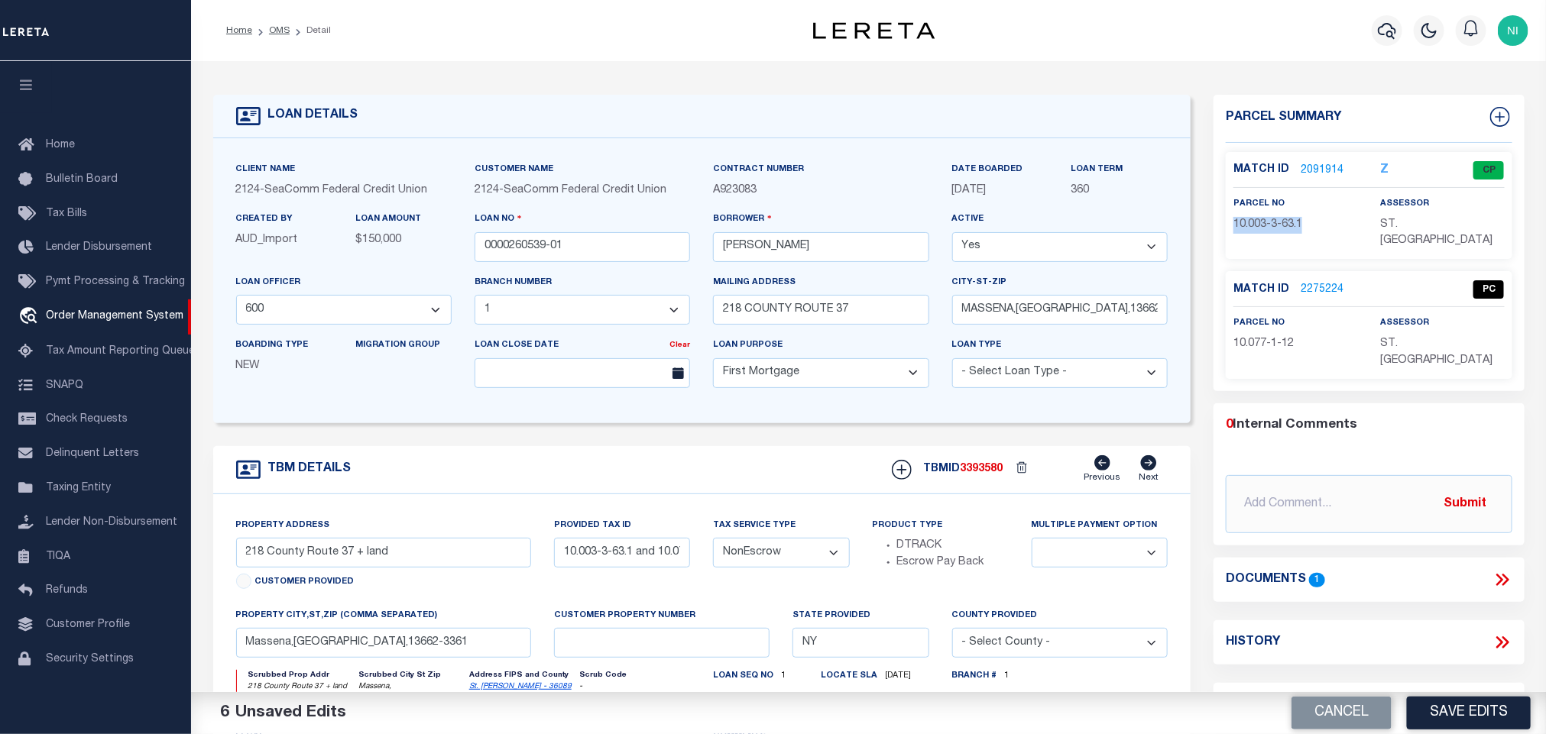
copy div "10.003-3-63.1"
click at [1316, 170] on link "2091914" at bounding box center [1321, 171] width 43 height 16
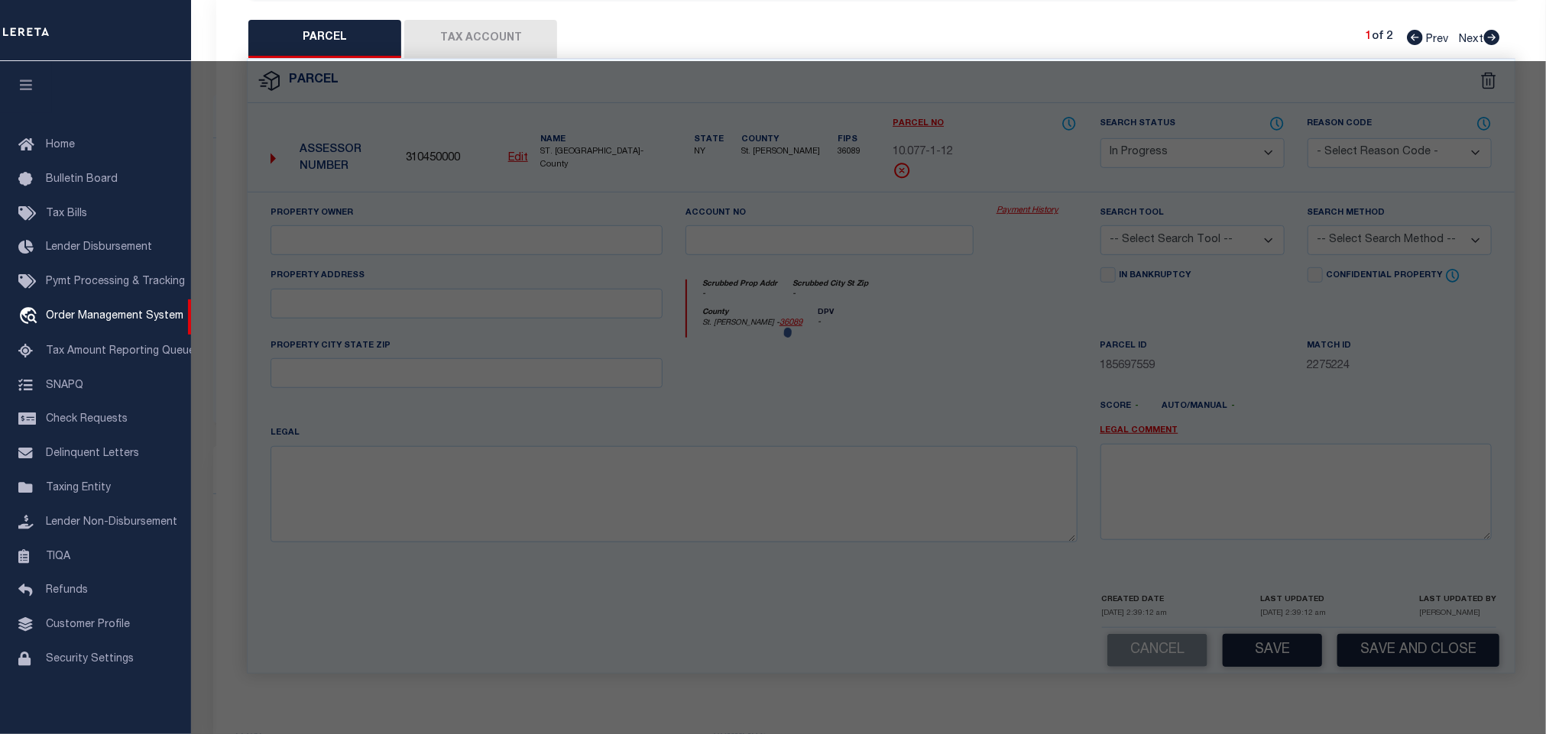
select select "AS"
checkbox input "false"
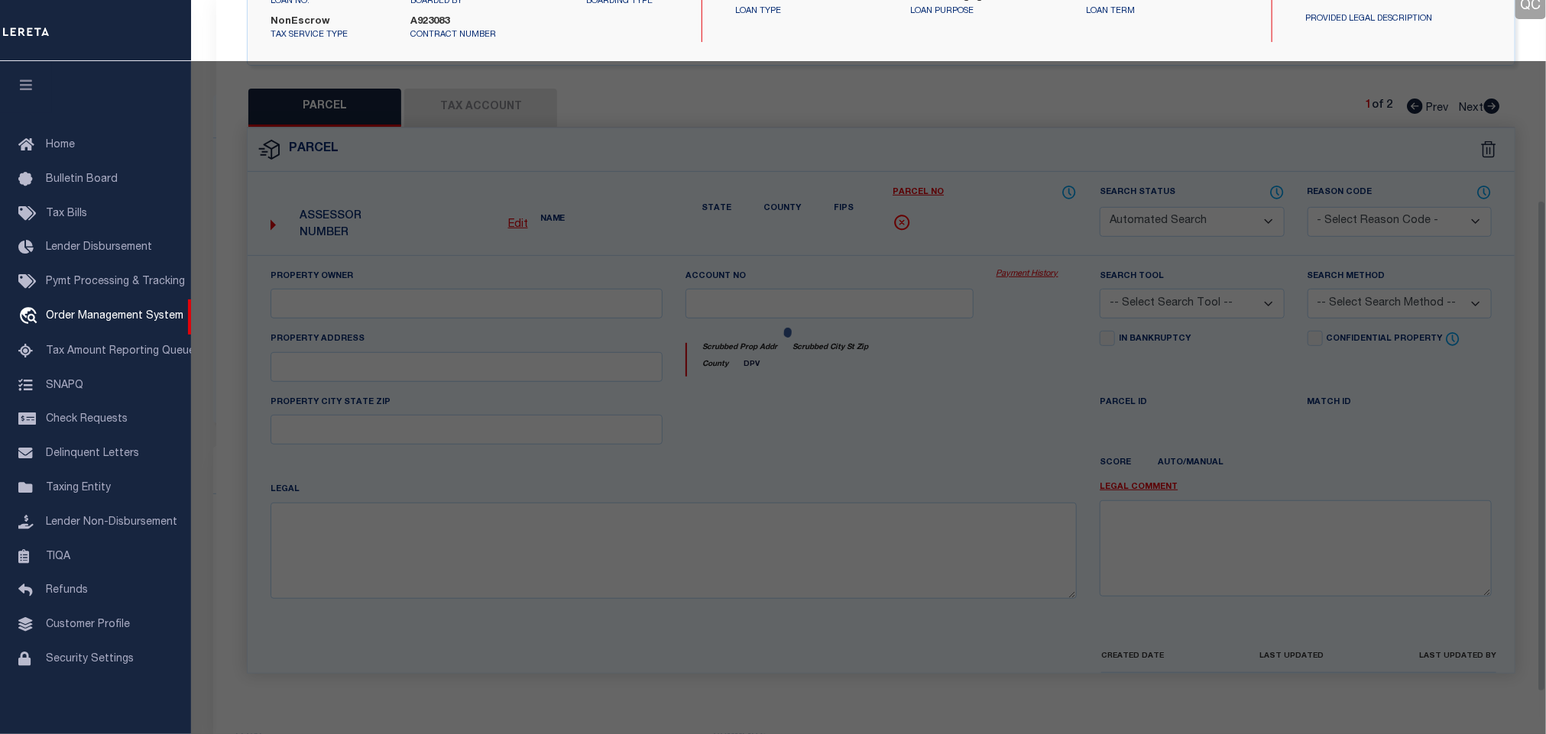
select select "CP"
type input "[PERSON_NAME], [PERSON_NAME]"
select select "AGW"
select select "LEG"
type input "218 Cr 37"
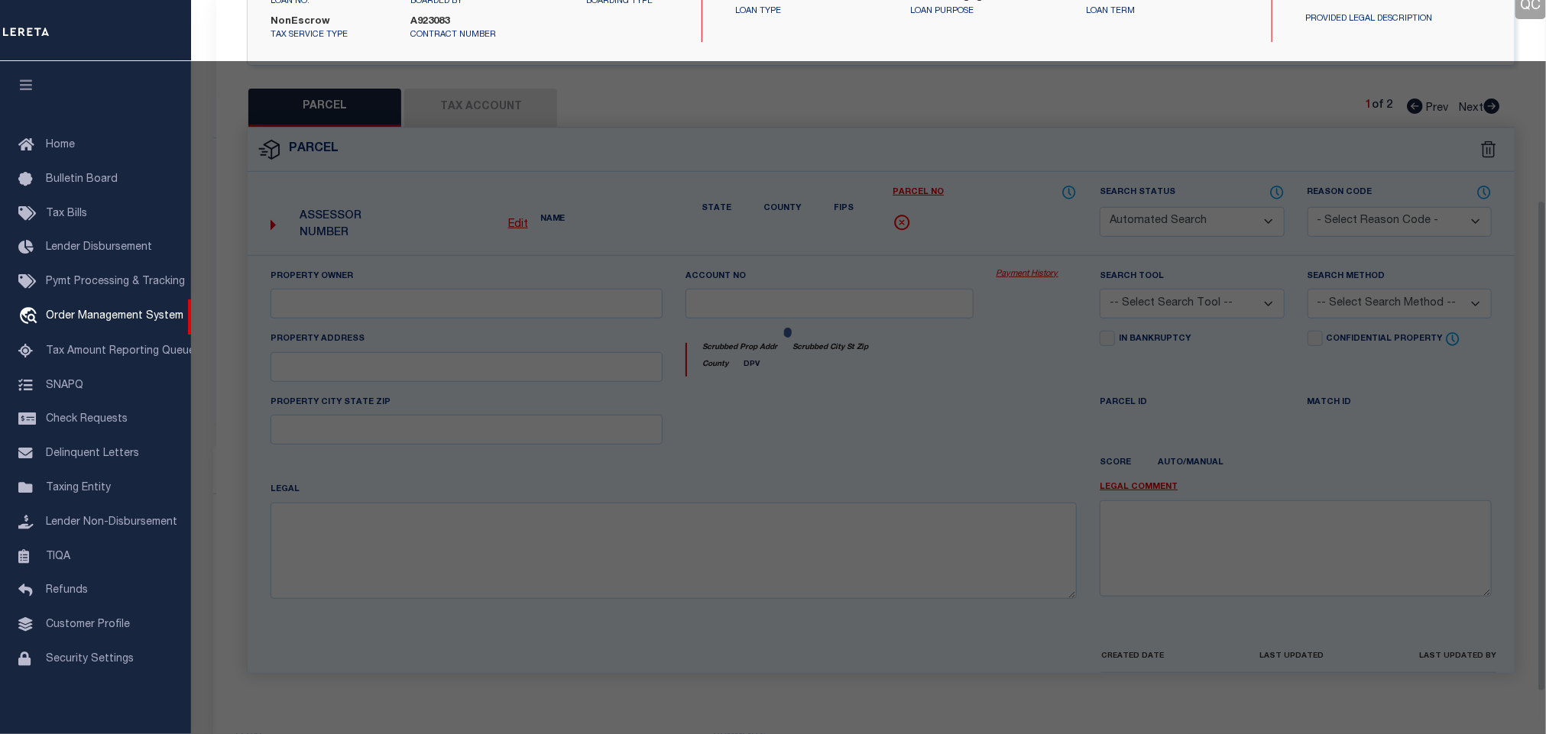
type input "MASSENA NY 13662"
type textarea "154.94A & 17.60A(D) ACRES 151.80"
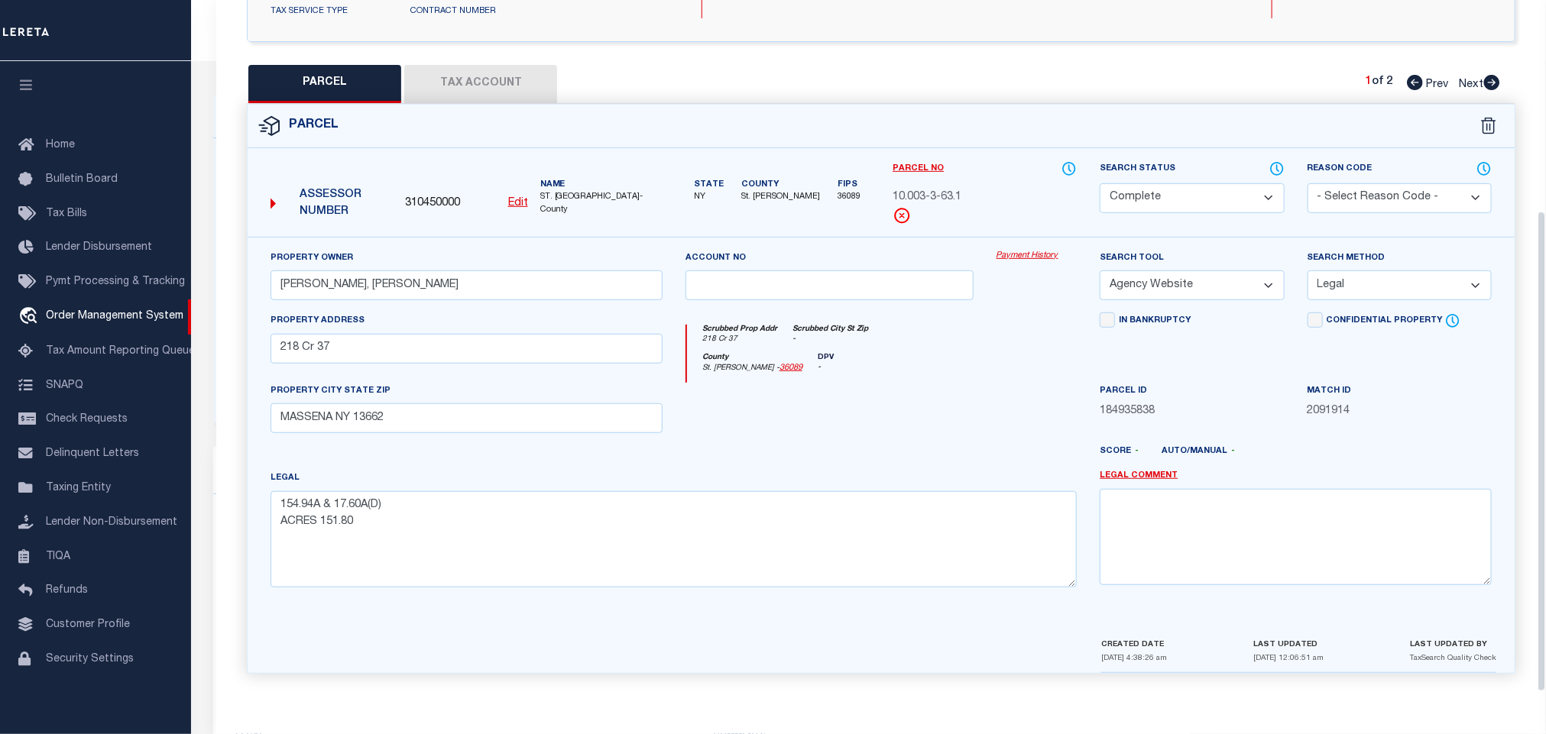
click at [473, 85] on button "Tax Account" at bounding box center [480, 84] width 153 height 38
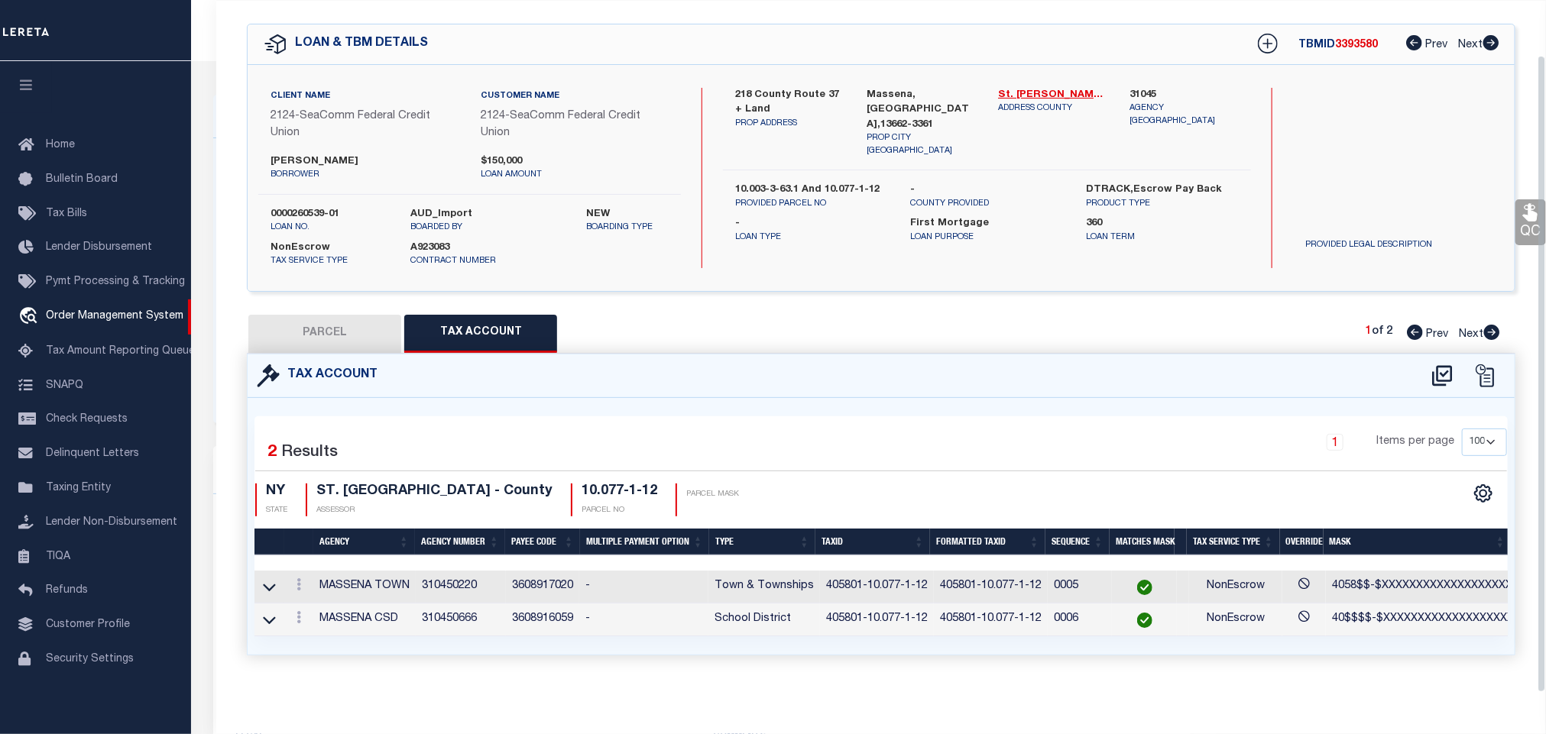
scroll to position [0, 0]
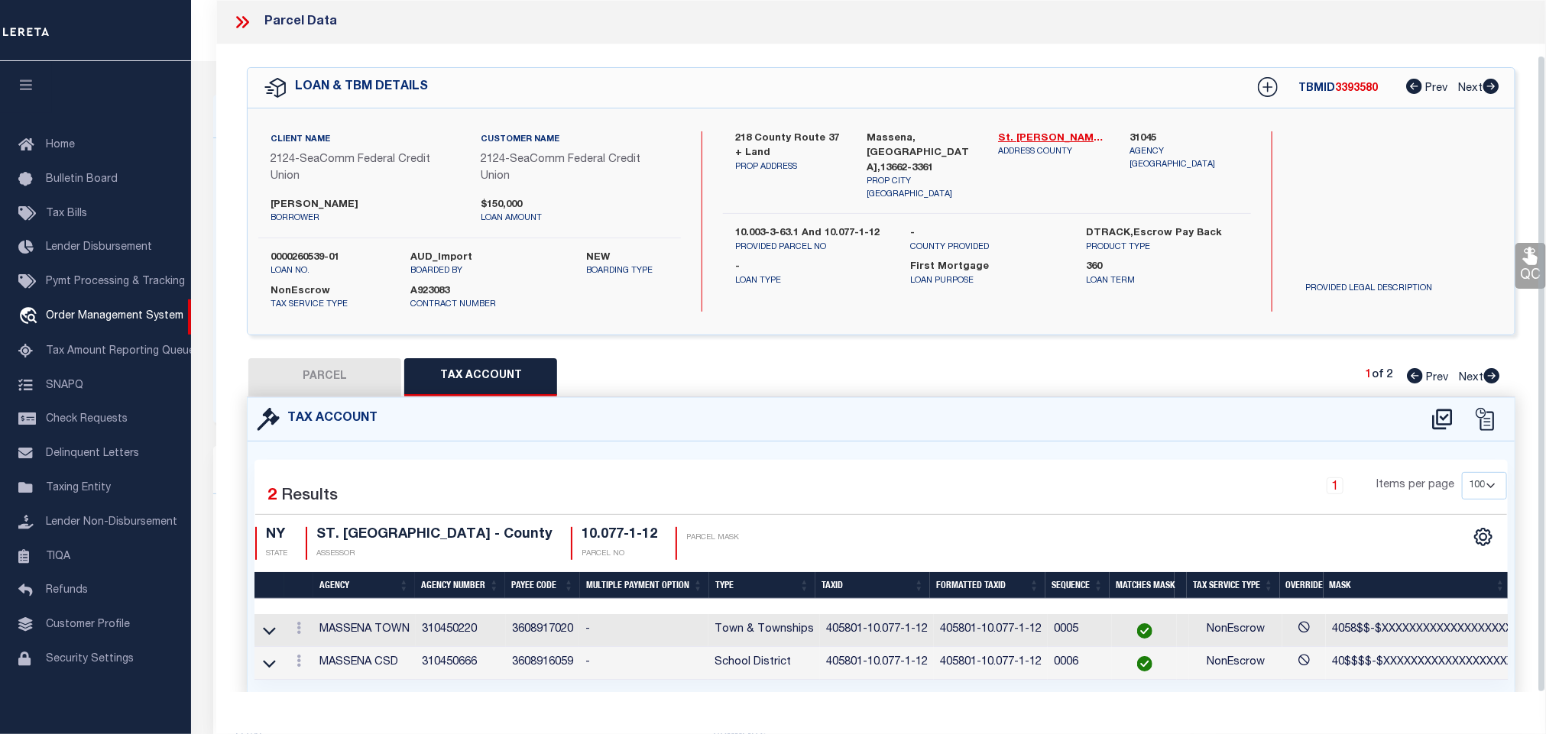
select select "100"
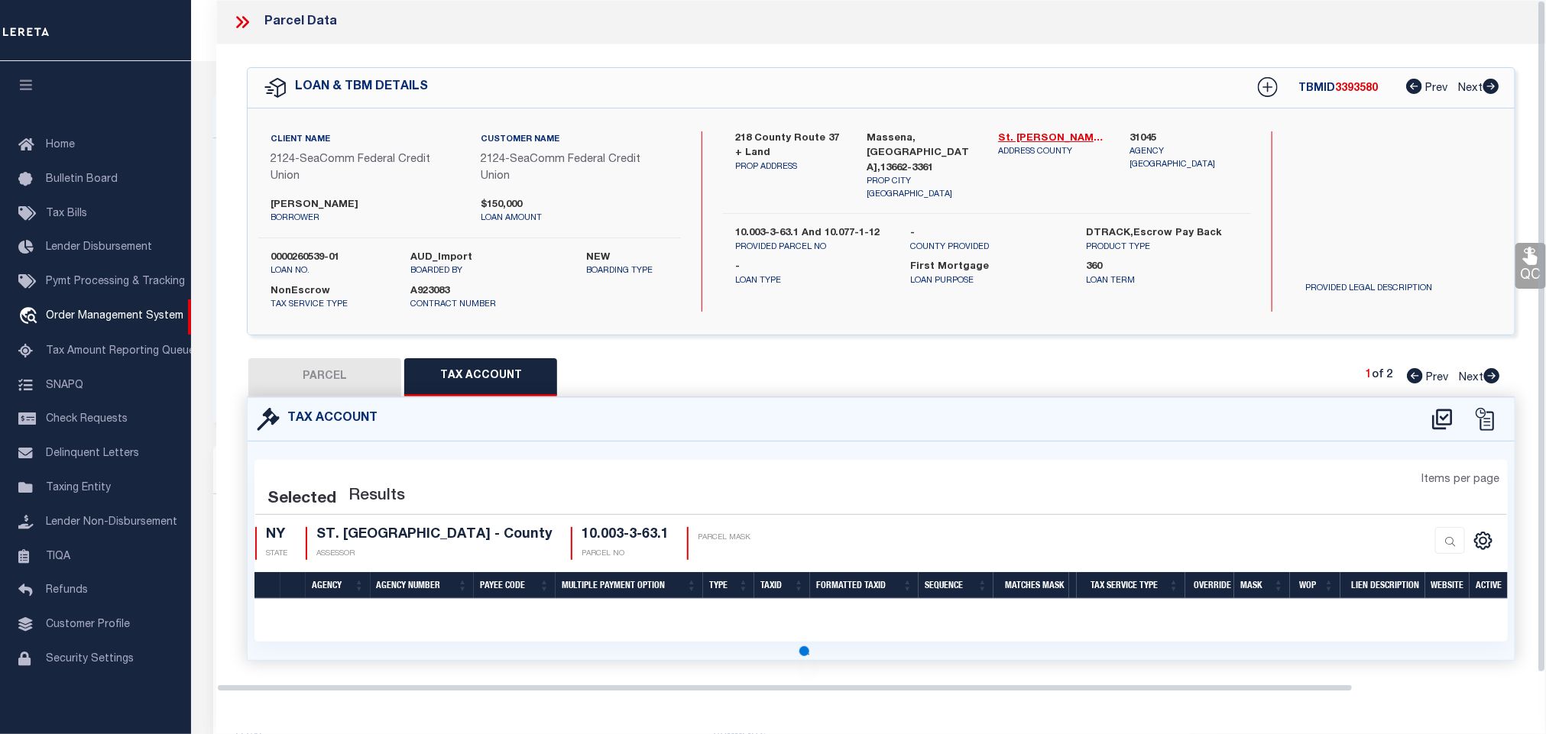
select select "100"
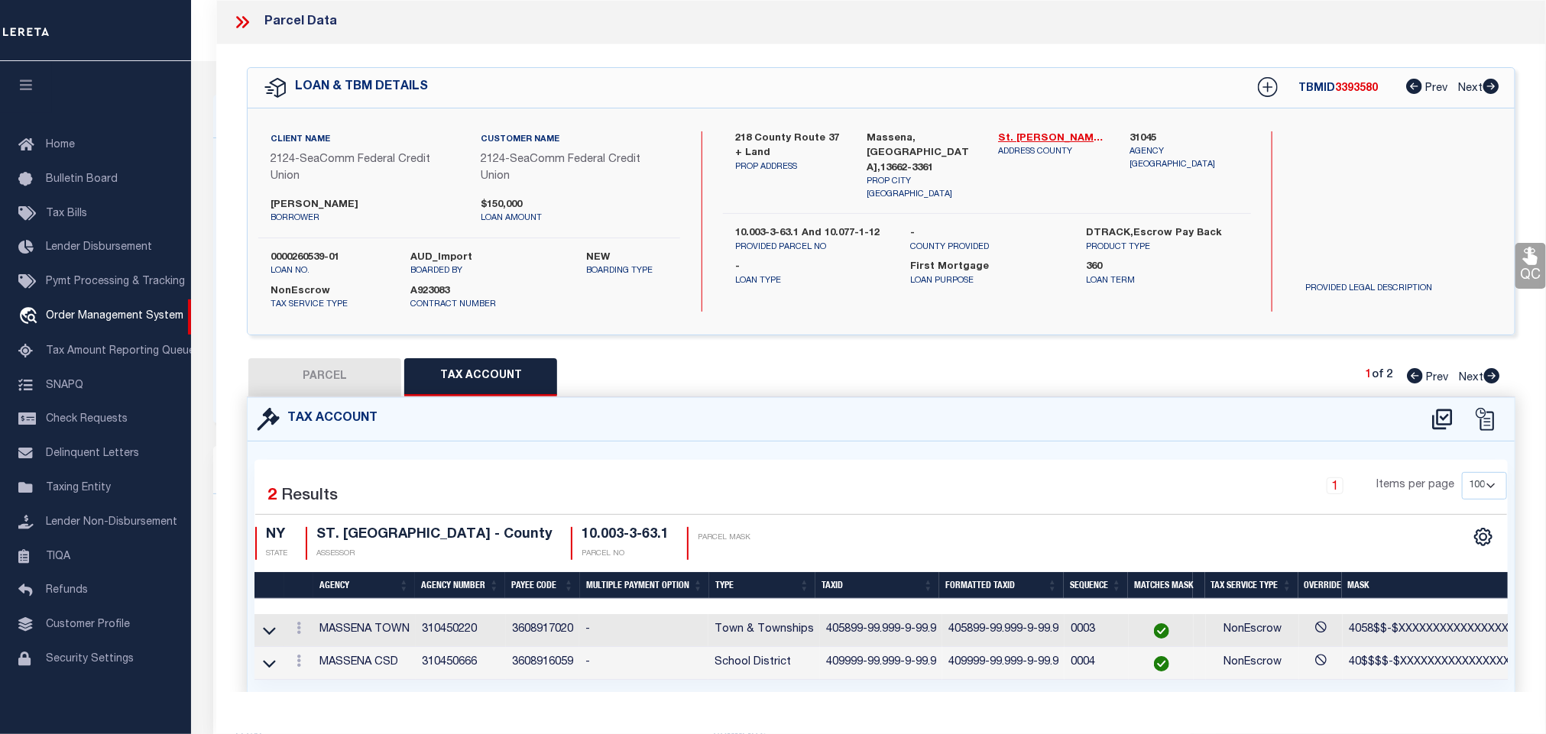
click at [257, 26] on div at bounding box center [248, 22] width 32 height 20
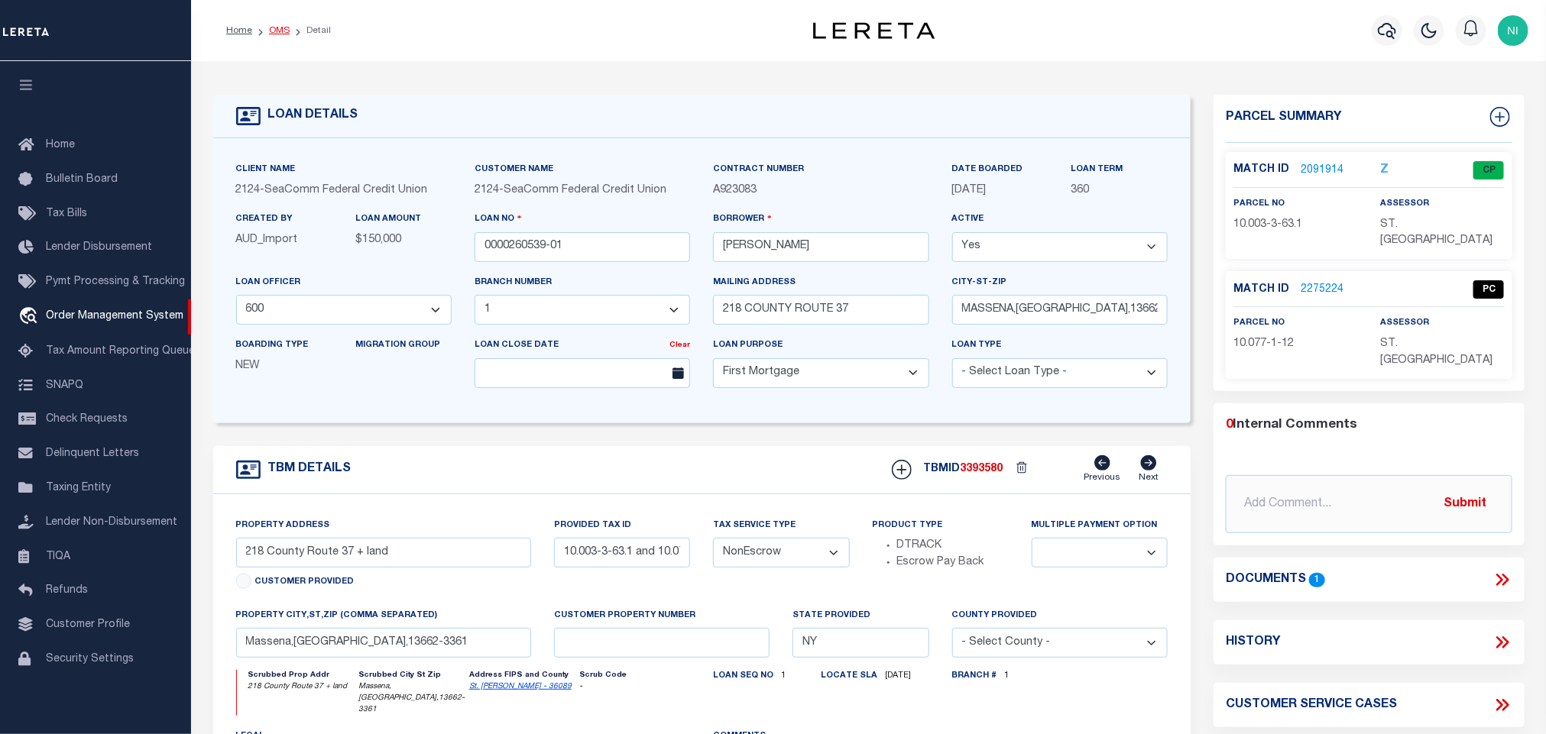
click at [277, 26] on link "OMS" at bounding box center [279, 30] width 21 height 9
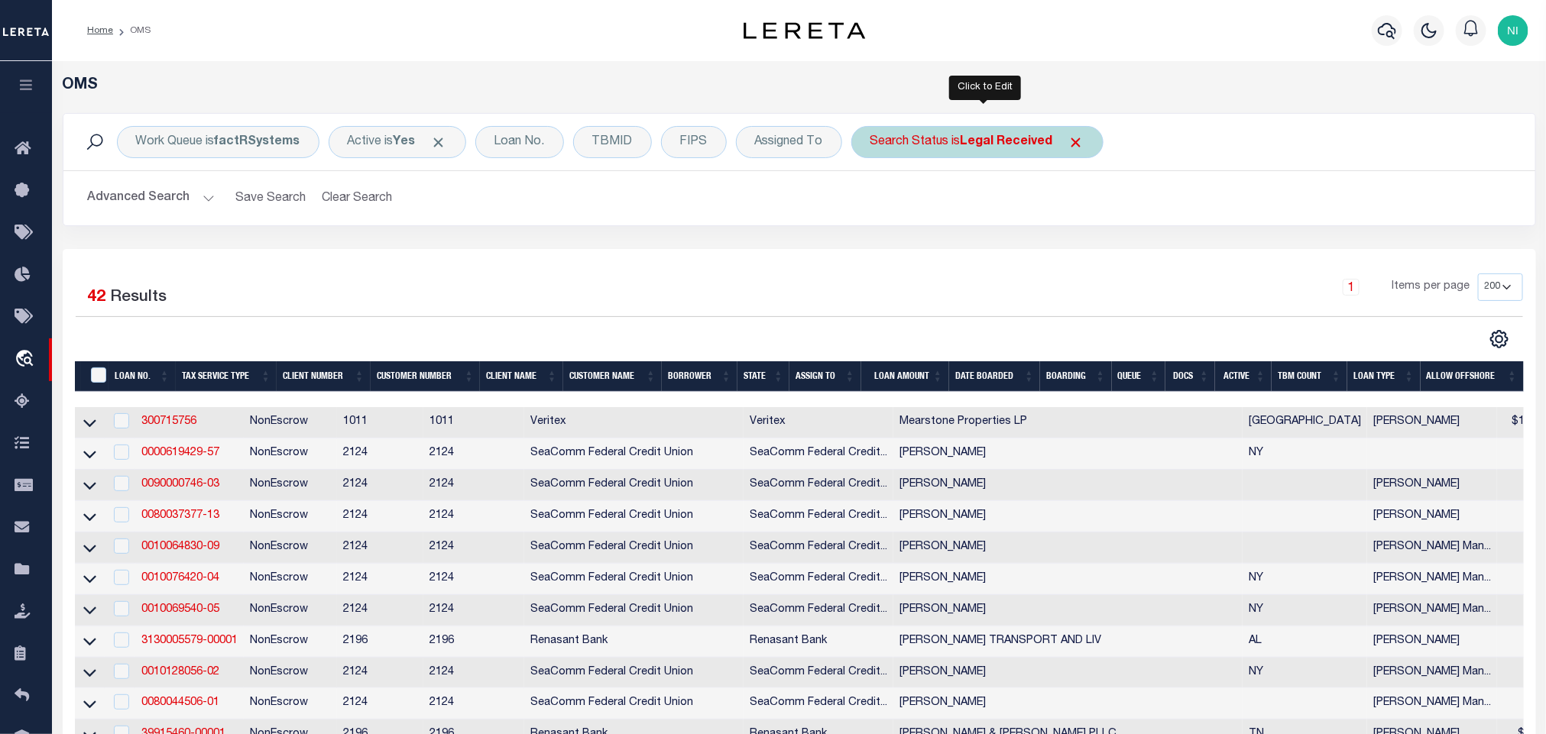
click at [1034, 144] on b "Legal Received" at bounding box center [1006, 142] width 92 height 12
select select "RD"
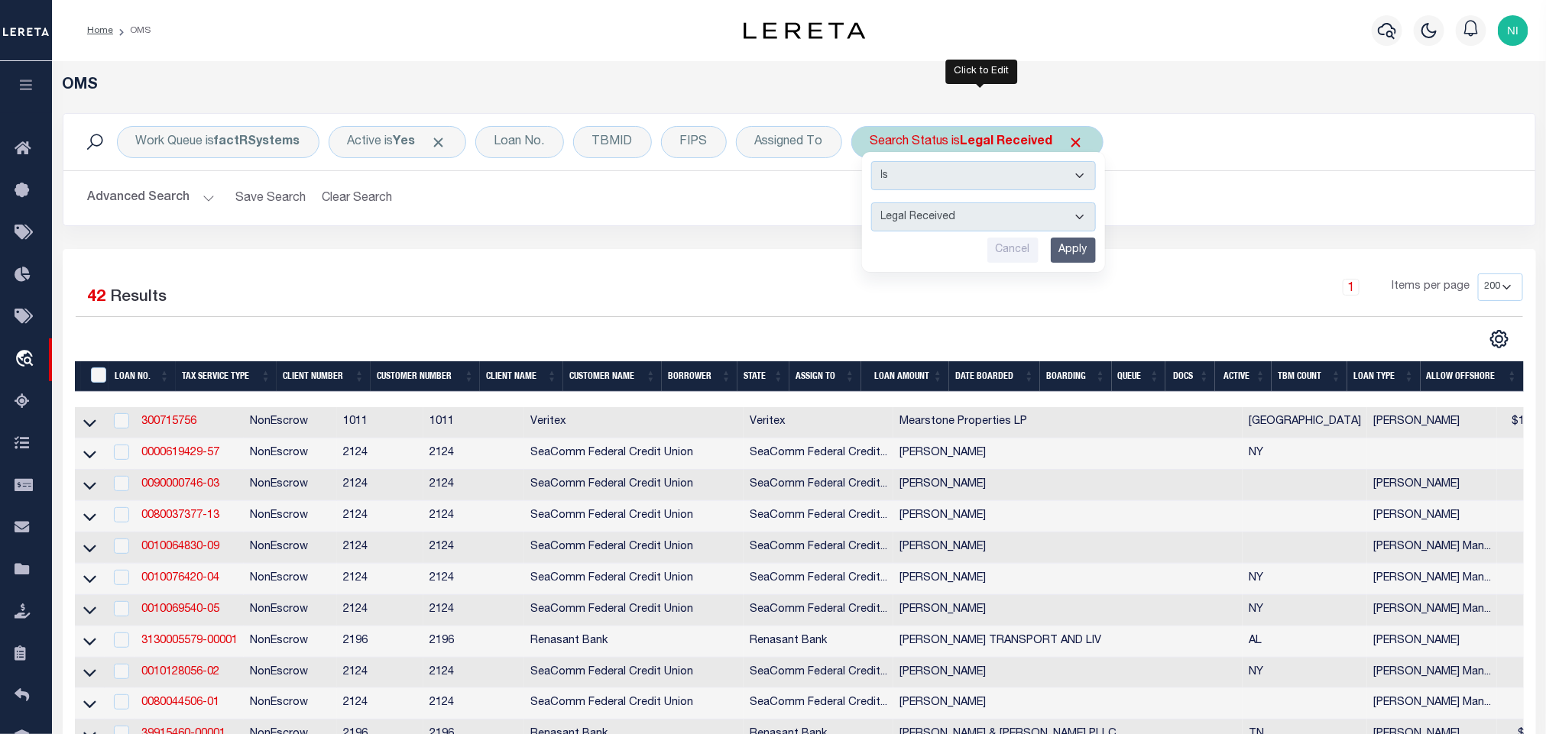
click at [1080, 253] on input "Apply" at bounding box center [1073, 250] width 45 height 25
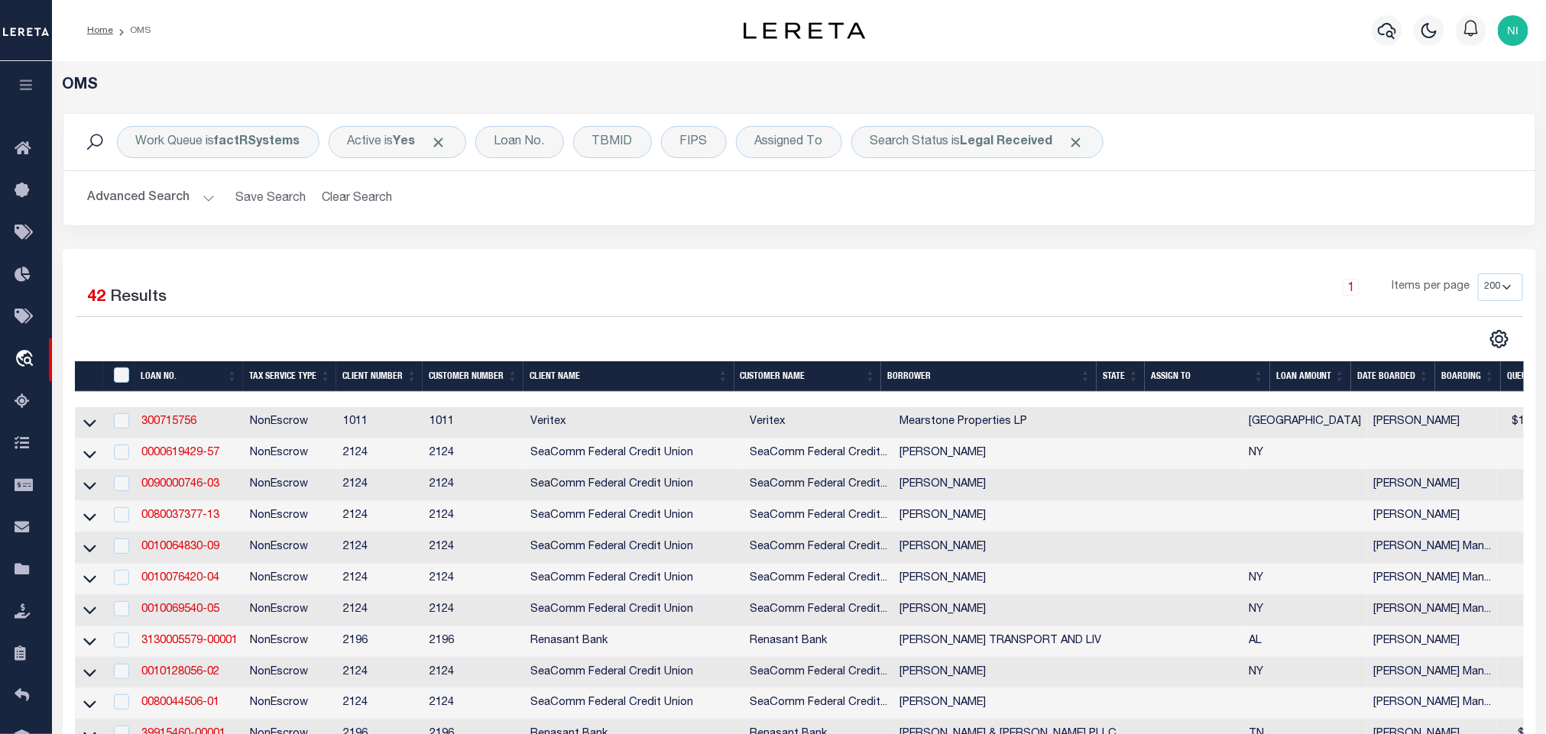
scroll to position [1266, 0]
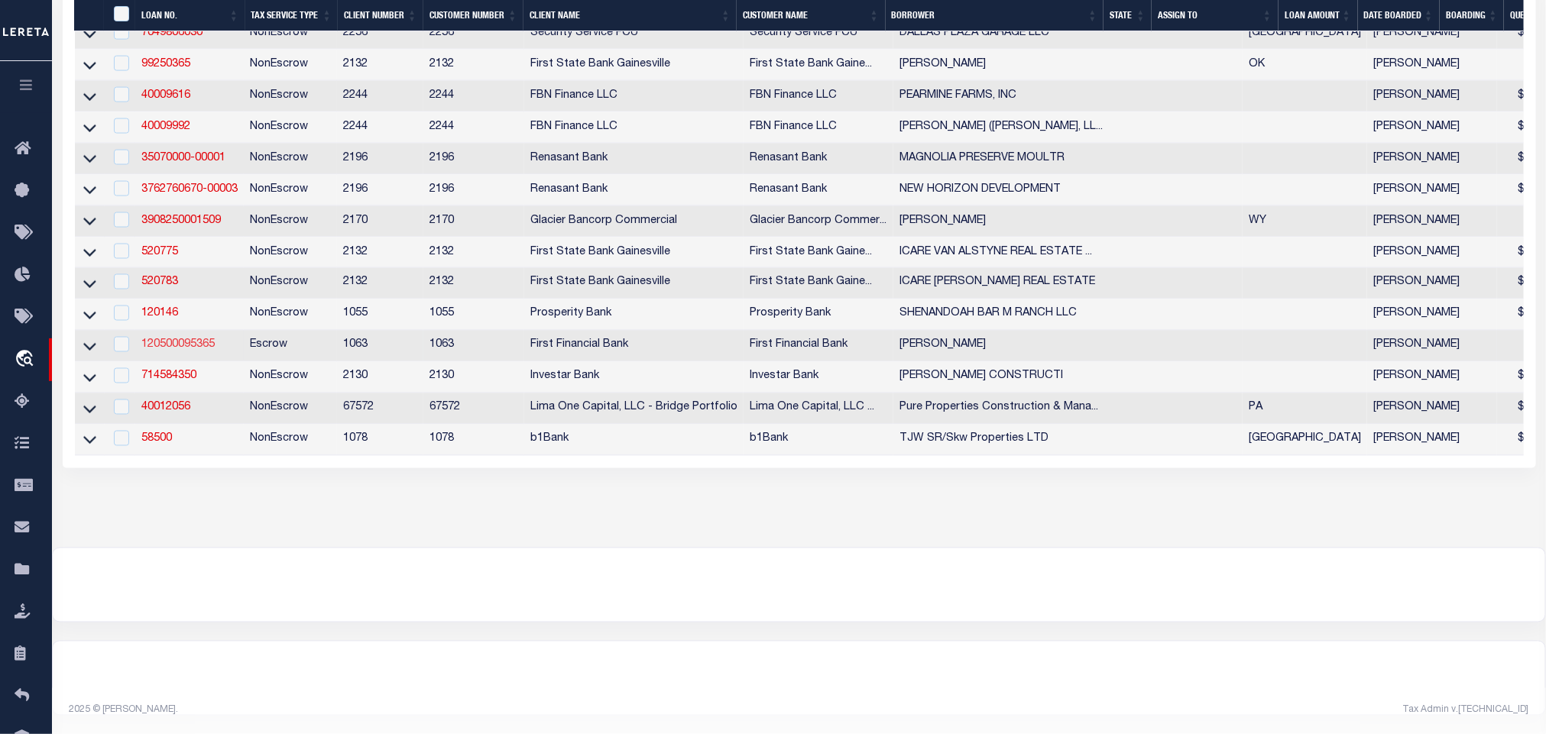
click at [193, 351] on link "120500095365" at bounding box center [177, 345] width 73 height 11
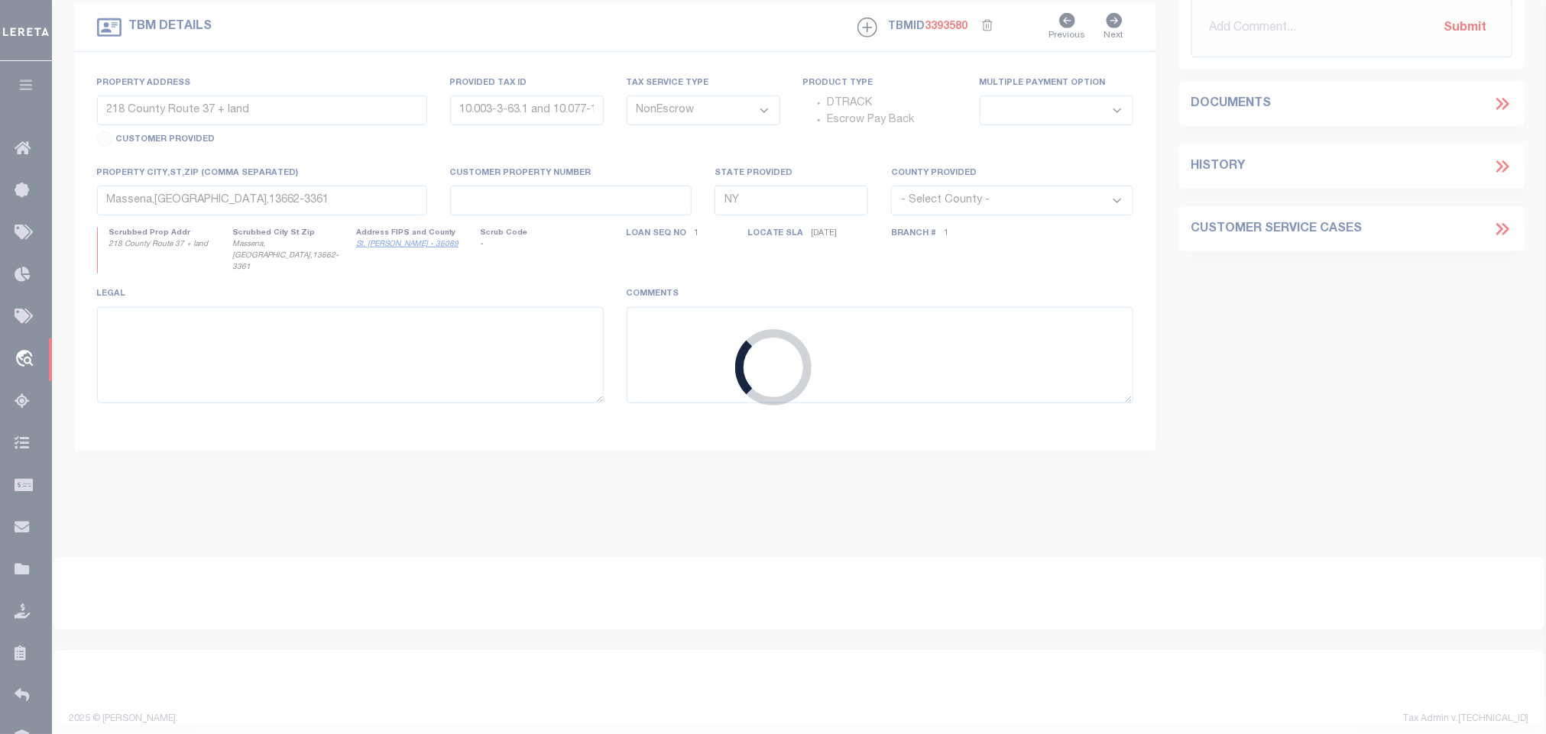
type input "120500095365"
type input "[PERSON_NAME]"
select select
select select "400"
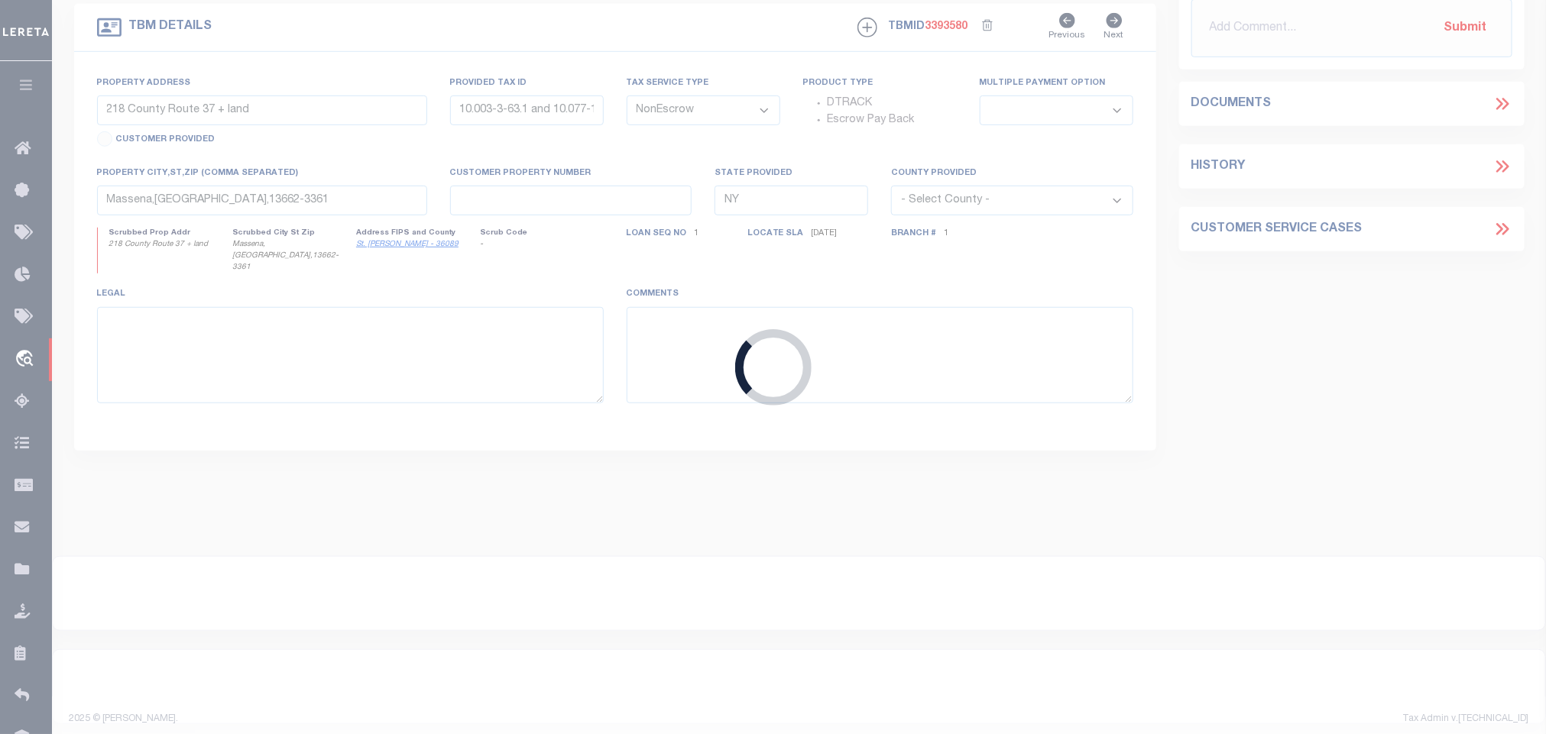
select select "Escrow"
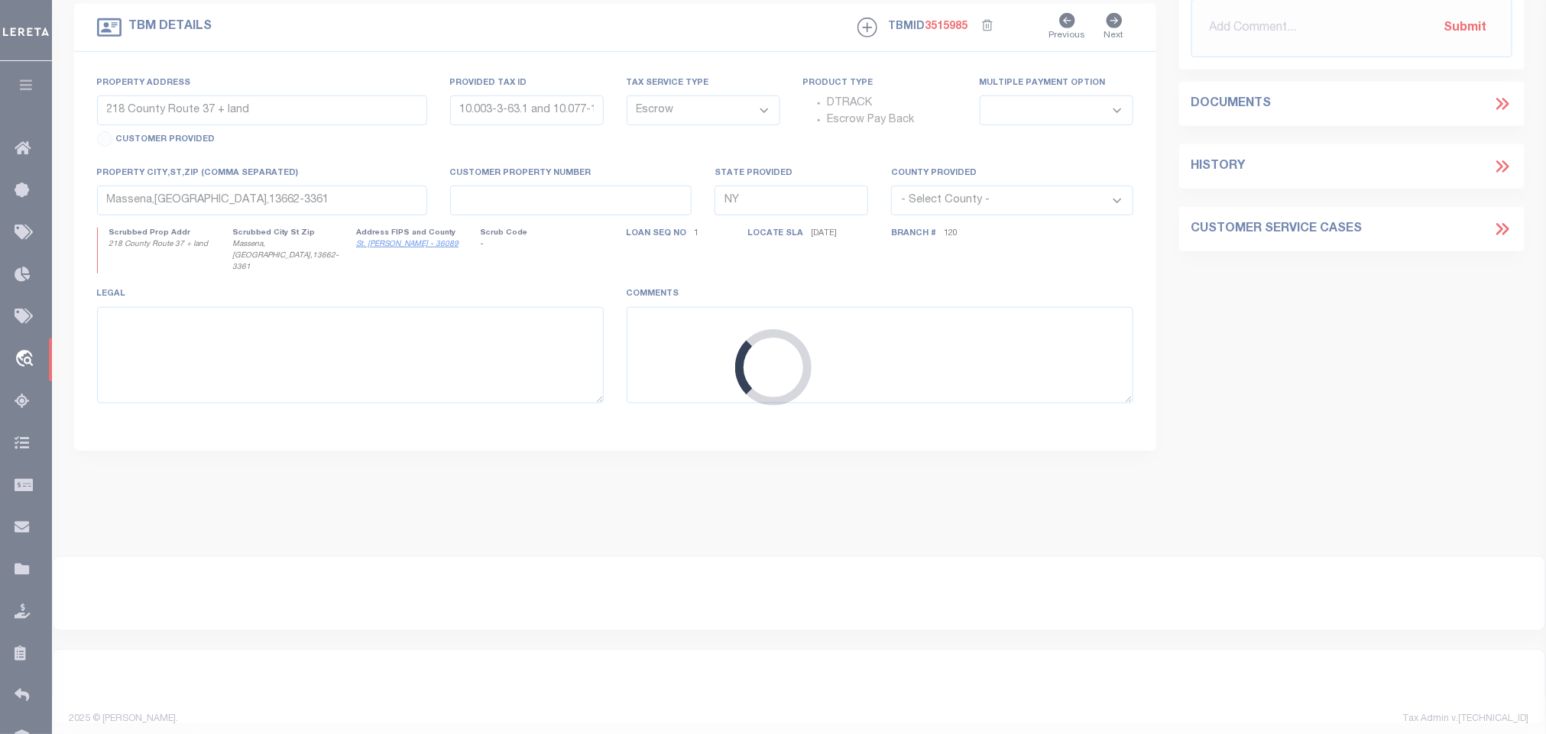
scroll to position [324, 0]
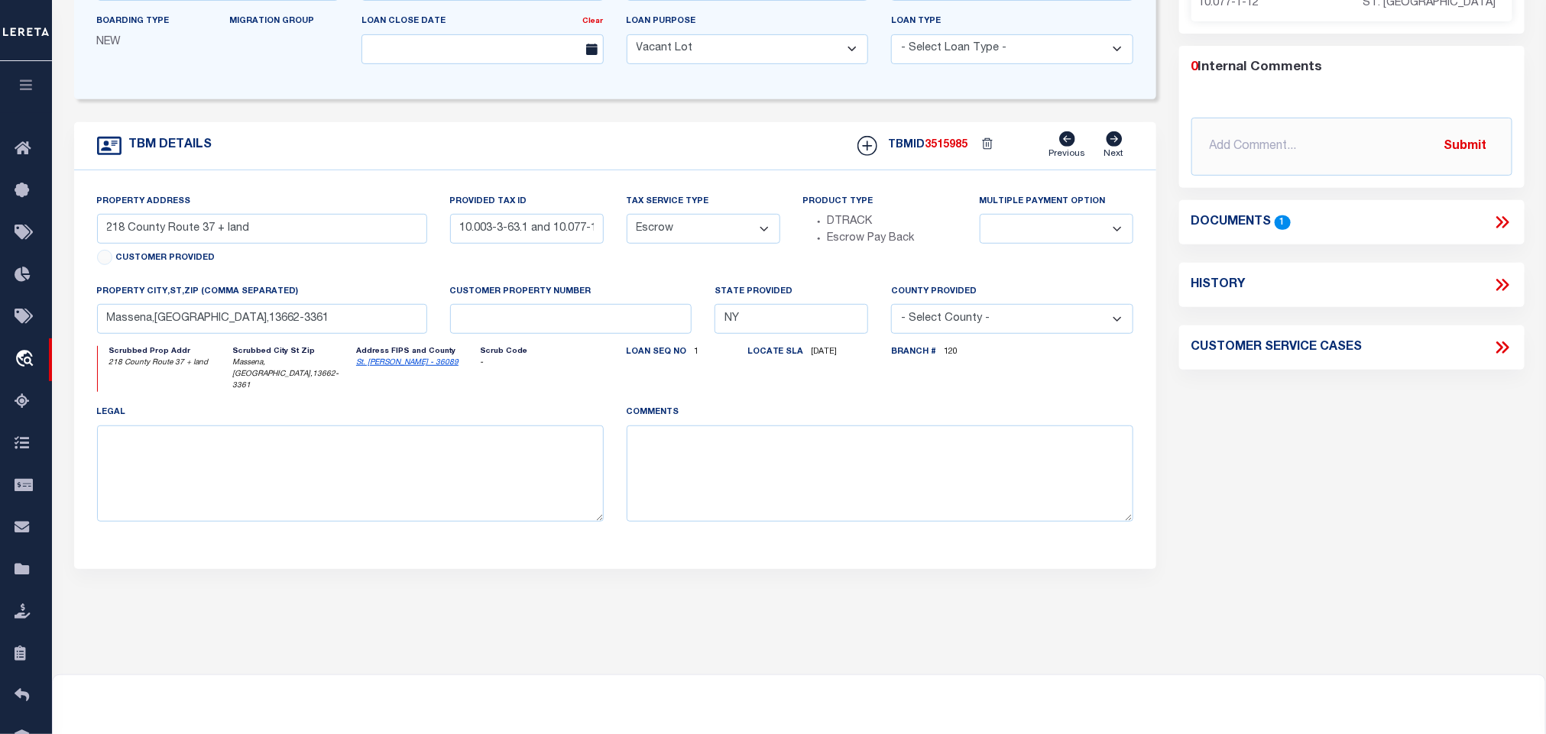
select select "826"
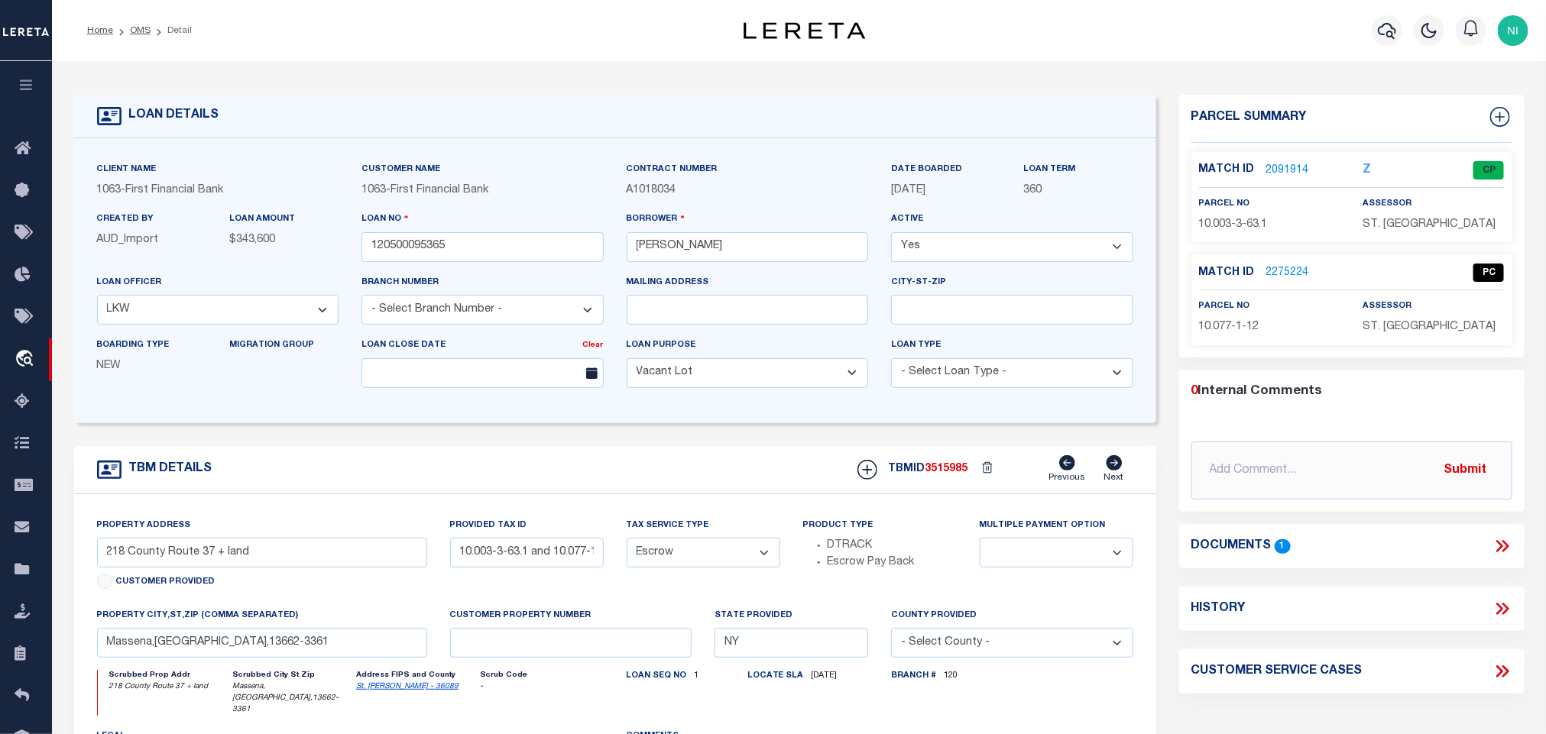
type input "TBD OLD HIGHWAY 62"
select select
type input "ORANGE TX 776320000"
select select "544"
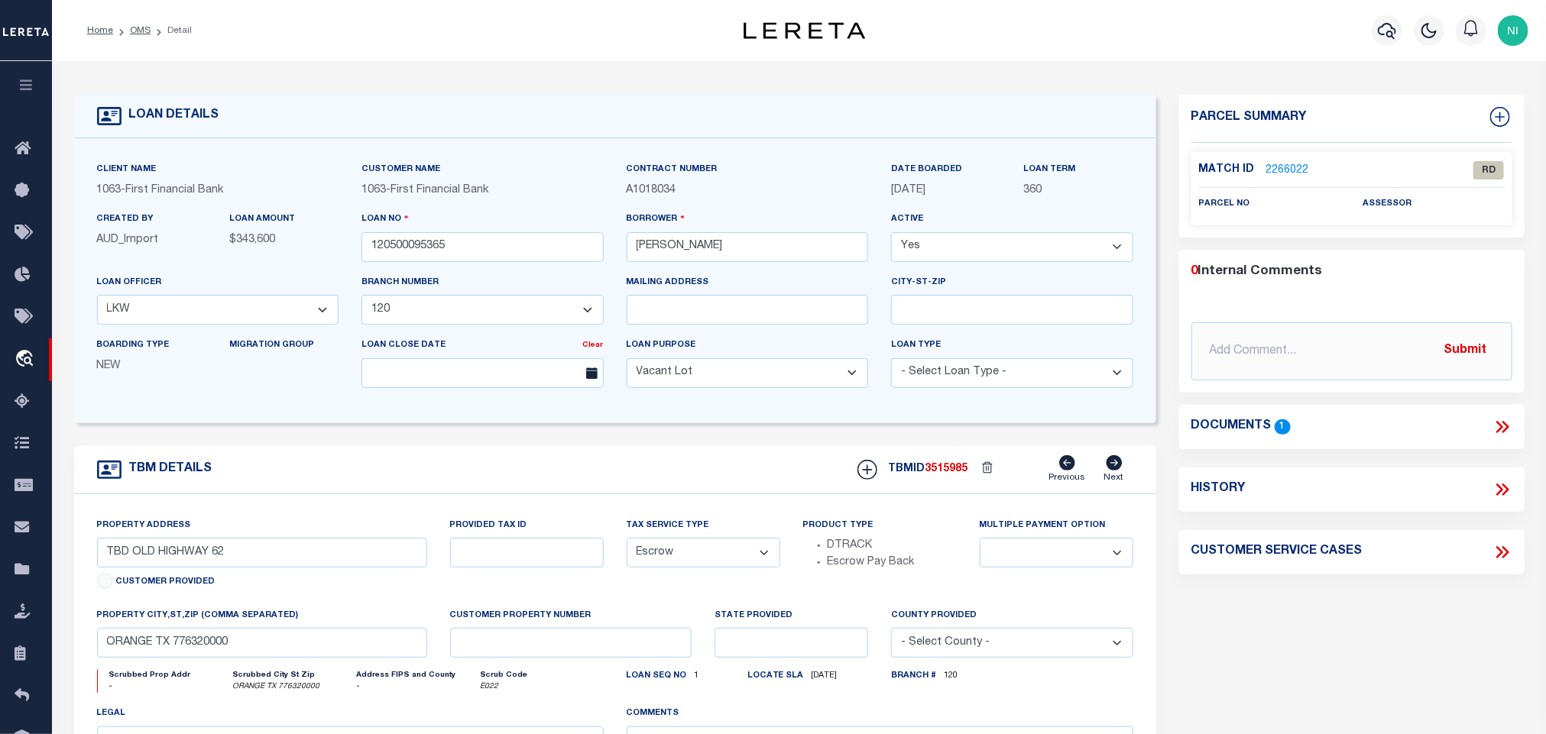
click at [1502, 424] on icon at bounding box center [1502, 427] width 20 height 20
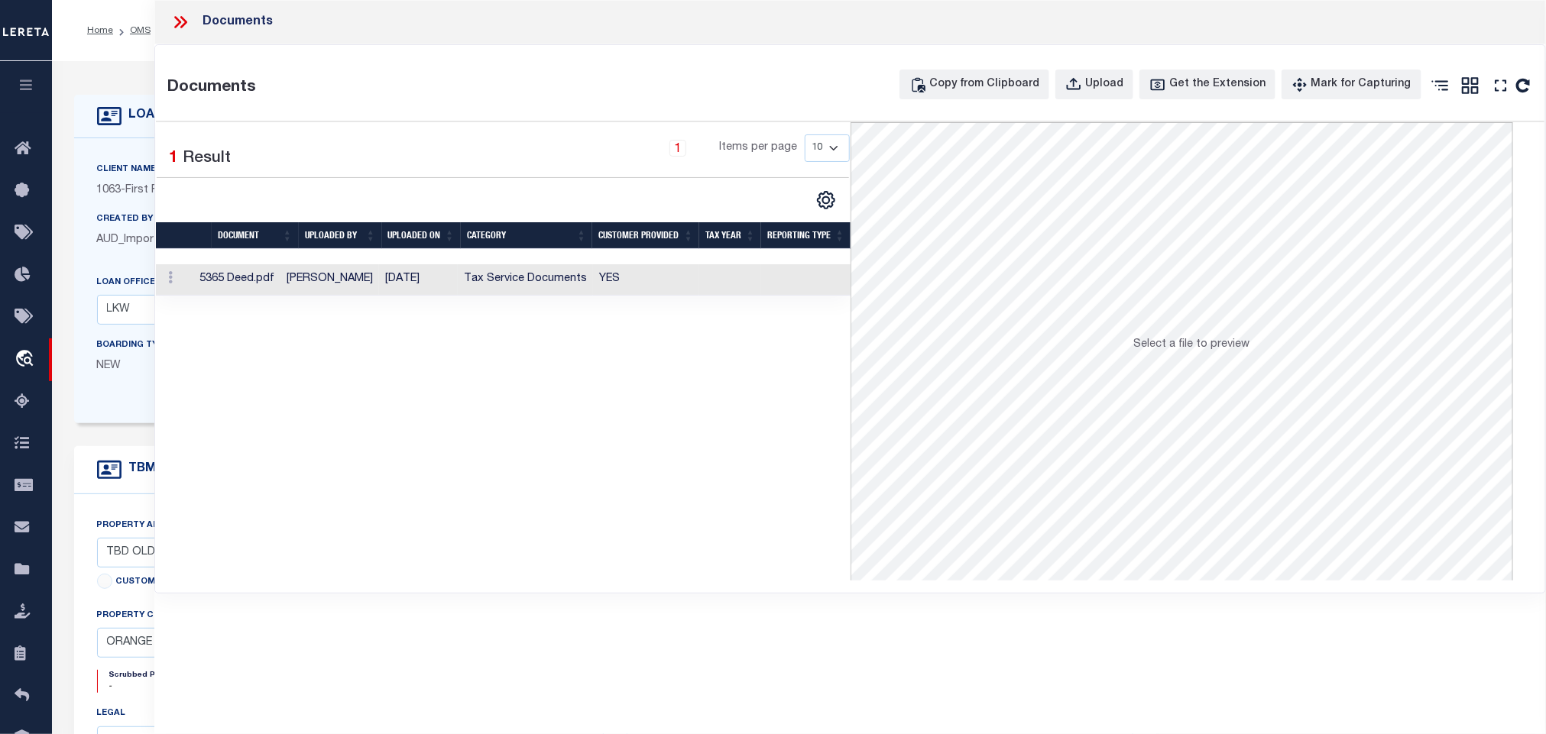
click at [565, 282] on td "Tax Service Documents" at bounding box center [525, 279] width 135 height 31
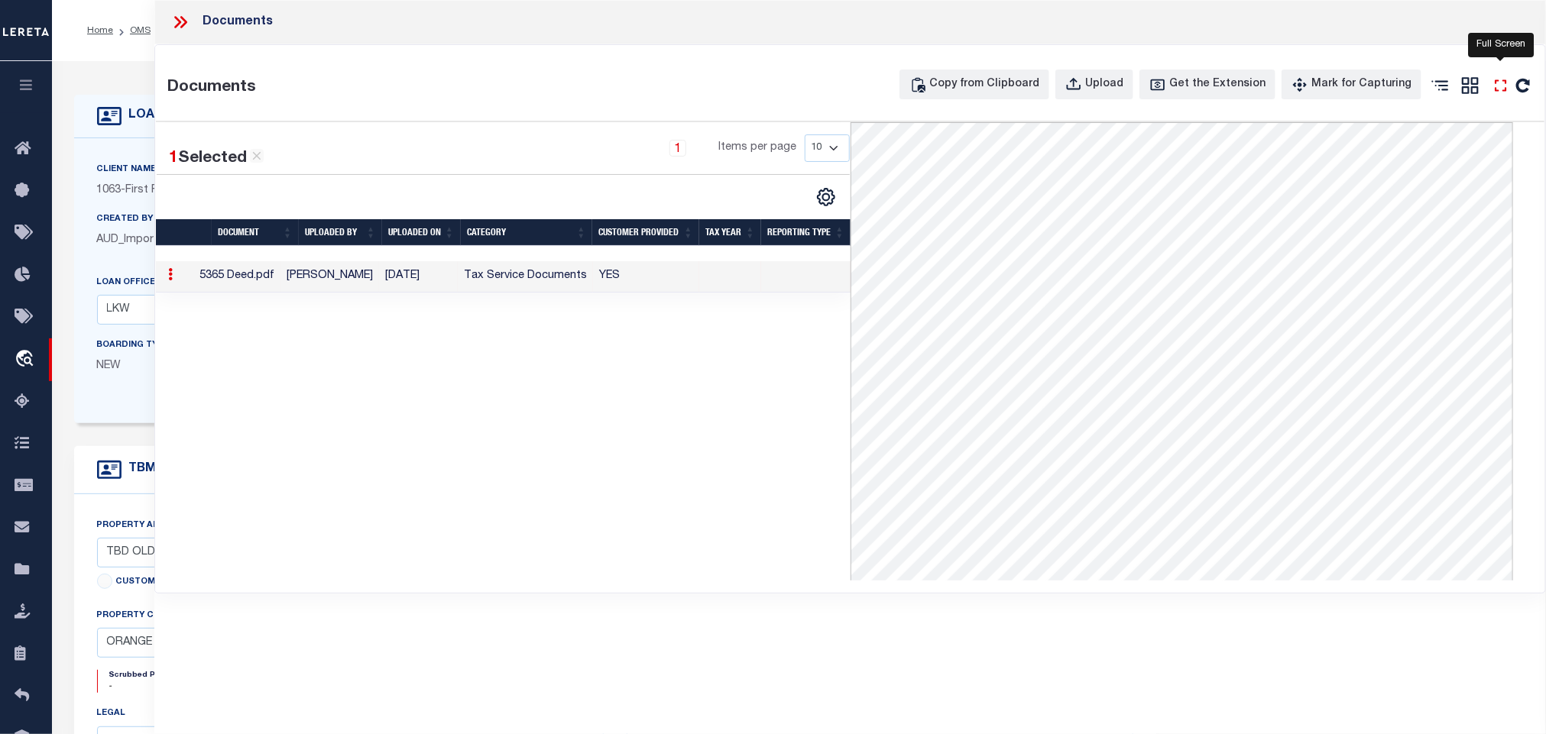
click at [1497, 83] on icon at bounding box center [1500, 84] width 11 height 11
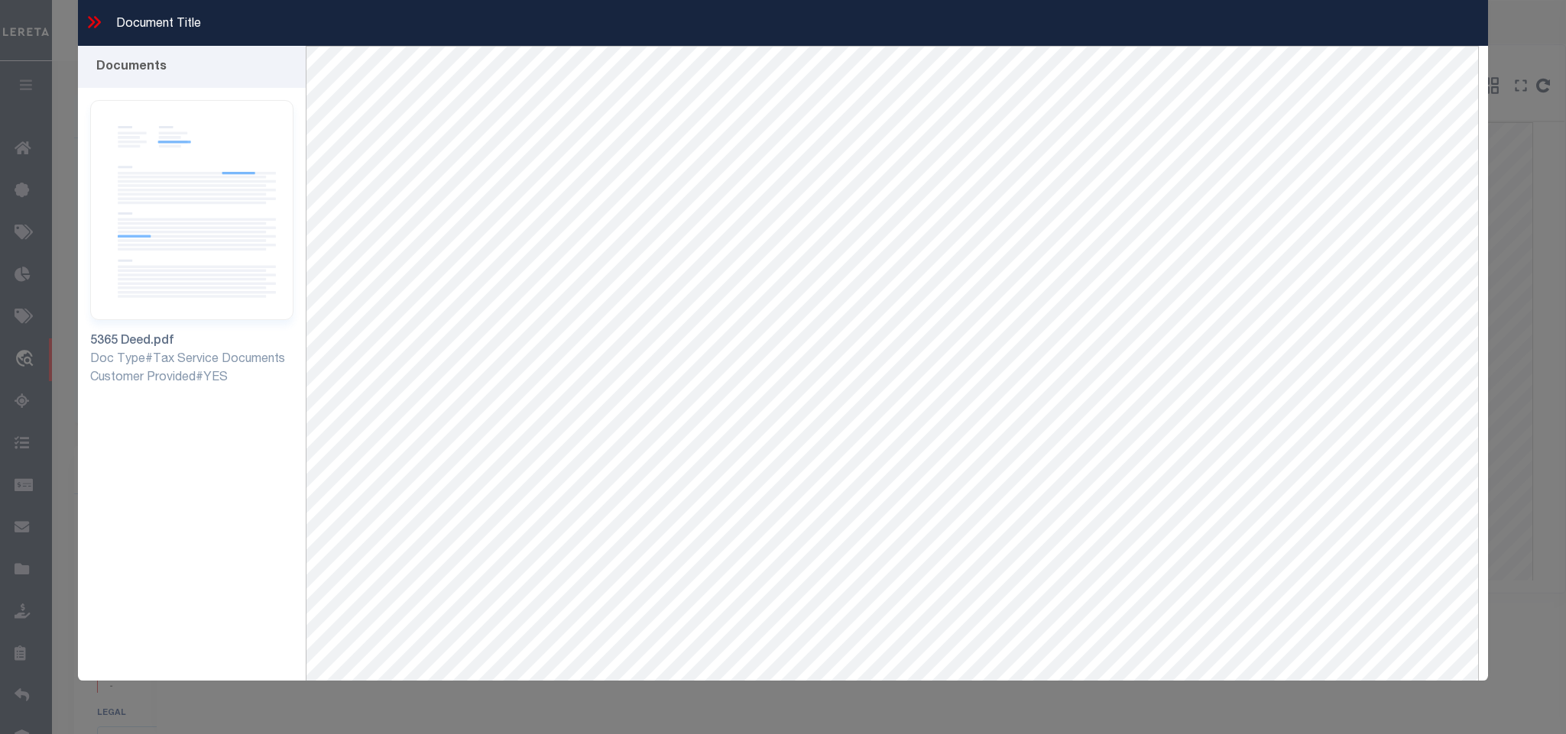
click at [89, 19] on icon at bounding box center [94, 22] width 20 height 20
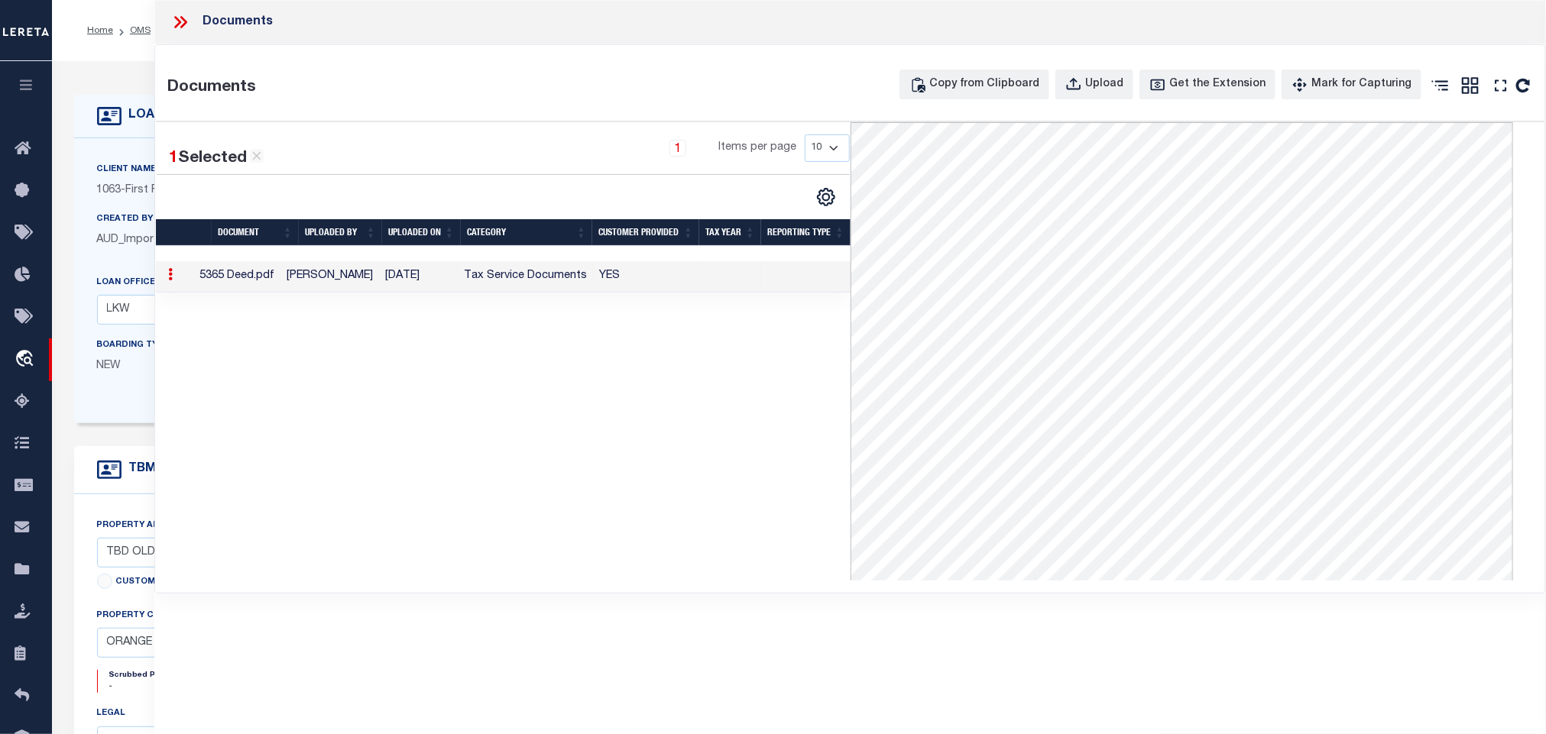
click at [182, 24] on icon at bounding box center [180, 22] width 20 height 20
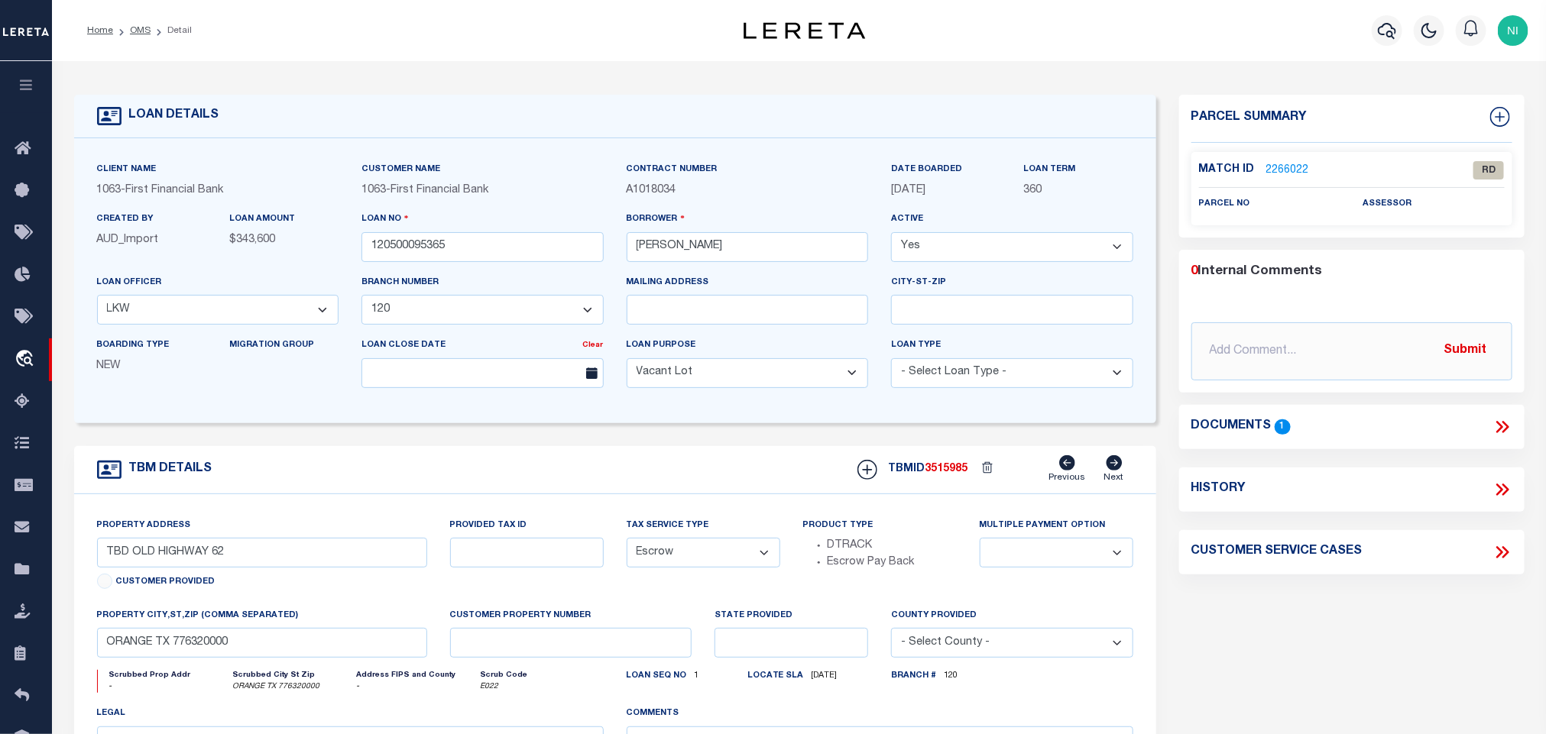
click at [1504, 427] on icon at bounding box center [1502, 427] width 20 height 20
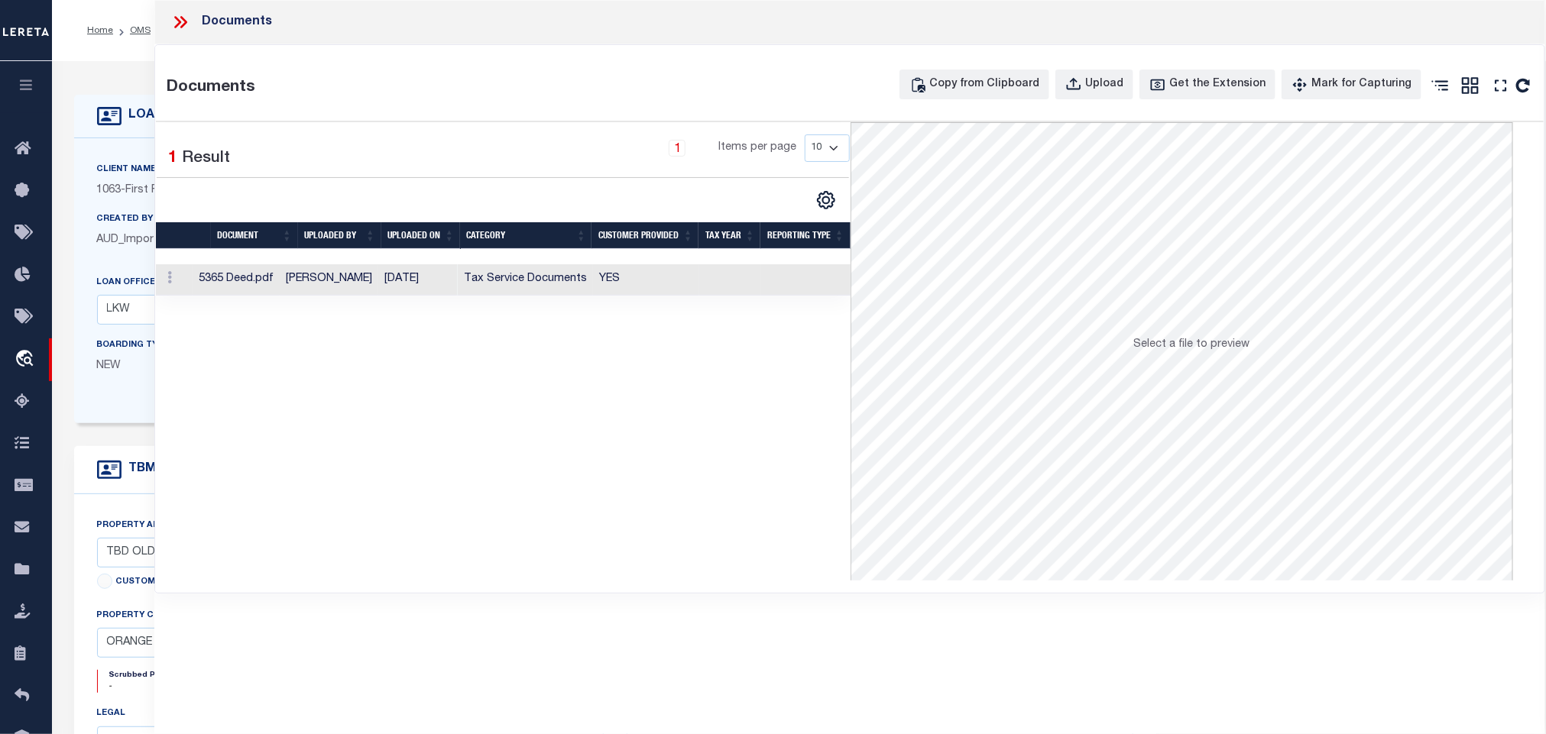
click at [643, 271] on td "YES" at bounding box center [646, 279] width 106 height 31
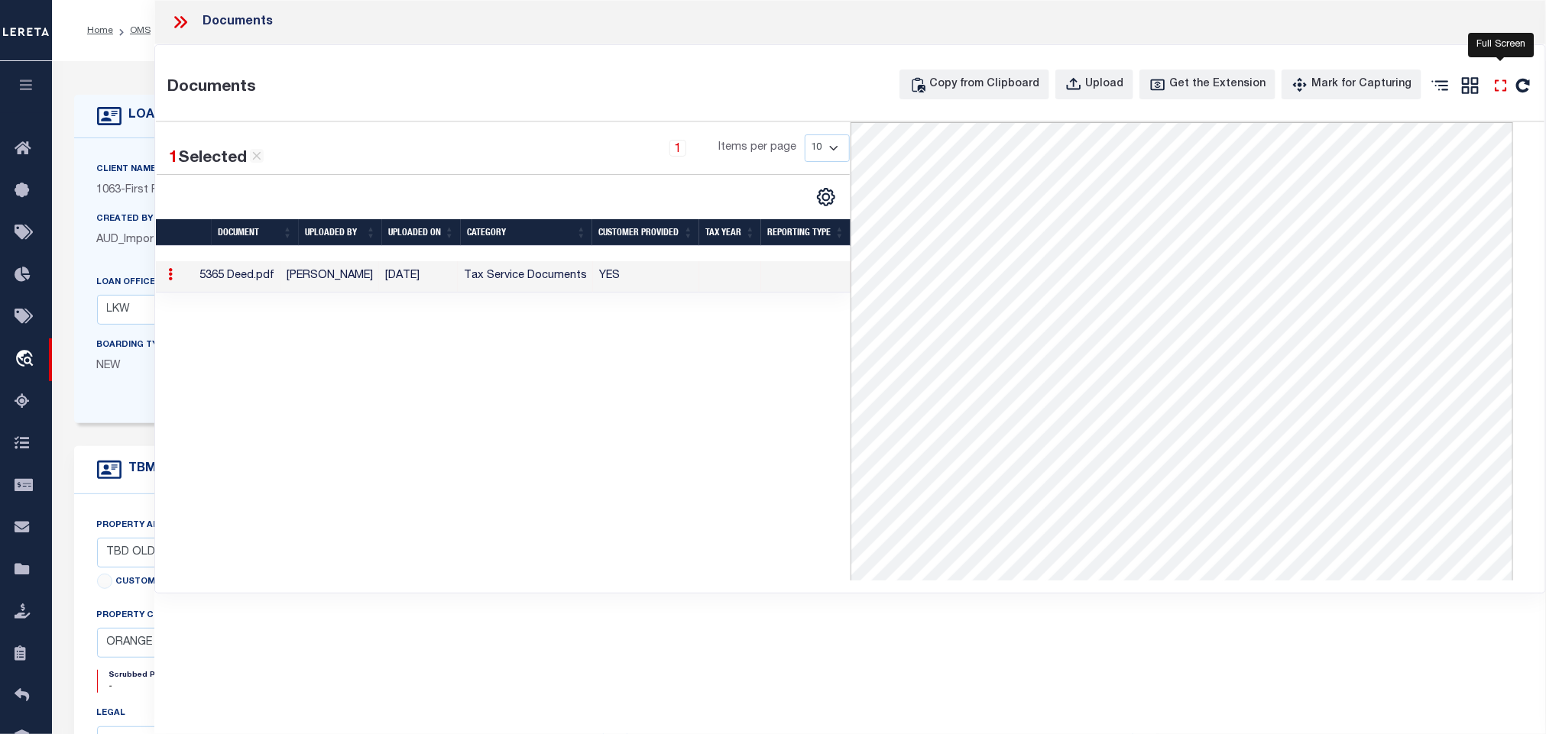
click at [1504, 83] on icon at bounding box center [1500, 84] width 11 height 11
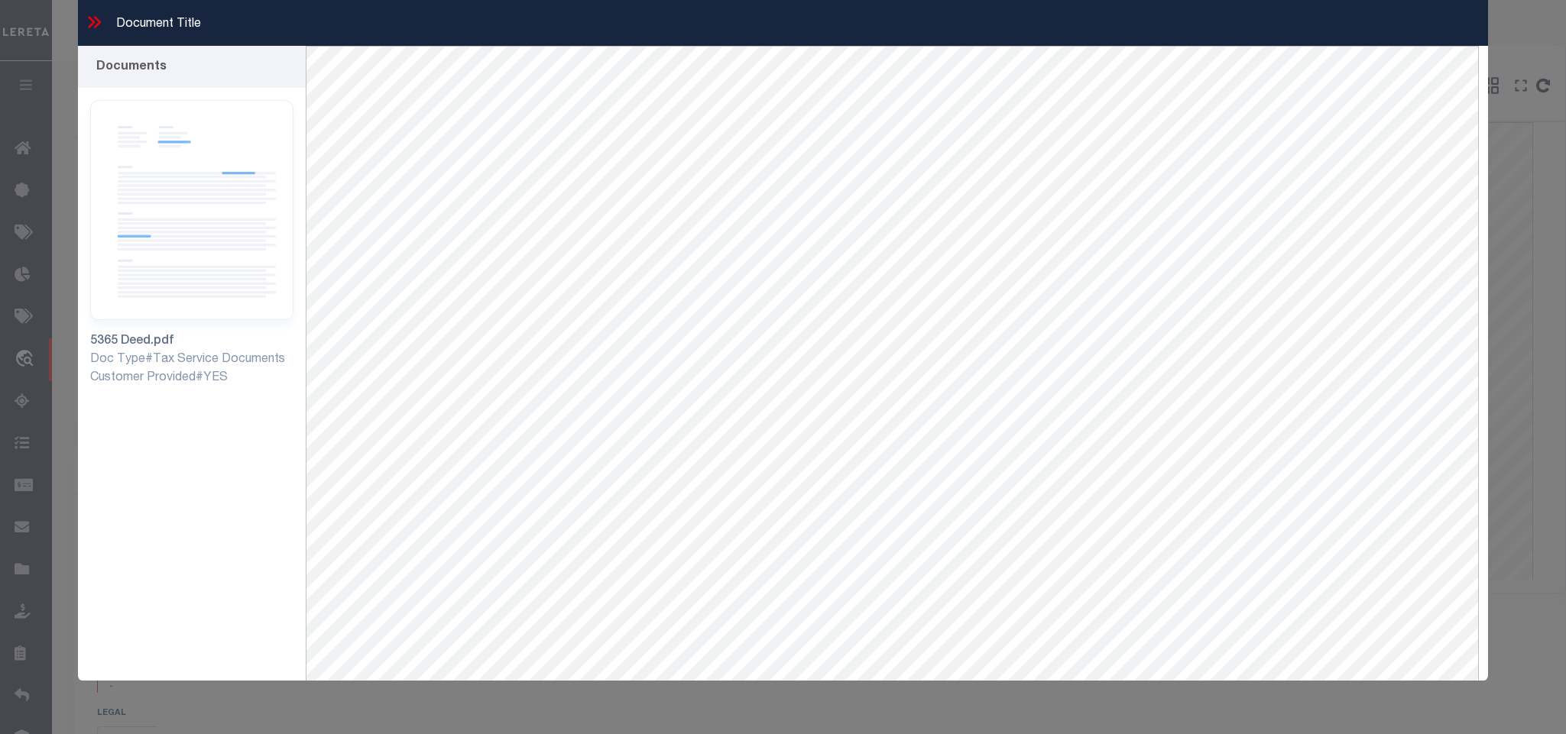
click at [92, 19] on icon at bounding box center [92, 22] width 7 height 12
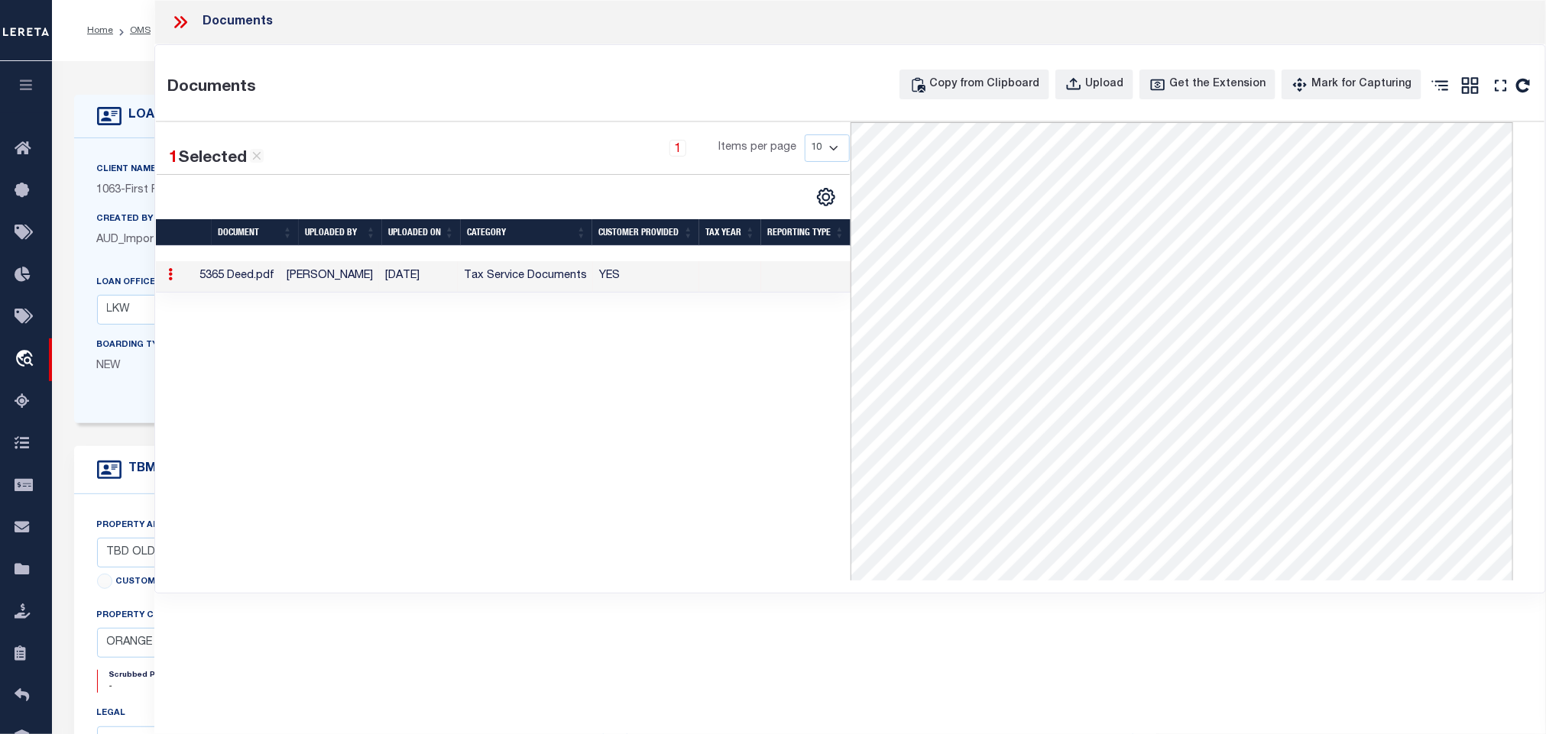
click at [181, 33] on div "Documents" at bounding box center [849, 22] width 1391 height 44
click at [184, 23] on icon at bounding box center [180, 22] width 20 height 20
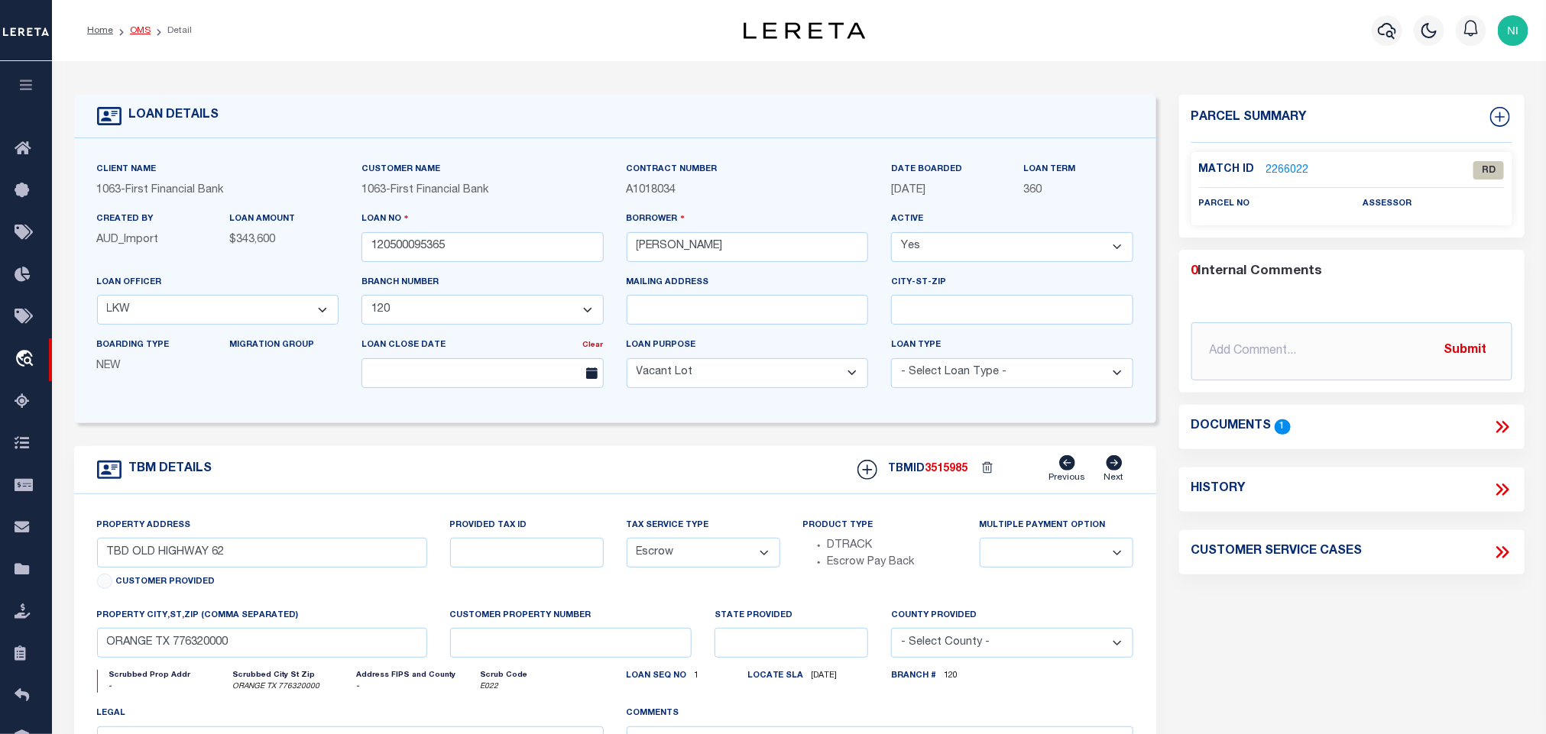
click at [133, 28] on link "OMS" at bounding box center [140, 30] width 21 height 9
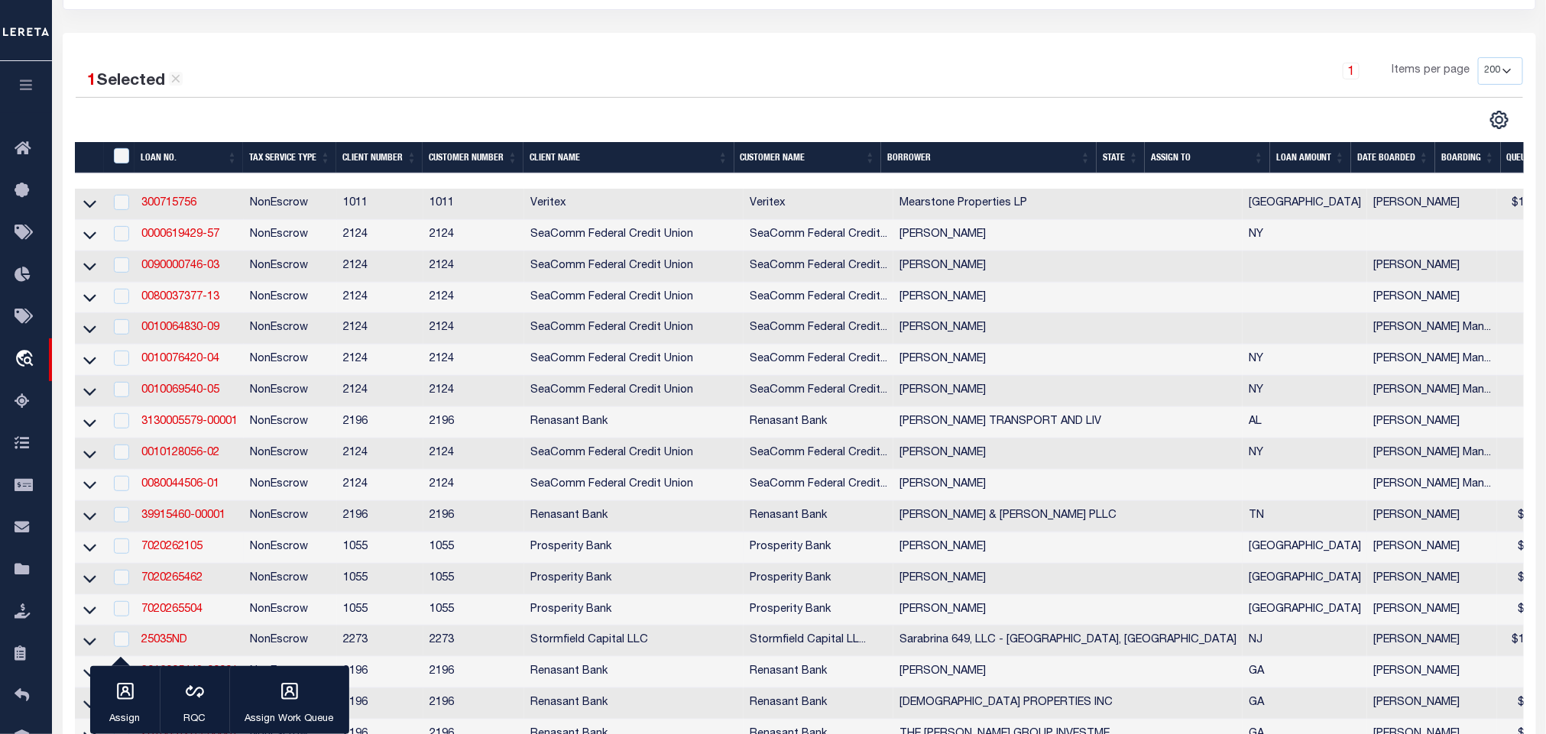
scroll to position [229, 0]
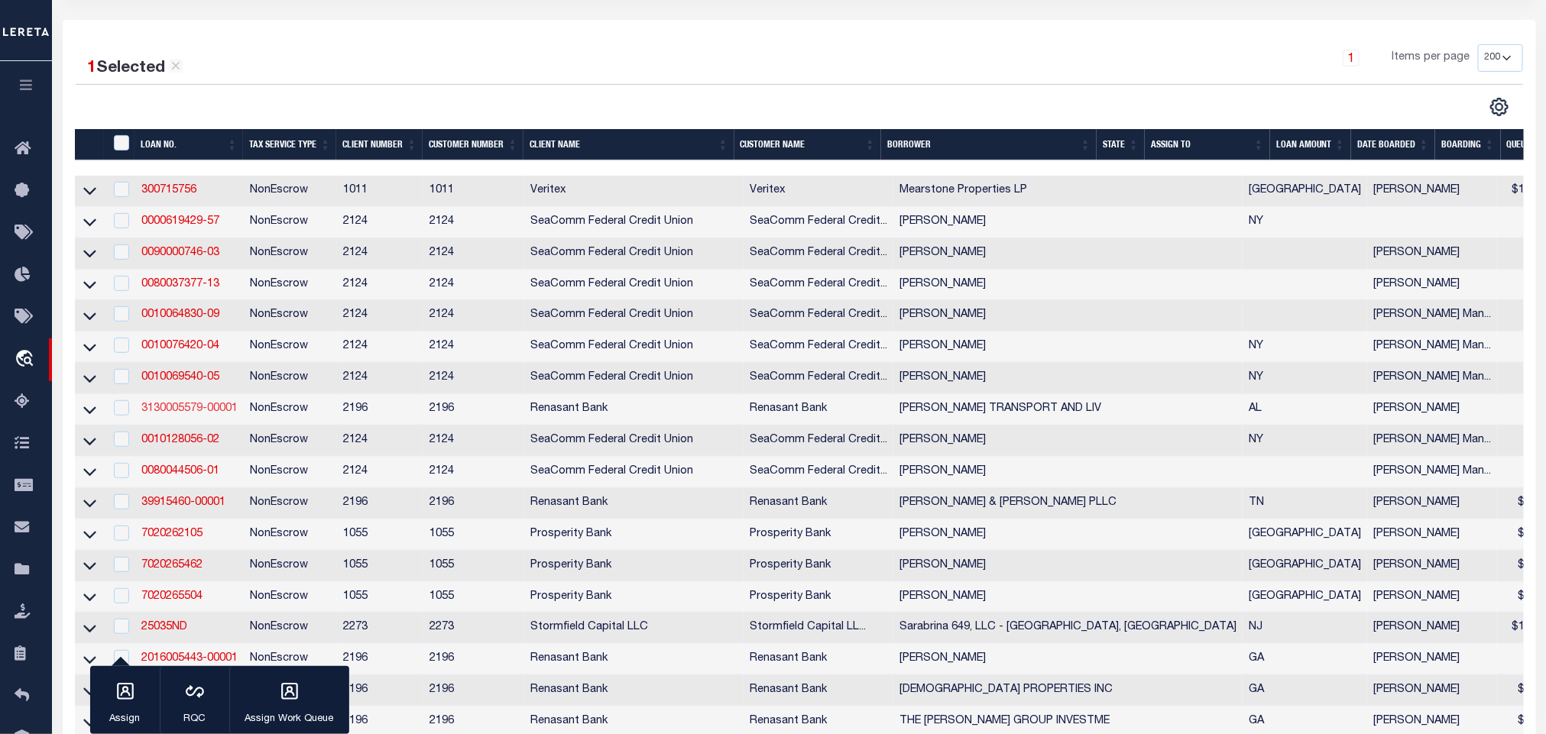
click at [173, 414] on link "3130005579-00001" at bounding box center [189, 408] width 96 height 11
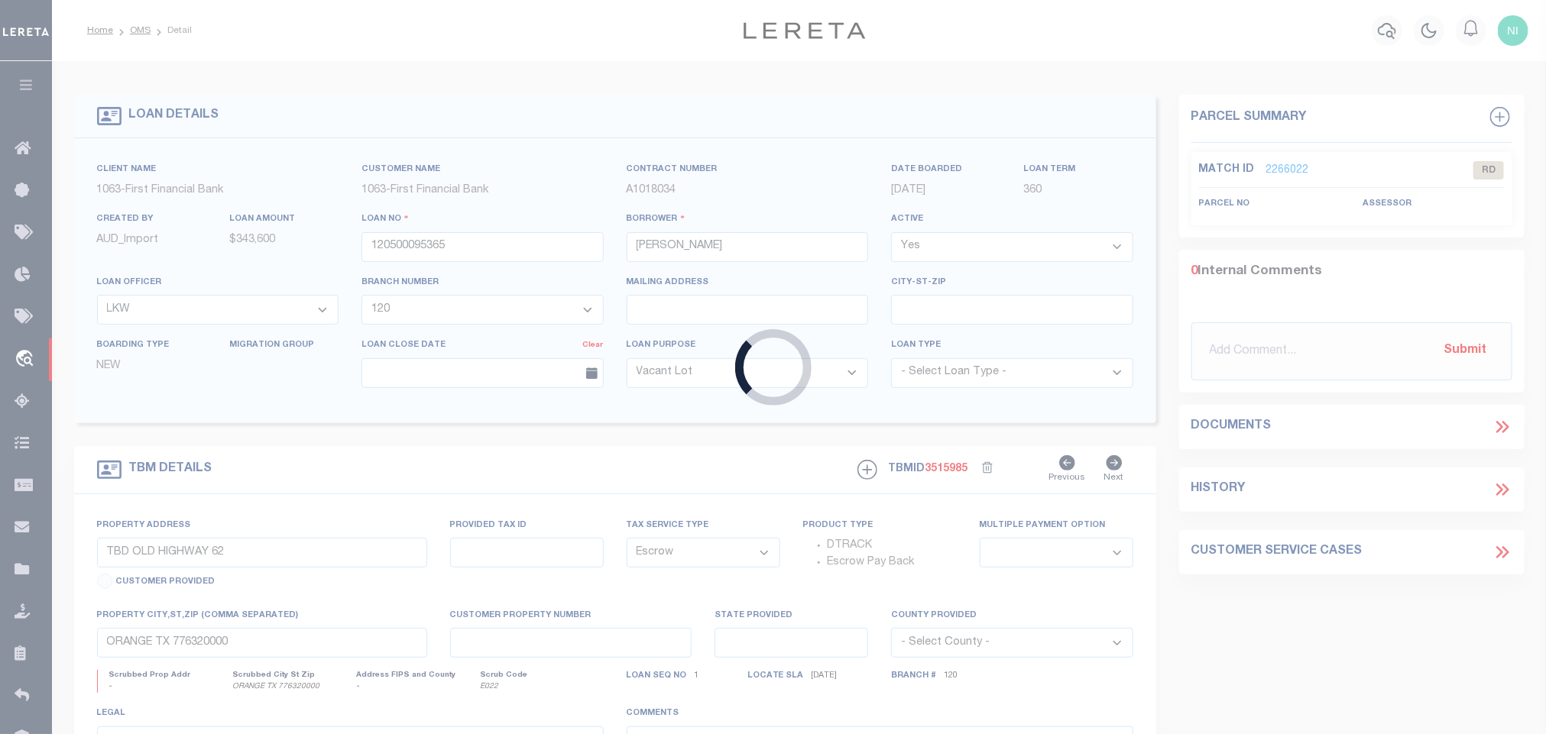
type input "3130005579-00001"
type input "[PERSON_NAME] TRANSPORT AND LIV"
select select
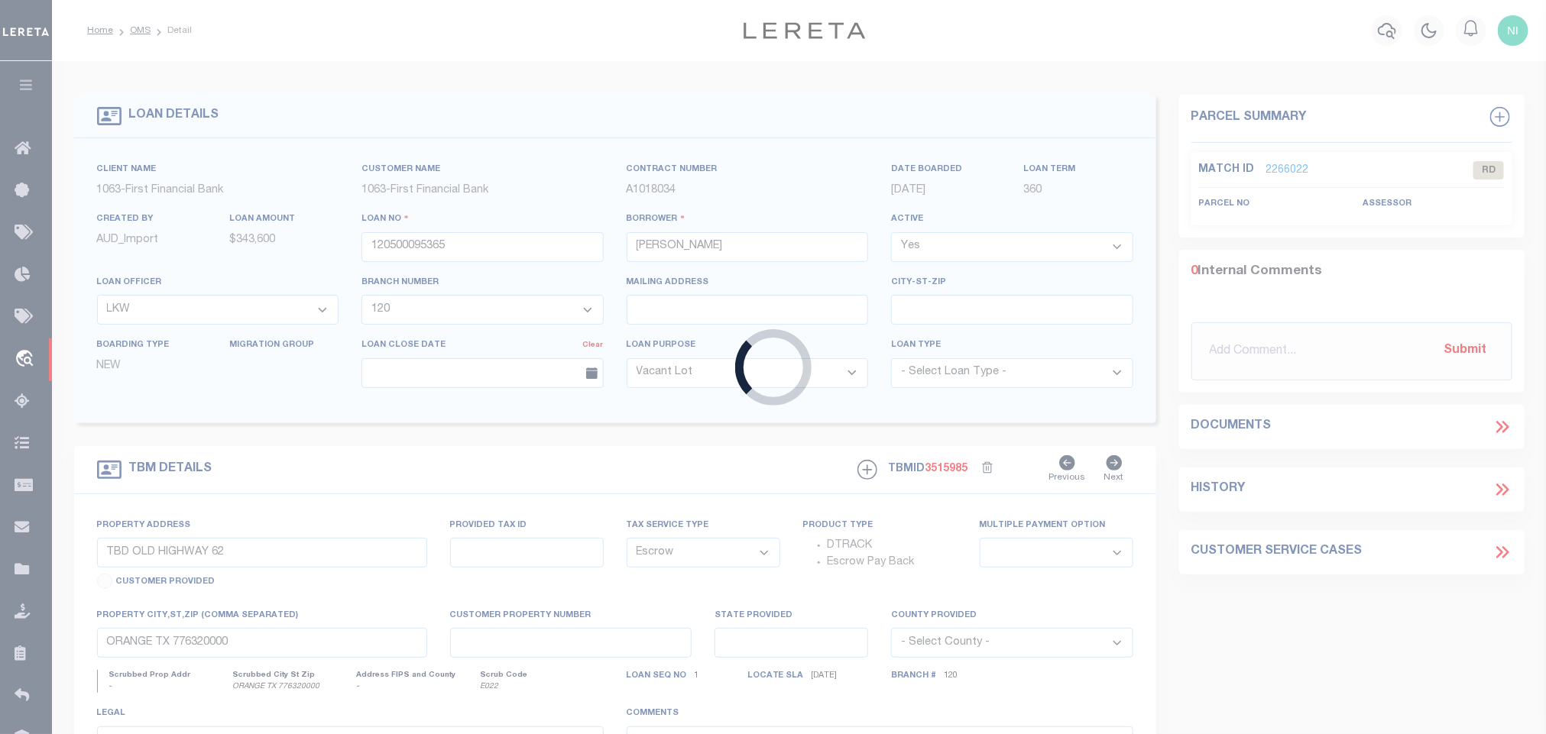
select select
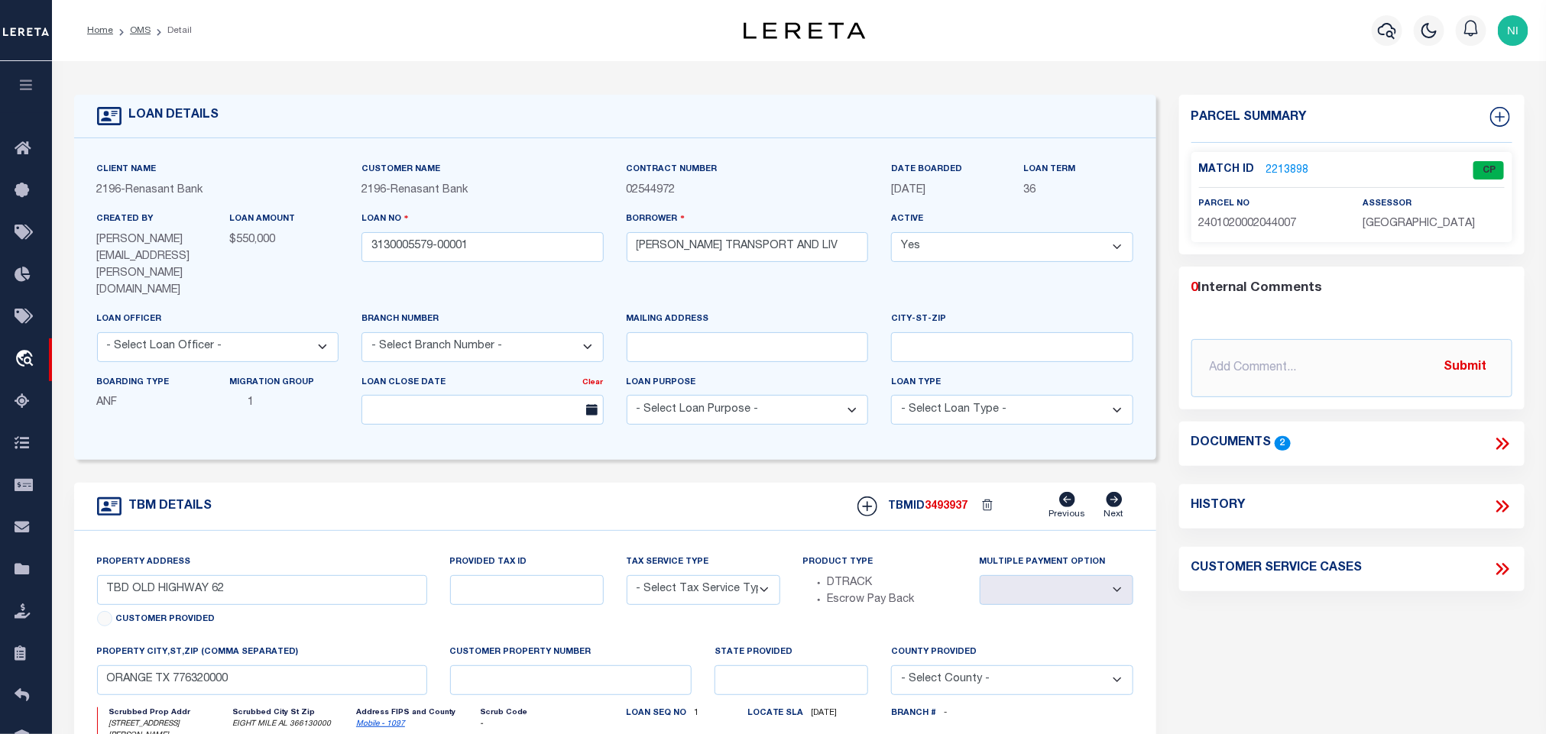
select select "4983"
type input "[STREET_ADDRESS][PERSON_NAME]"
radio input "true"
select select "NonEscrow"
select select
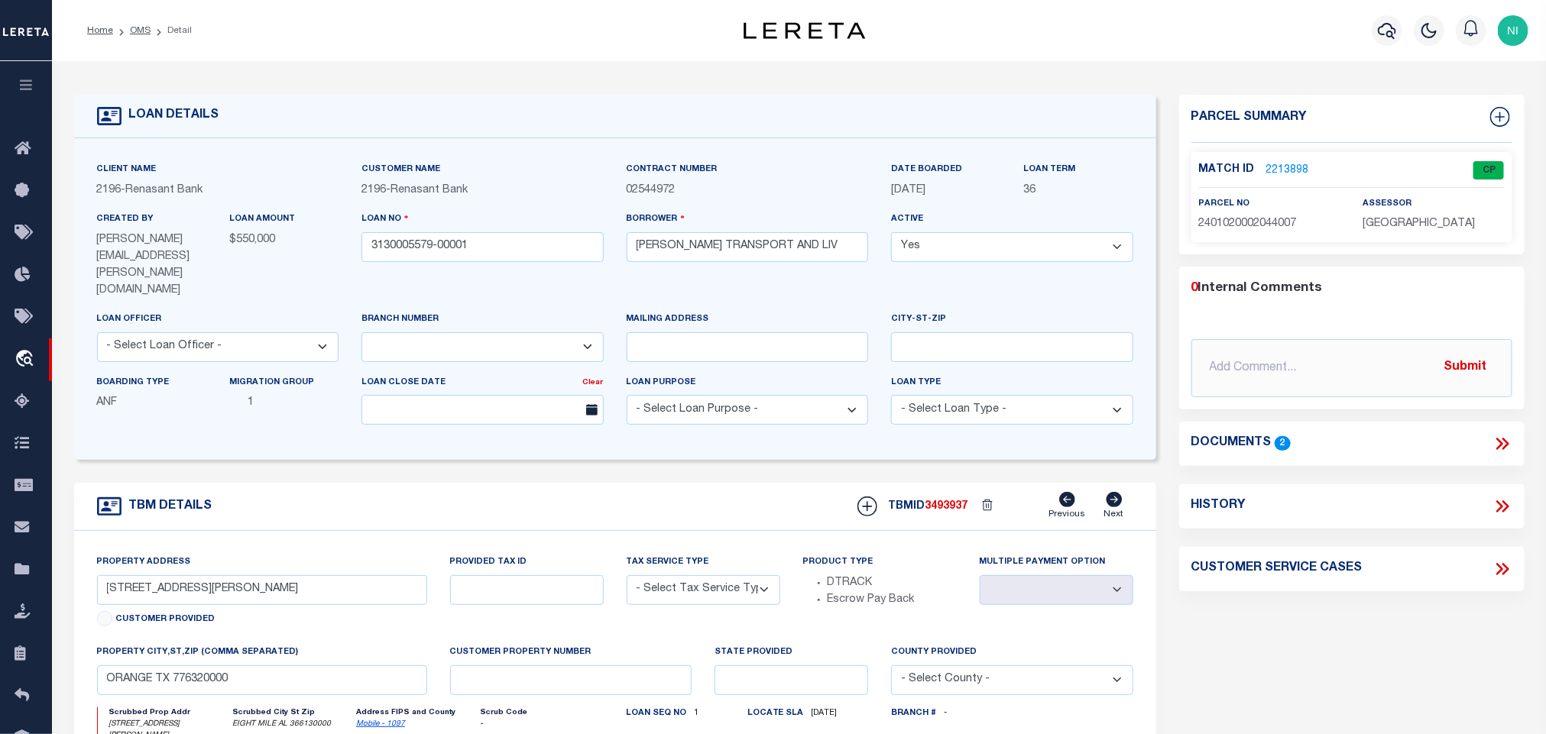
type input "EIGHT MILE AL 366130000"
type input "3130005579"
type input "AL"
type textarea "COLLECTOR: ENTITY: PARCEL: 2401020002044.007"
click at [1116, 492] on link "Next" at bounding box center [1114, 506] width 20 height 29
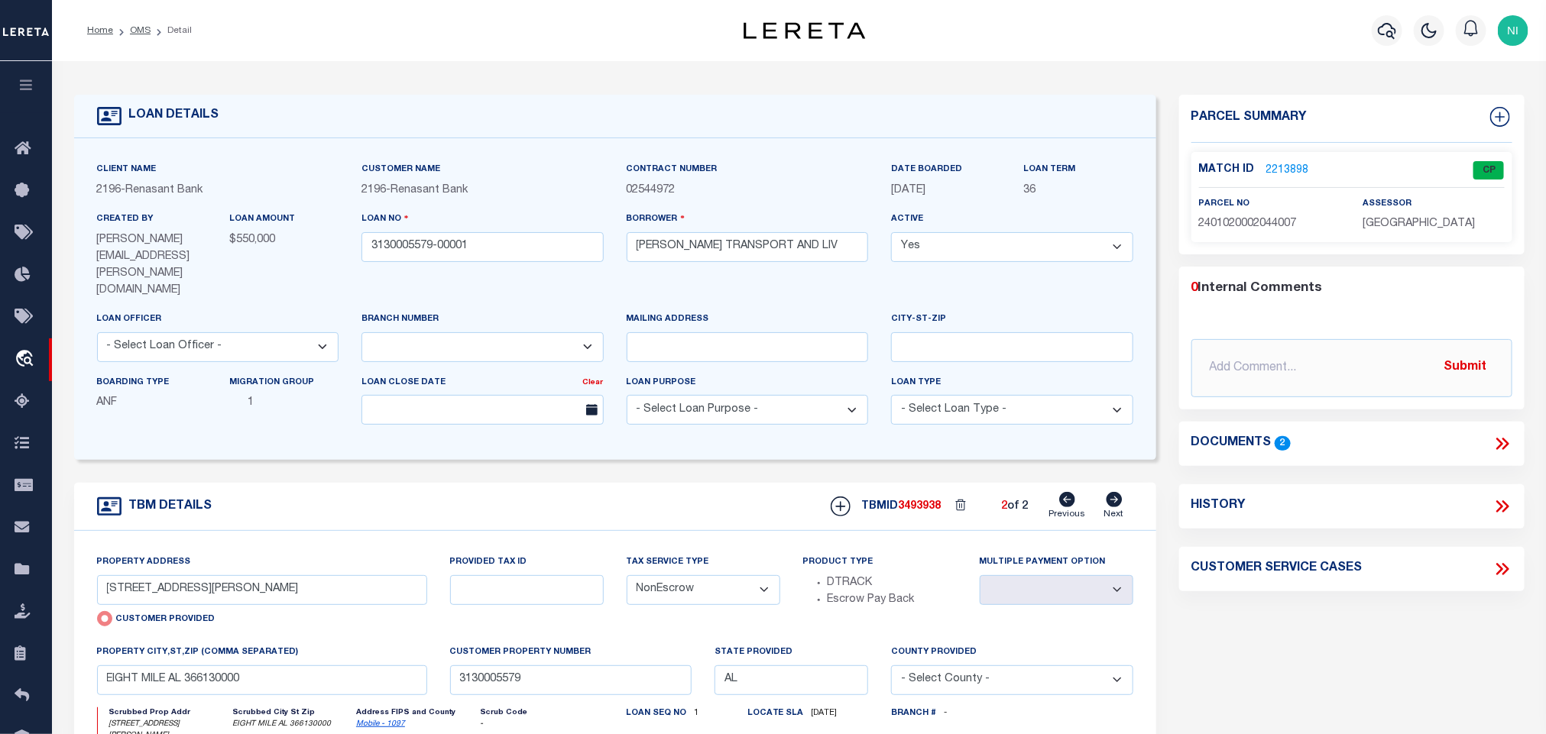
type input "[STREET_ADDRESS][PERSON_NAME]"
radio input "false"
select select
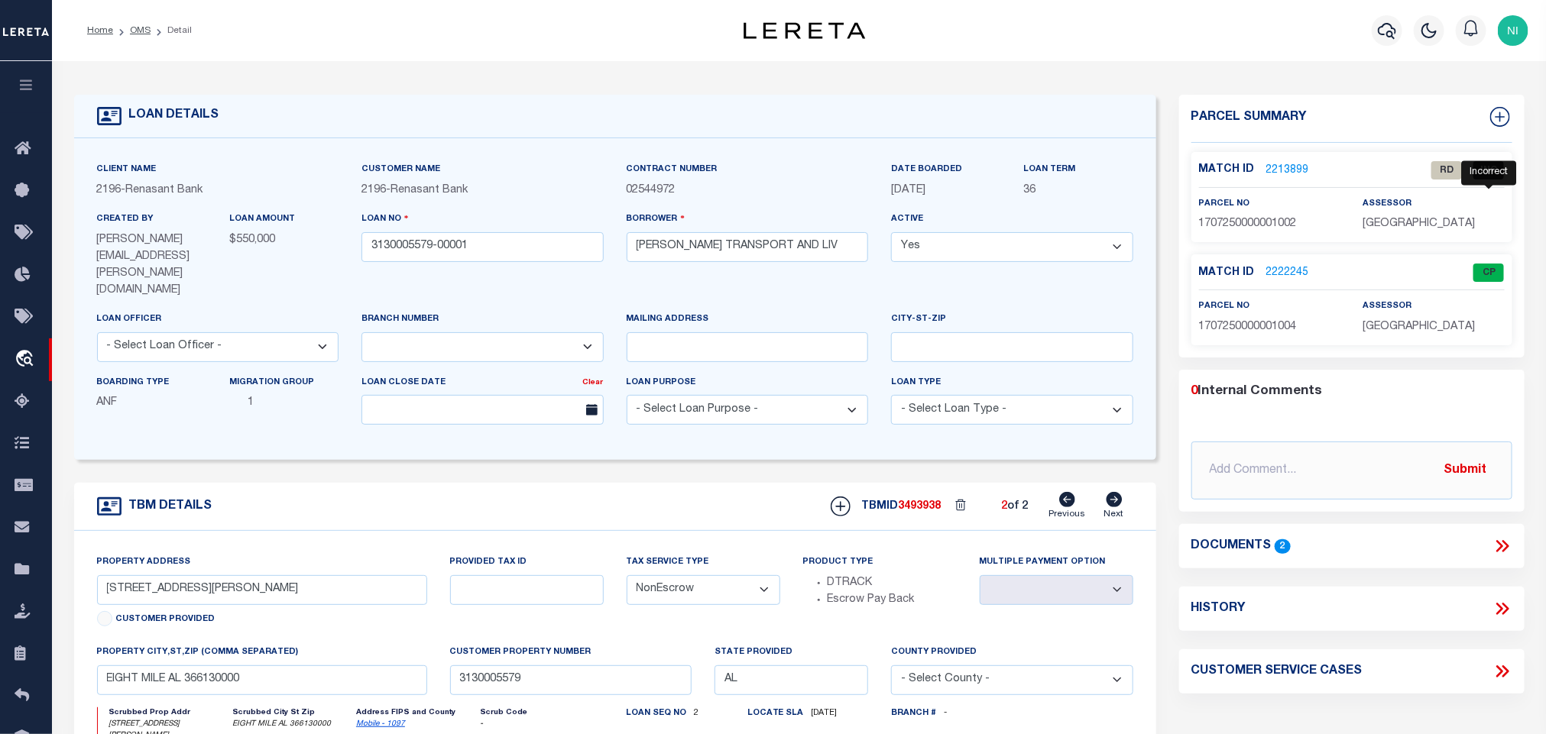
click at [1492, 170] on span "INC" at bounding box center [1488, 170] width 31 height 18
click at [1287, 166] on link "2213899" at bounding box center [1287, 171] width 43 height 16
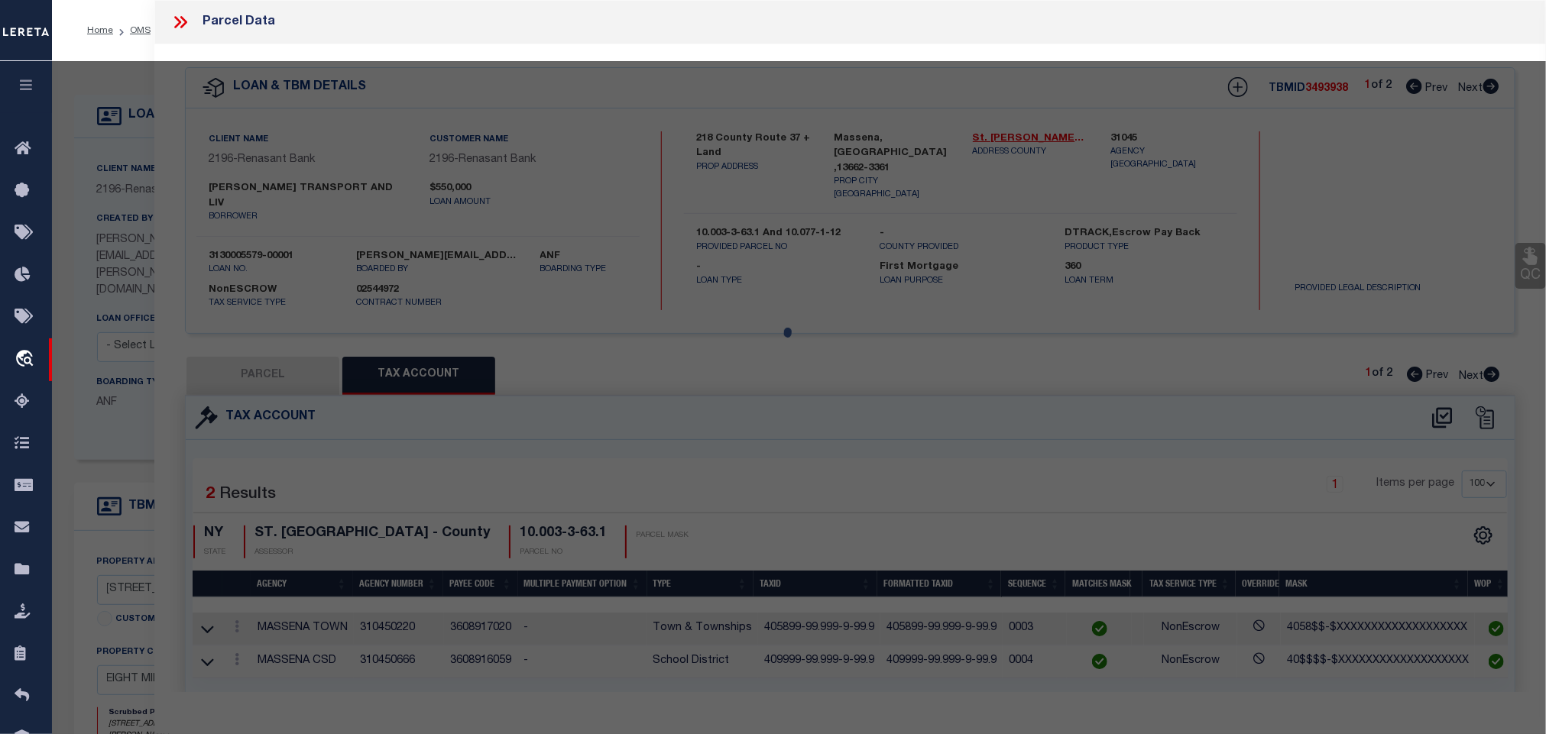
select select "AS"
select select
checkbox input "false"
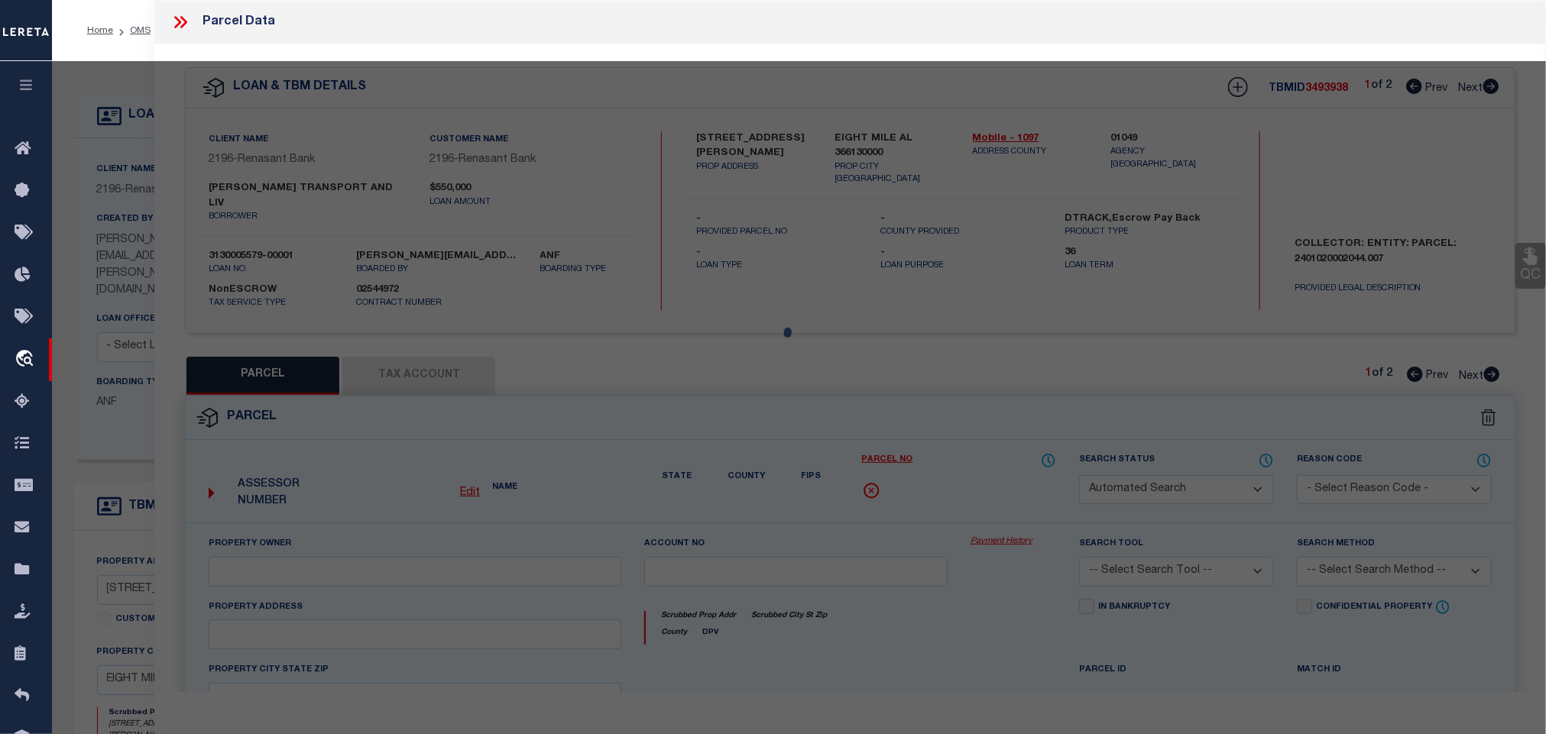
select select "RD"
type input "[PERSON_NAME] & [PERSON_NAME] [PERSON_NAME]"
select select "AGW"
select select "ADD"
type input "[STREET_ADDRESS][PERSON_NAME]"
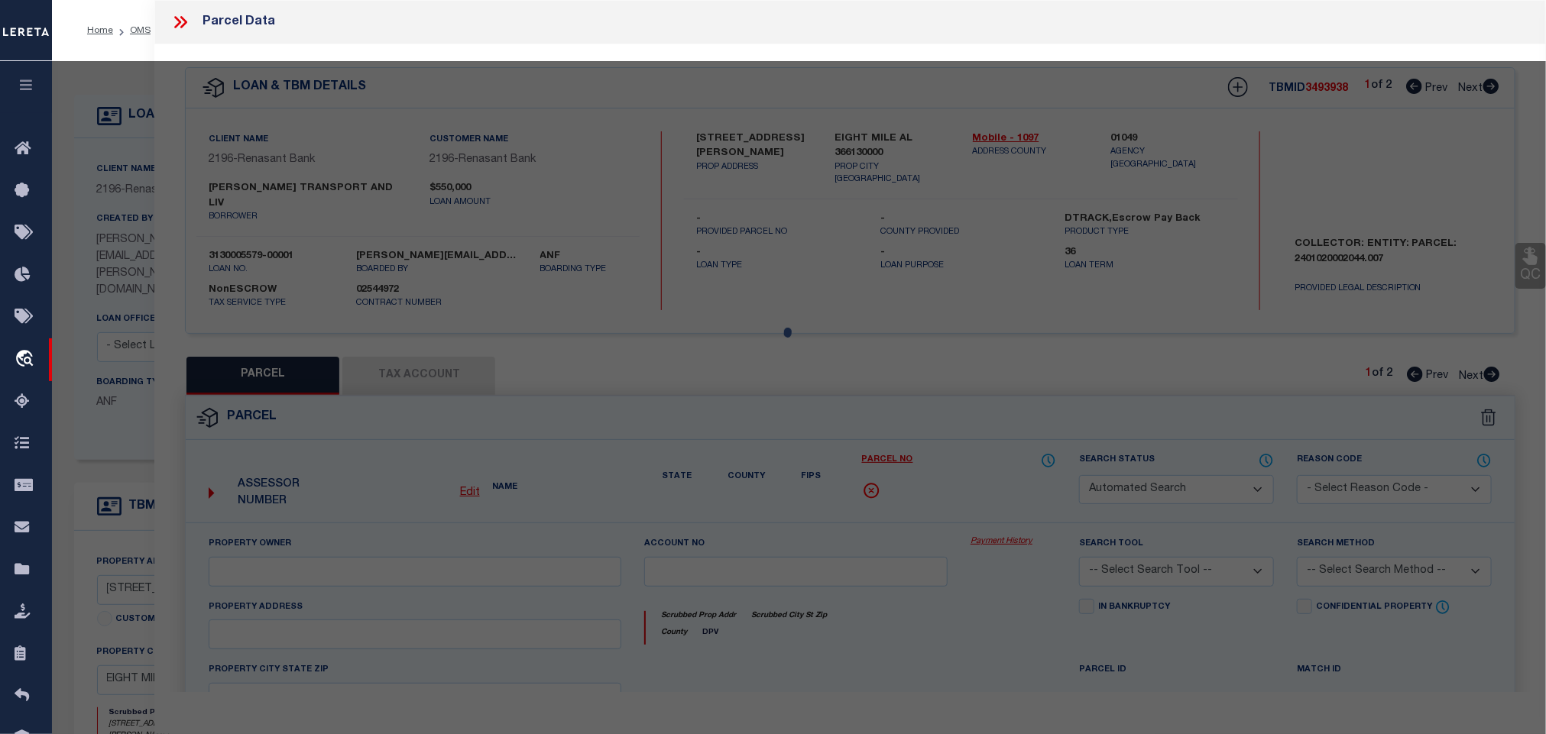
type input "EIGHT MILE, AL 36613"
type textarea "COMMENCING AT THE SOUTHWEST CORNER OF SECTION 25 TOWNSHIP 2 SOUTH RANGE 3 WEST …"
type textarea "Document uploaded that satisfies a legal requirement, changing from [GEOGRAPHIC…"
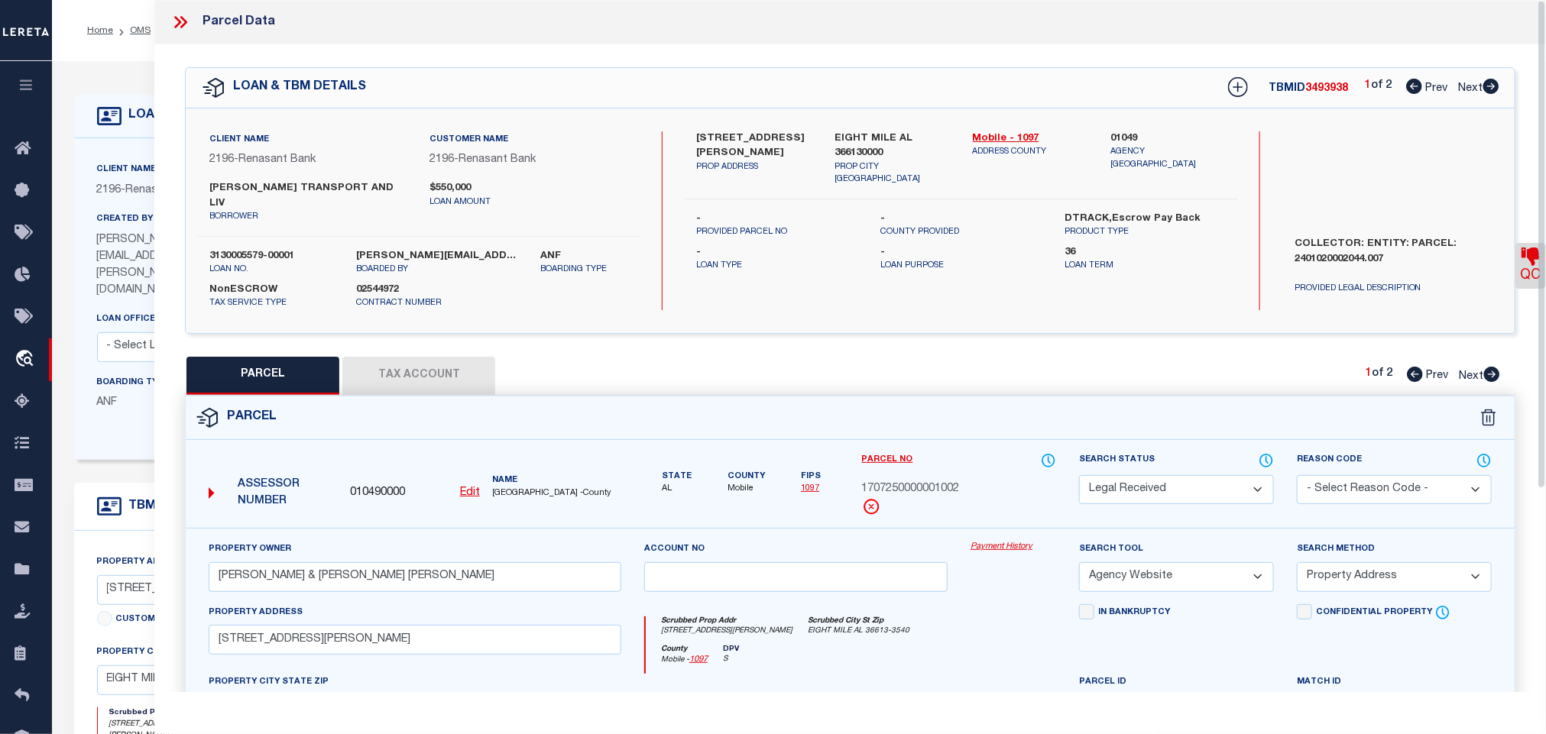
click at [1527, 266] on icon at bounding box center [1530, 257] width 18 height 18
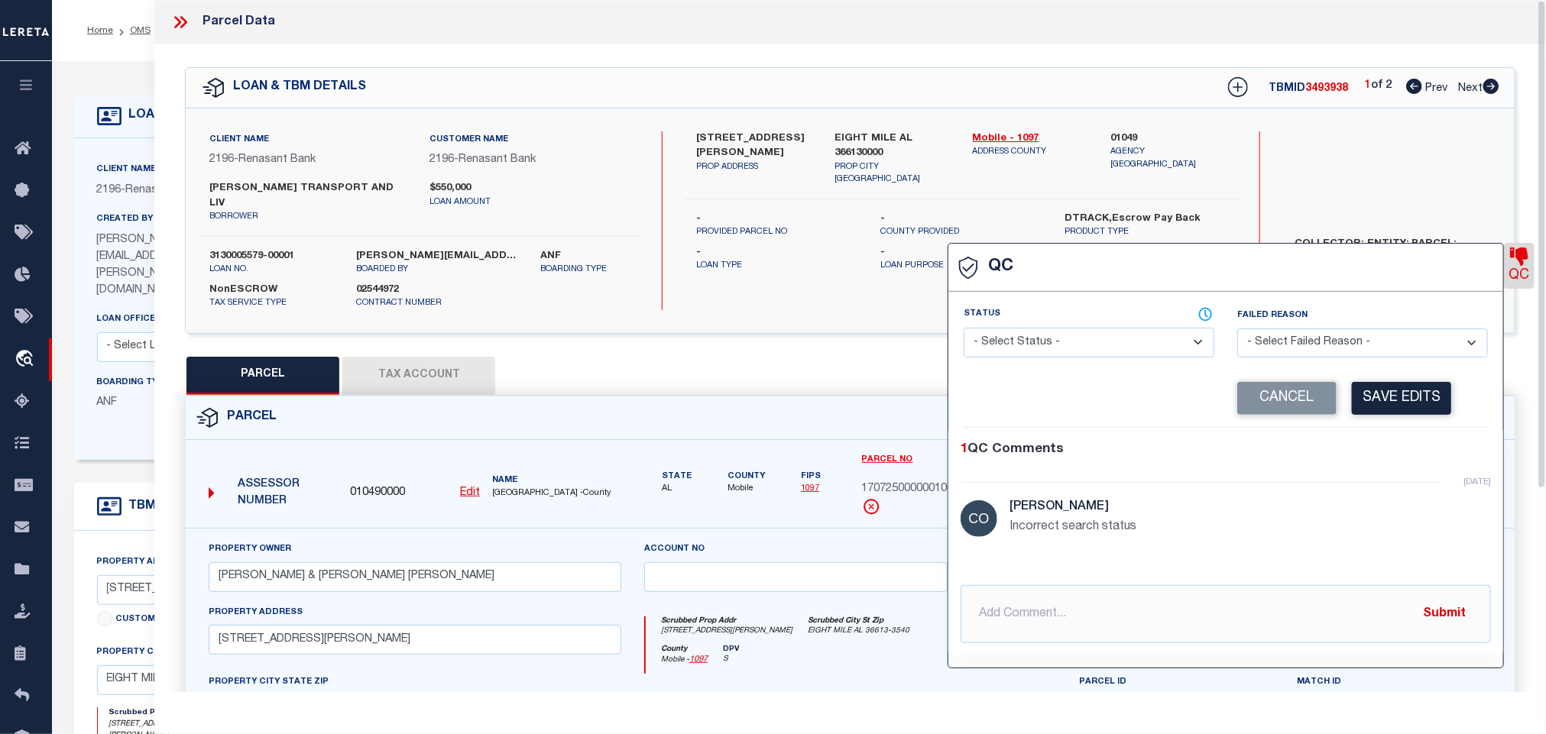
select select "INC"
select select "IPS"
click at [887, 298] on div "Client Name 2196 - Renasant Bank Customer Name 2196 - Renasant Bank [PERSON_NAM…" at bounding box center [850, 220] width 1329 height 225
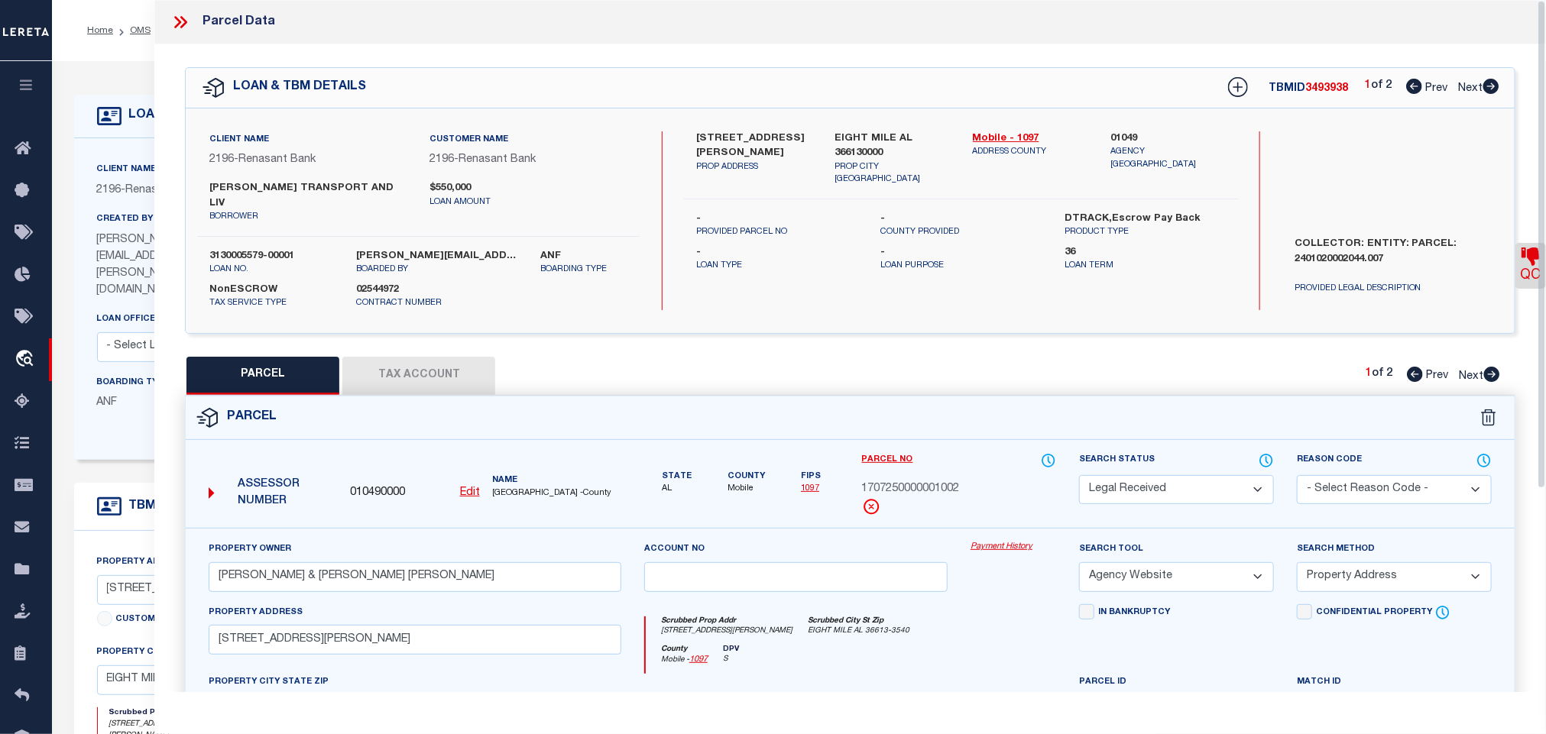
click at [177, 19] on icon at bounding box center [178, 22] width 7 height 12
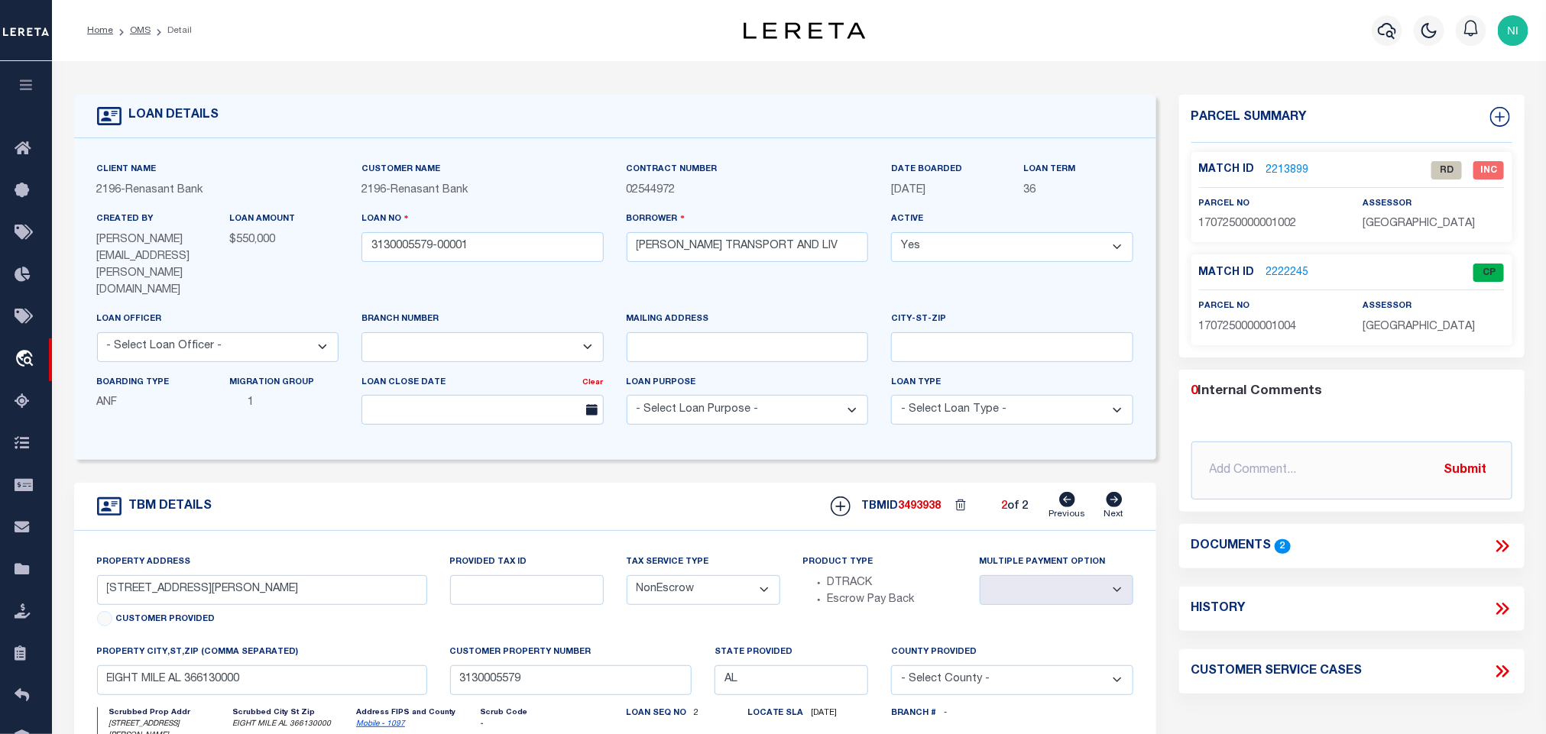
click at [1506, 546] on icon at bounding box center [1504, 546] width 7 height 12
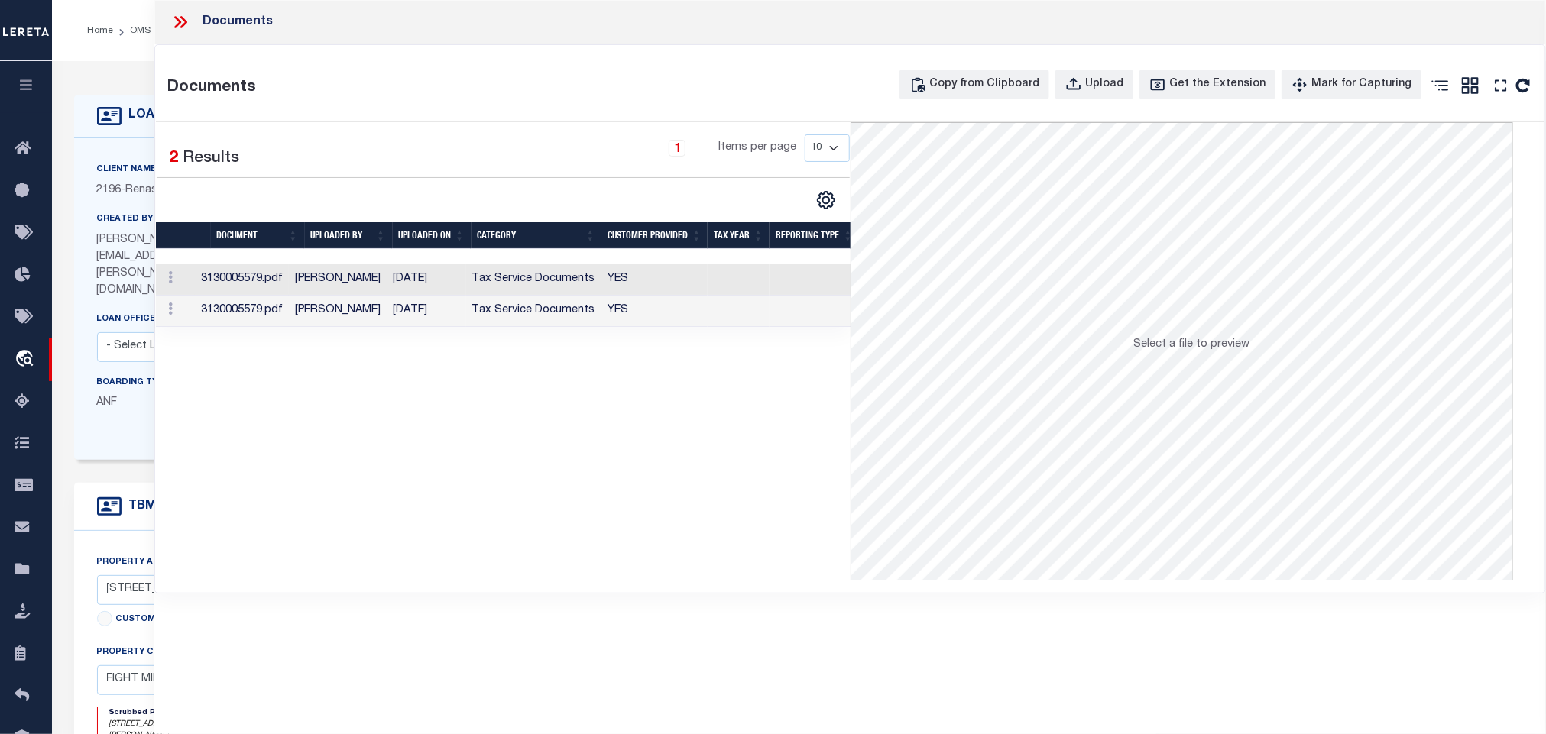
click at [189, 25] on icon at bounding box center [180, 22] width 20 height 20
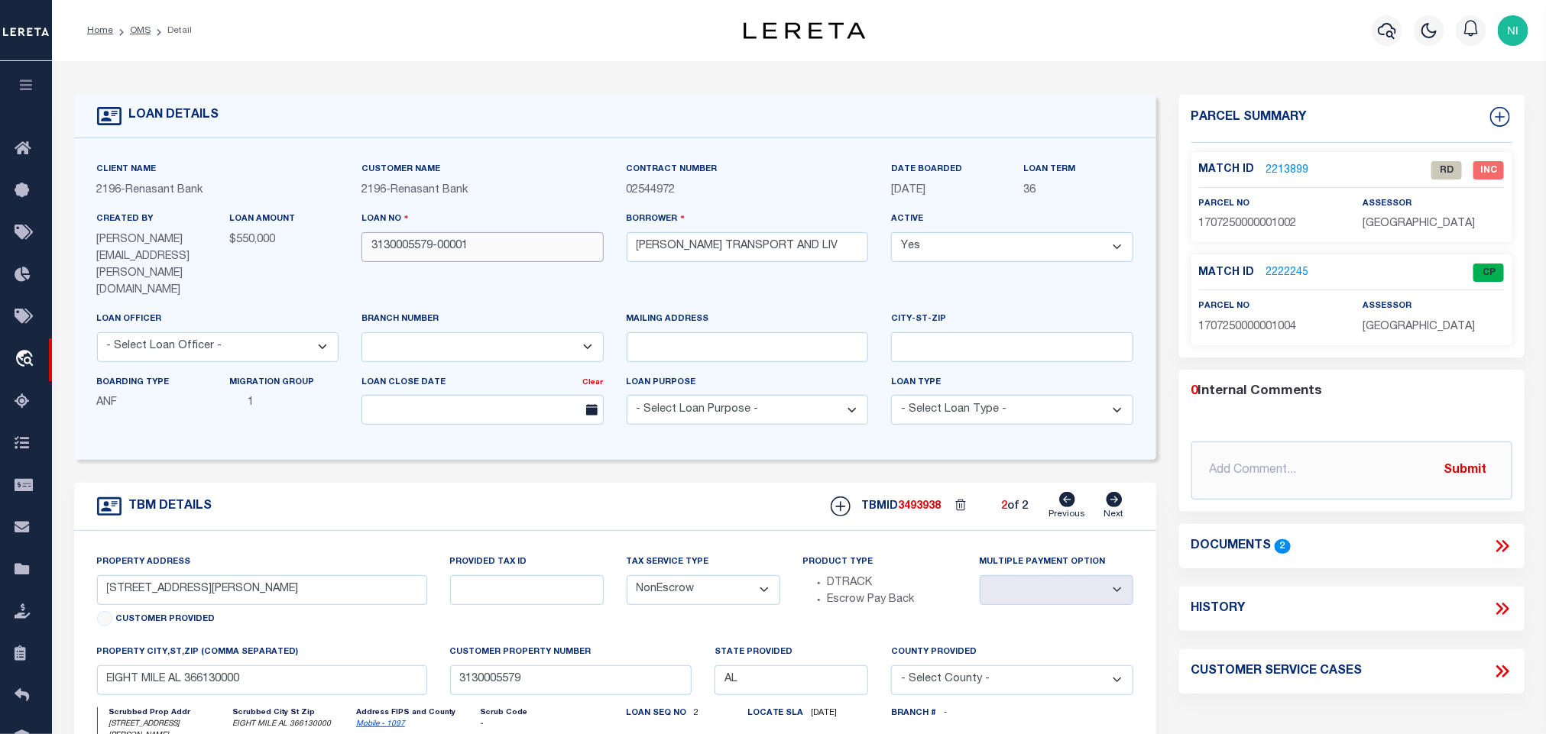
click at [503, 245] on input "3130005579-00001" at bounding box center [482, 247] width 242 height 30
